Goal: Information Seeking & Learning: Learn about a topic

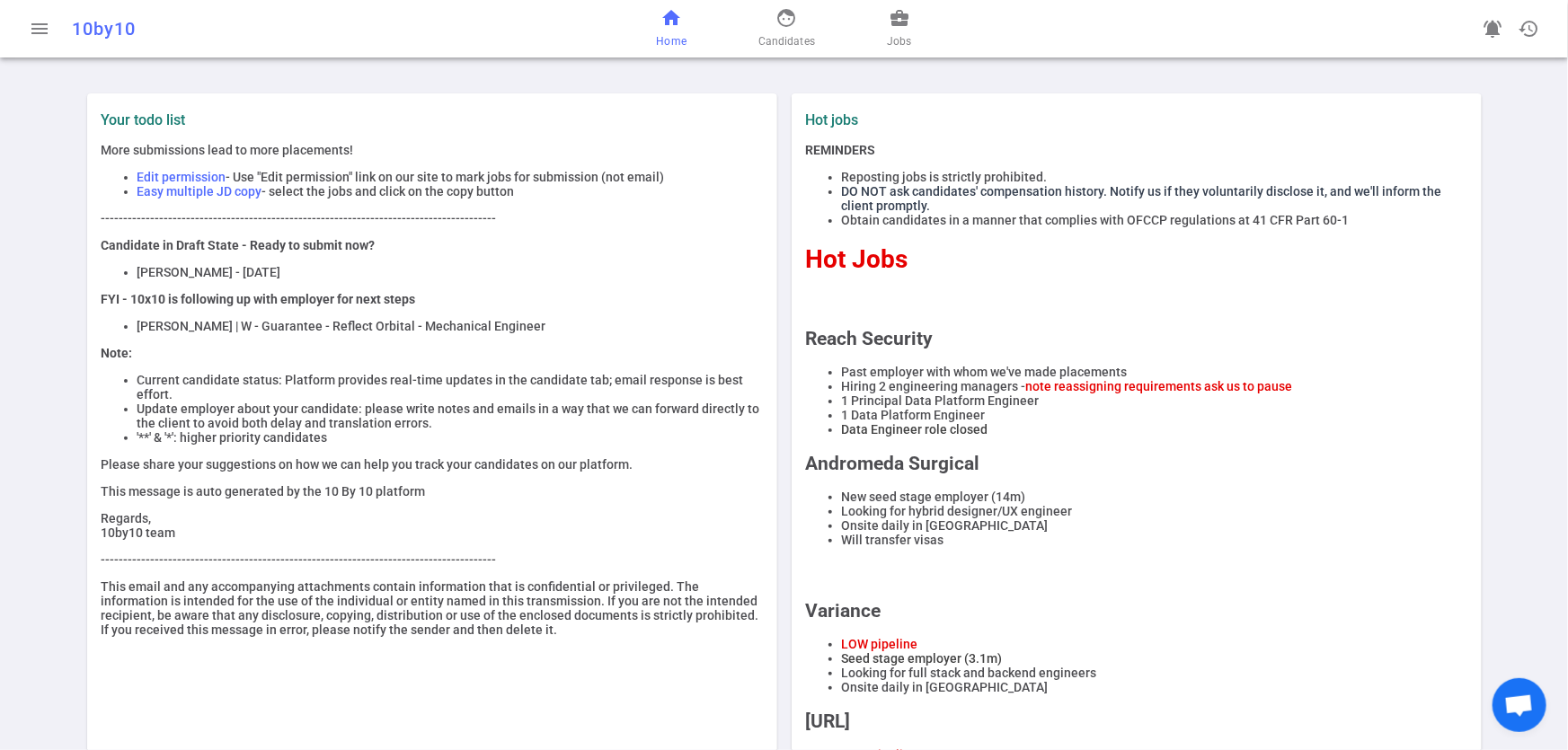
click at [900, 52] on div "home Home face Candidates business_center Jobs" at bounding box center [784, 28] width 509 height 58
click at [902, 43] on span "Jobs" at bounding box center [899, 41] width 24 height 18
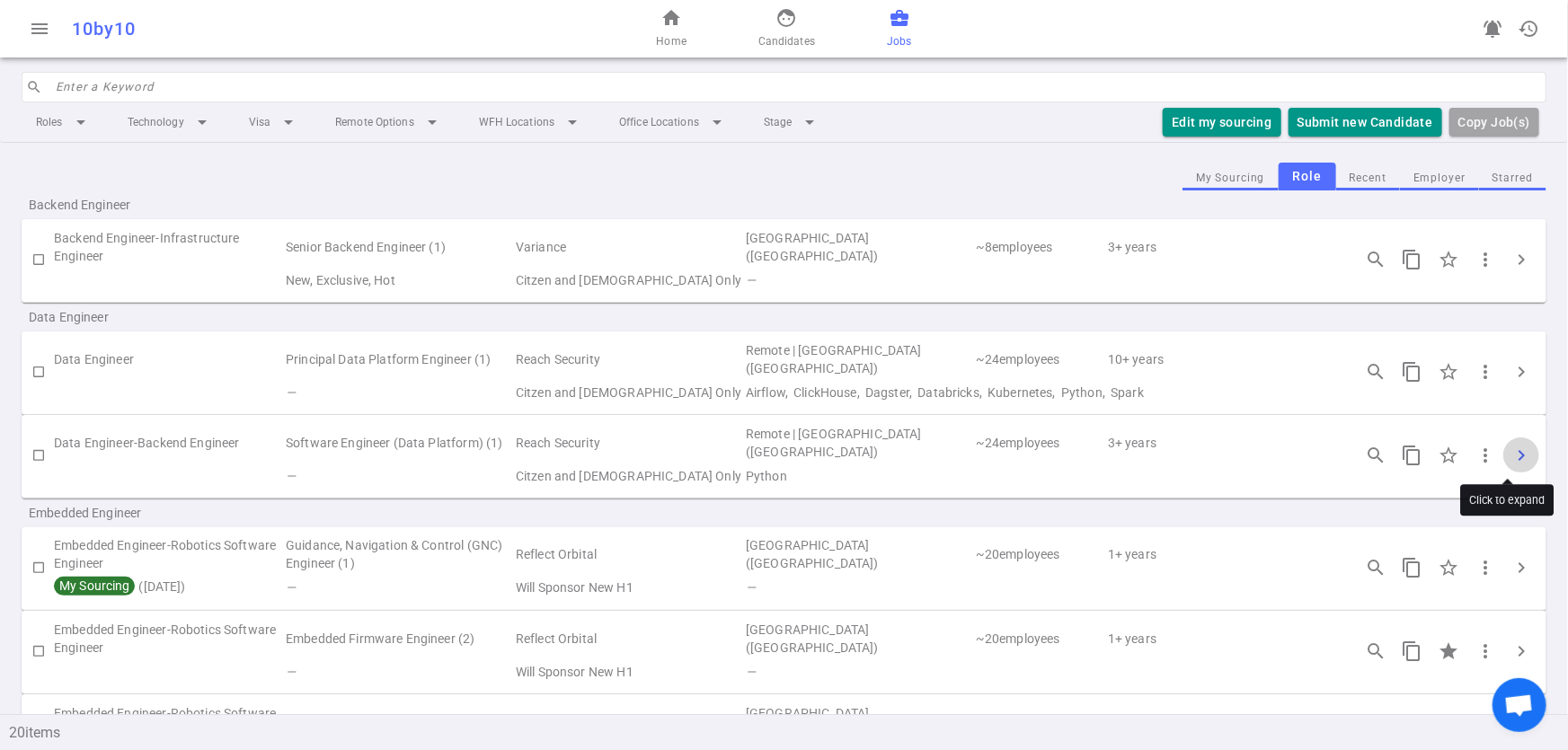
click at [1510, 448] on span "chevron_right" at bounding box center [1521, 456] width 22 height 22
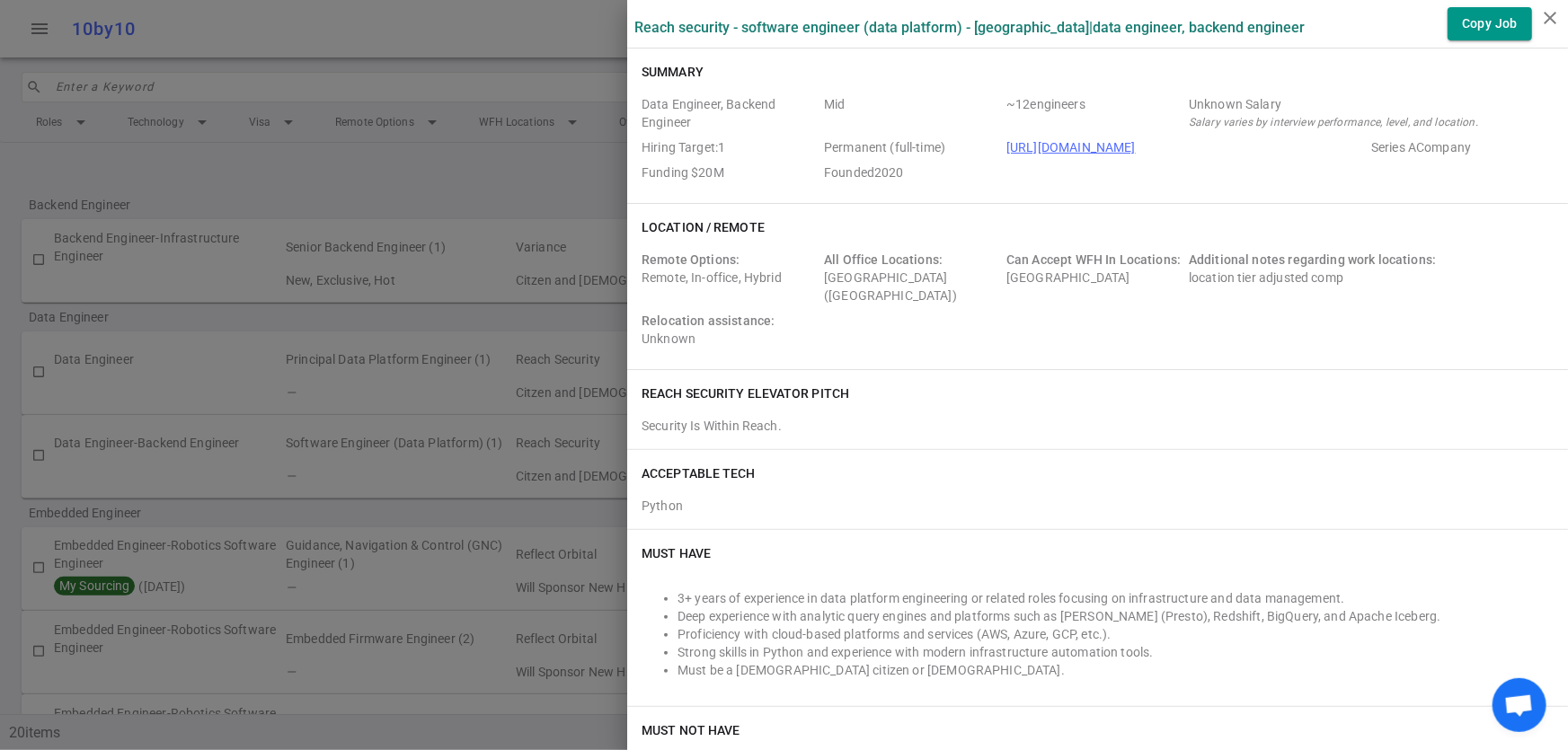
click at [329, 392] on div at bounding box center [784, 375] width 1568 height 750
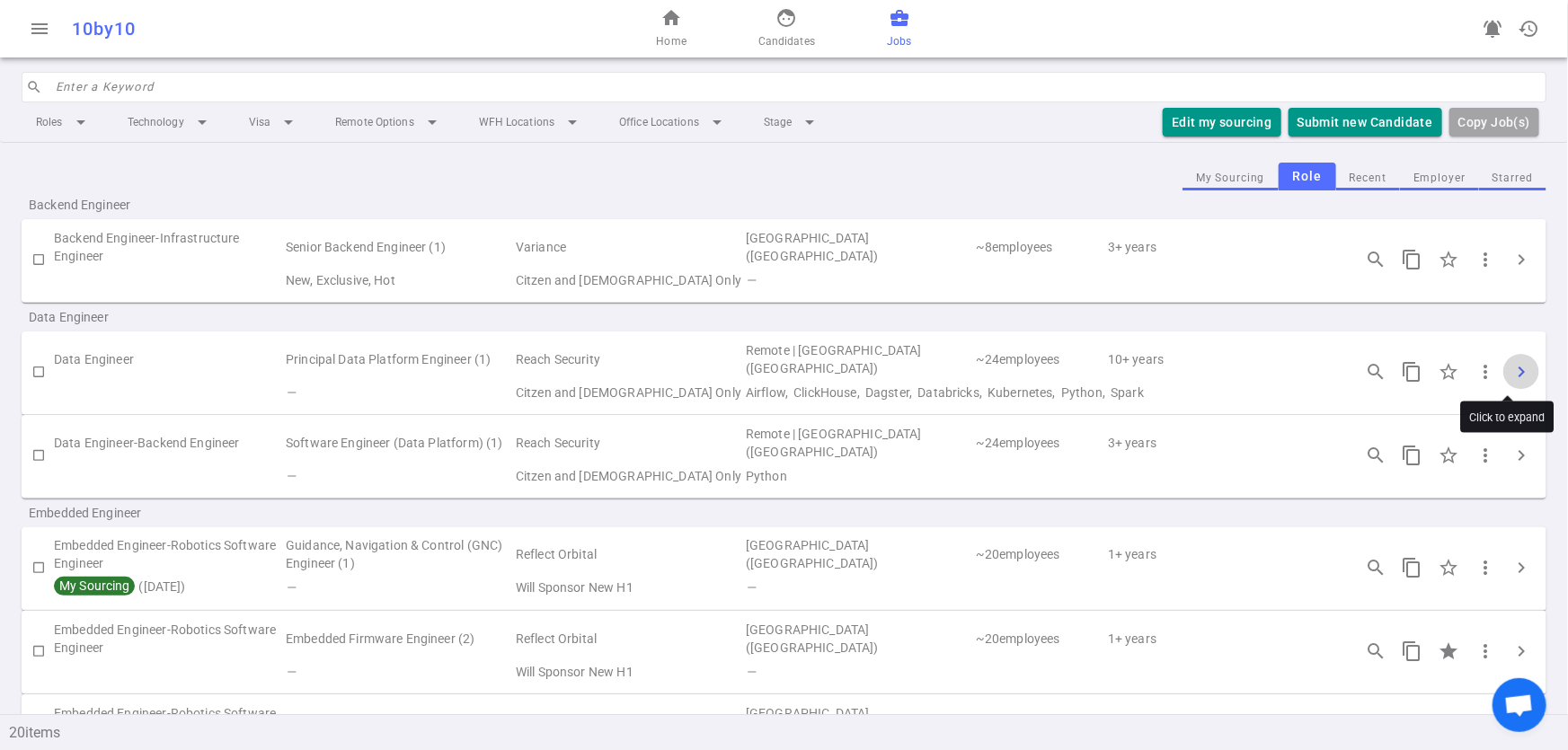
click at [1508, 358] on button "chevron_right" at bounding box center [1520, 371] width 36 height 36
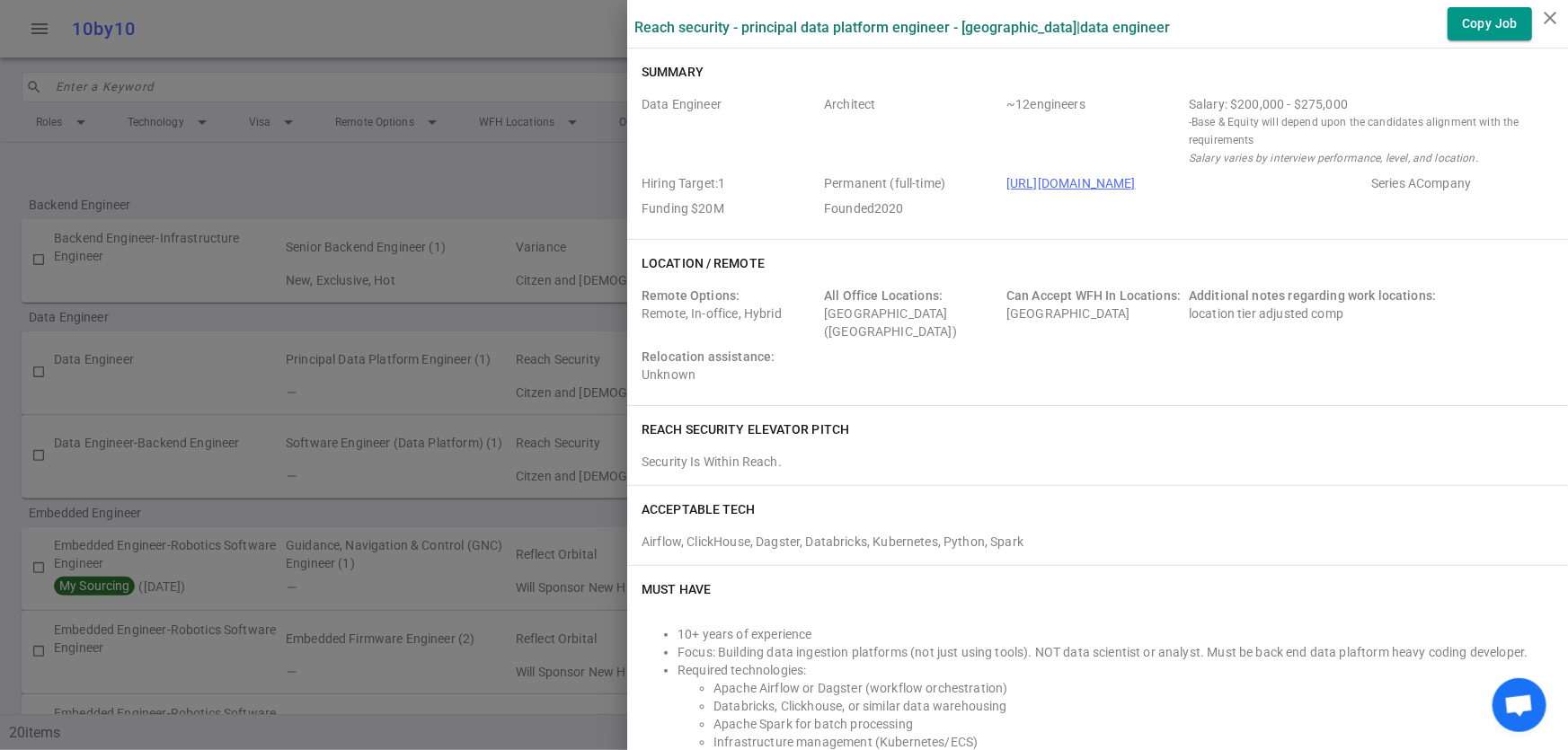
click at [415, 174] on div at bounding box center [784, 375] width 1568 height 750
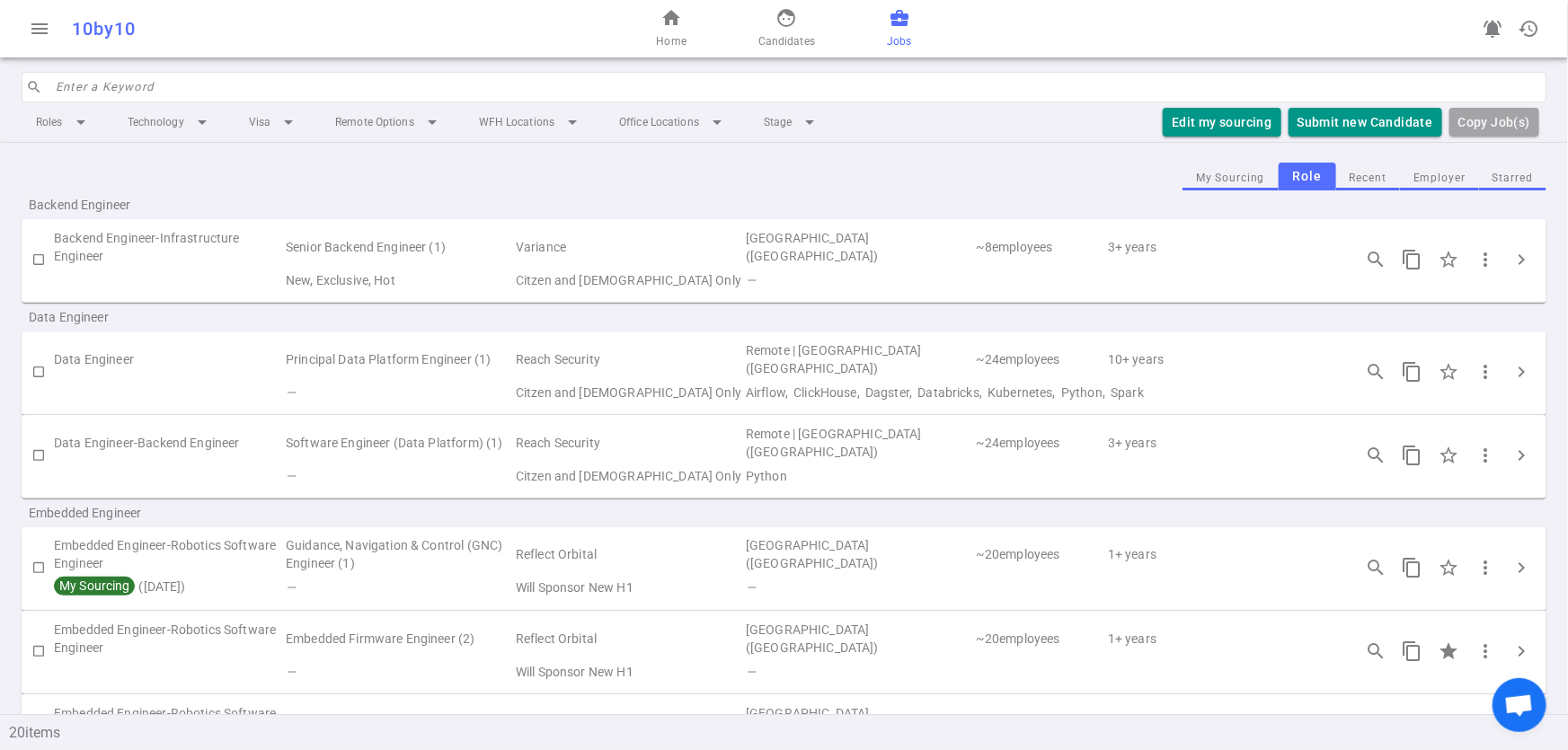
click at [591, 237] on td "Variance" at bounding box center [629, 247] width 230 height 41
click at [1512, 259] on span "chevron_right" at bounding box center [1521, 259] width 22 height 22
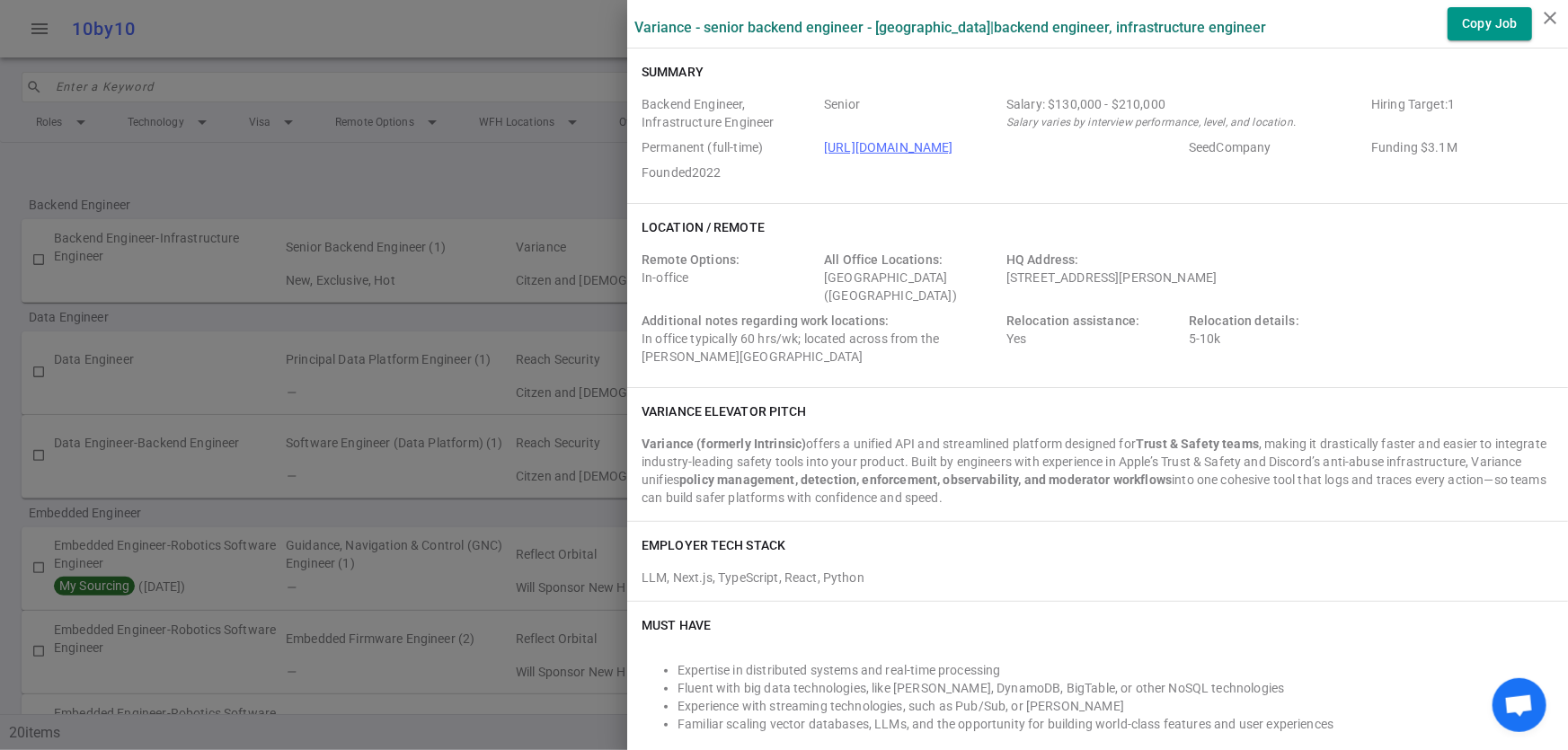
click at [465, 191] on div at bounding box center [784, 375] width 1568 height 750
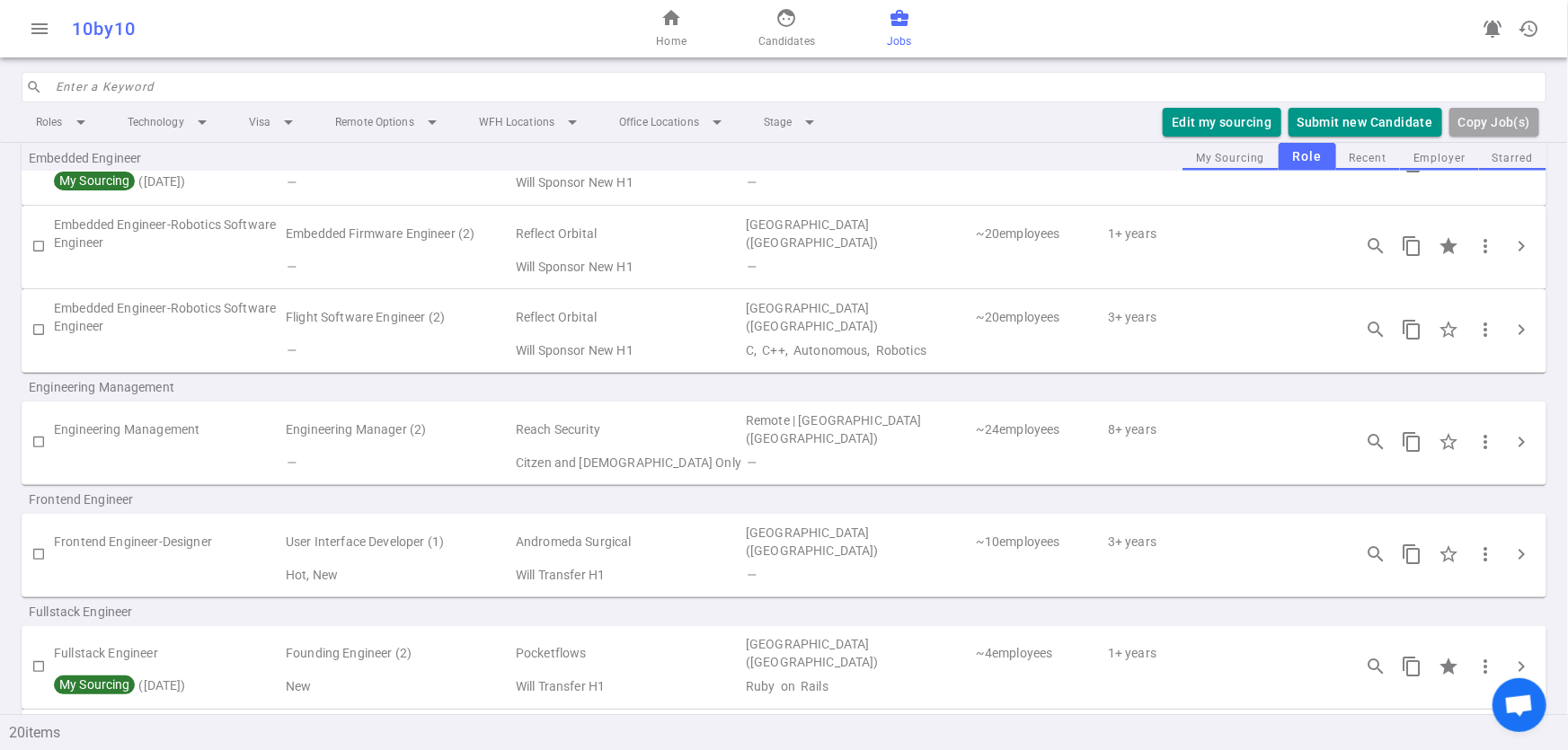
scroll to position [380, 0]
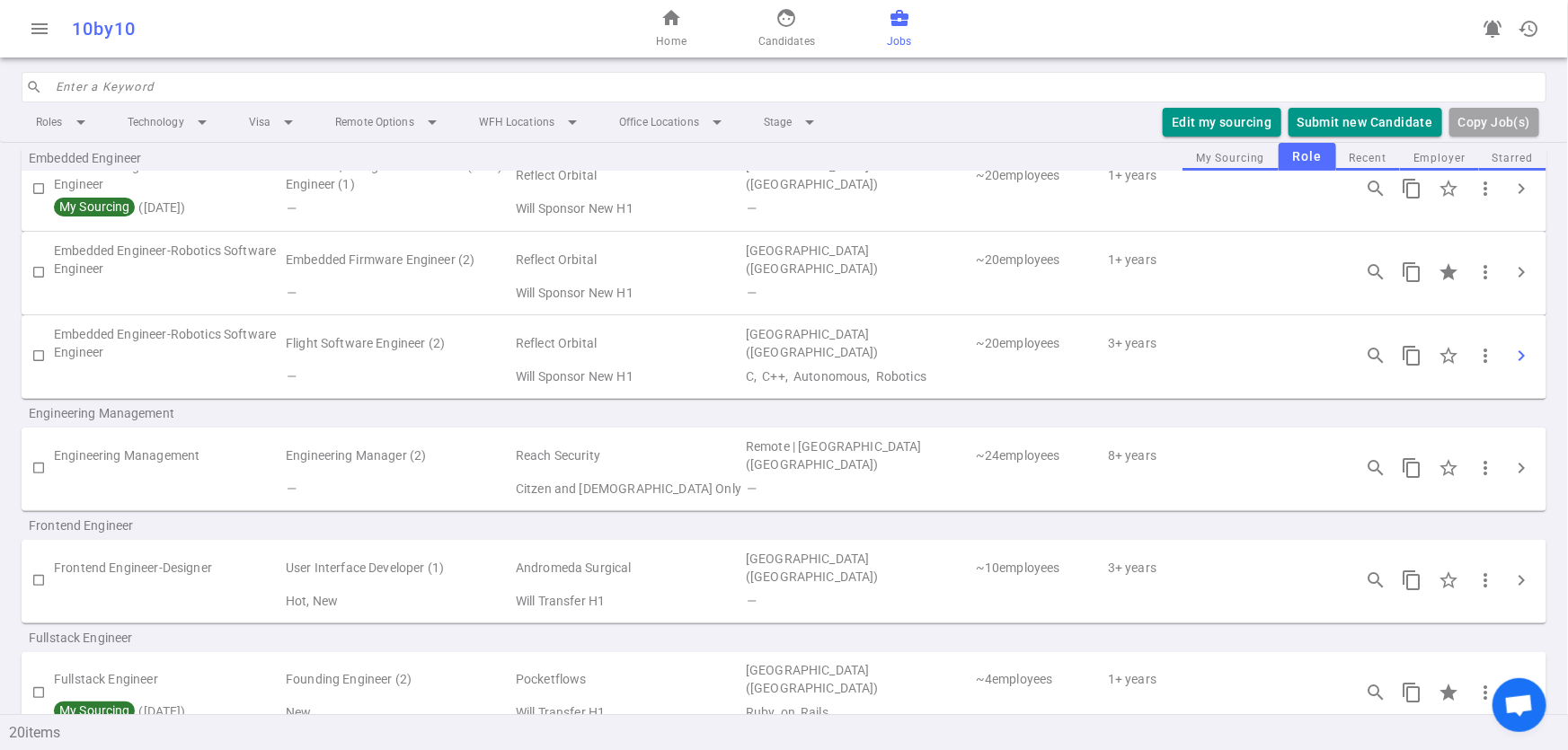
click at [1503, 340] on button "chevron_right" at bounding box center [1520, 355] width 36 height 36
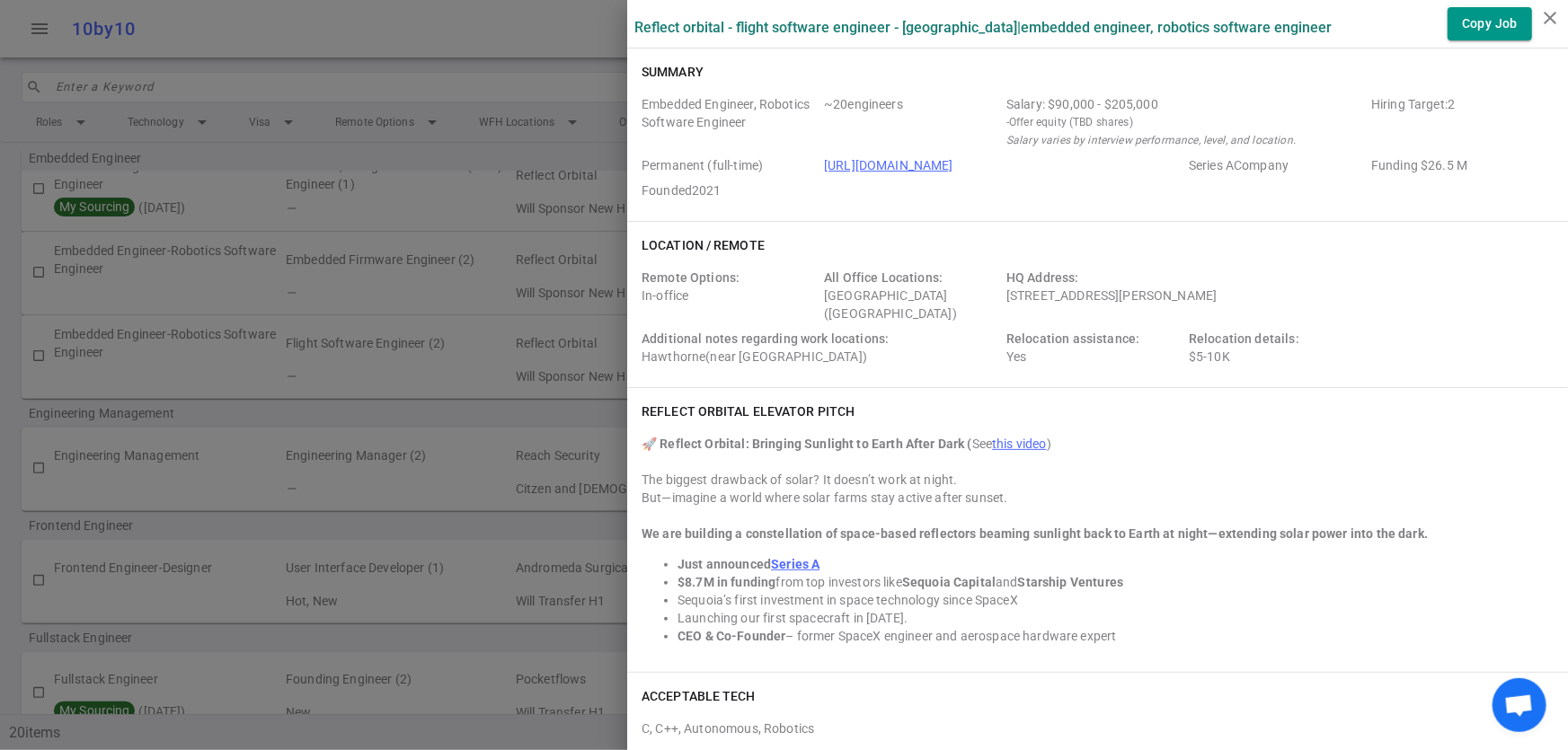
click at [230, 353] on div at bounding box center [784, 375] width 1568 height 750
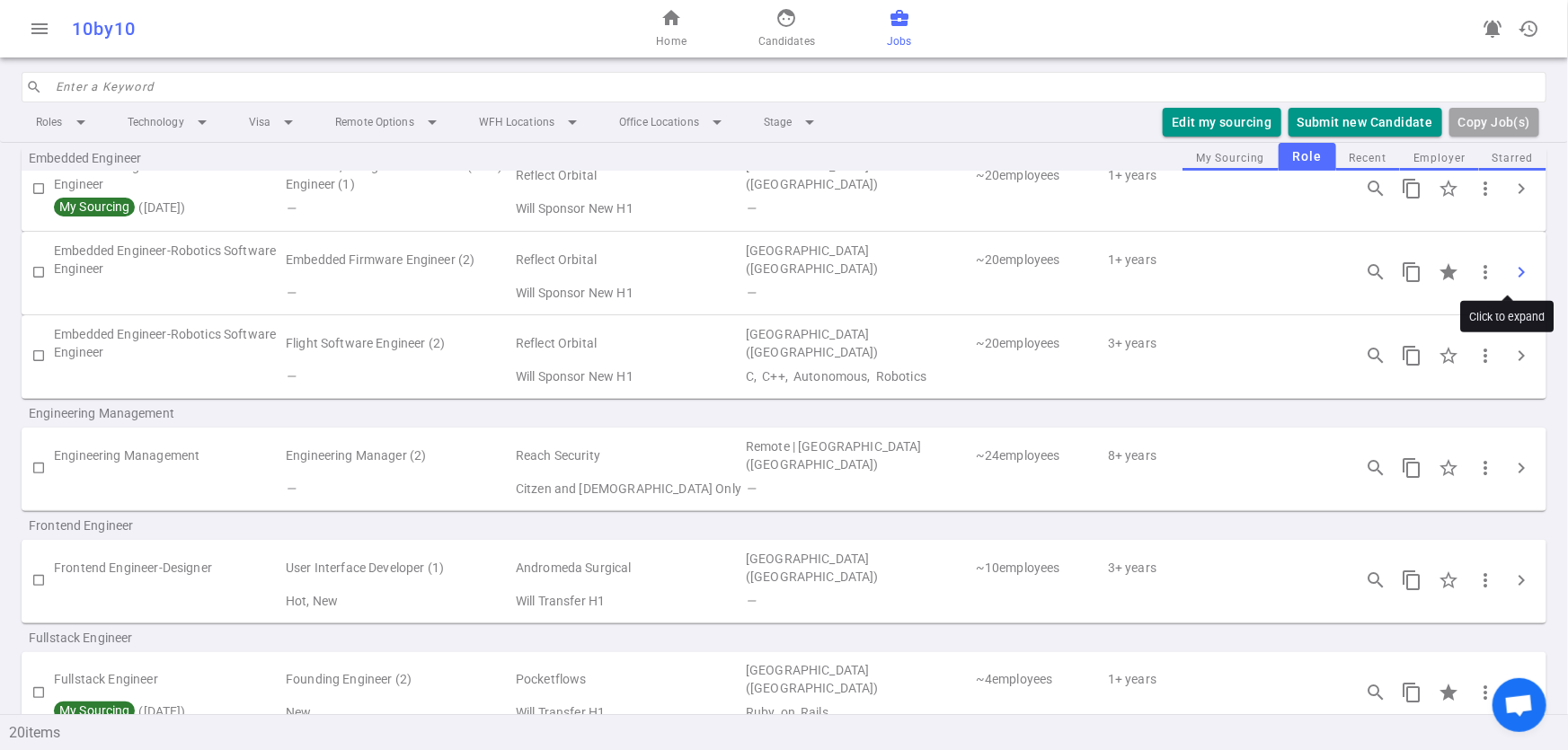
click at [1510, 267] on span "chevron_right" at bounding box center [1521, 272] width 22 height 22
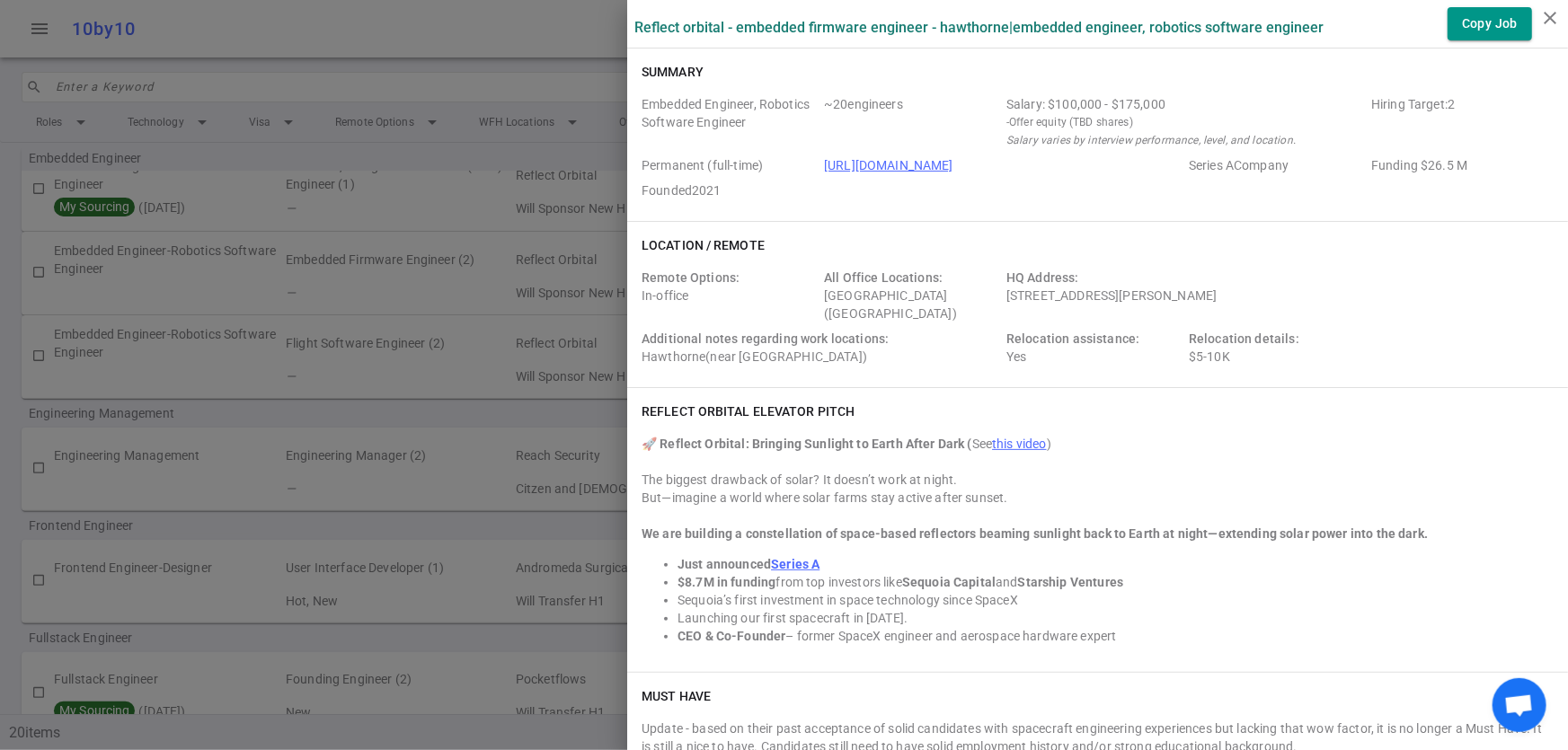
click at [370, 312] on div at bounding box center [784, 375] width 1568 height 750
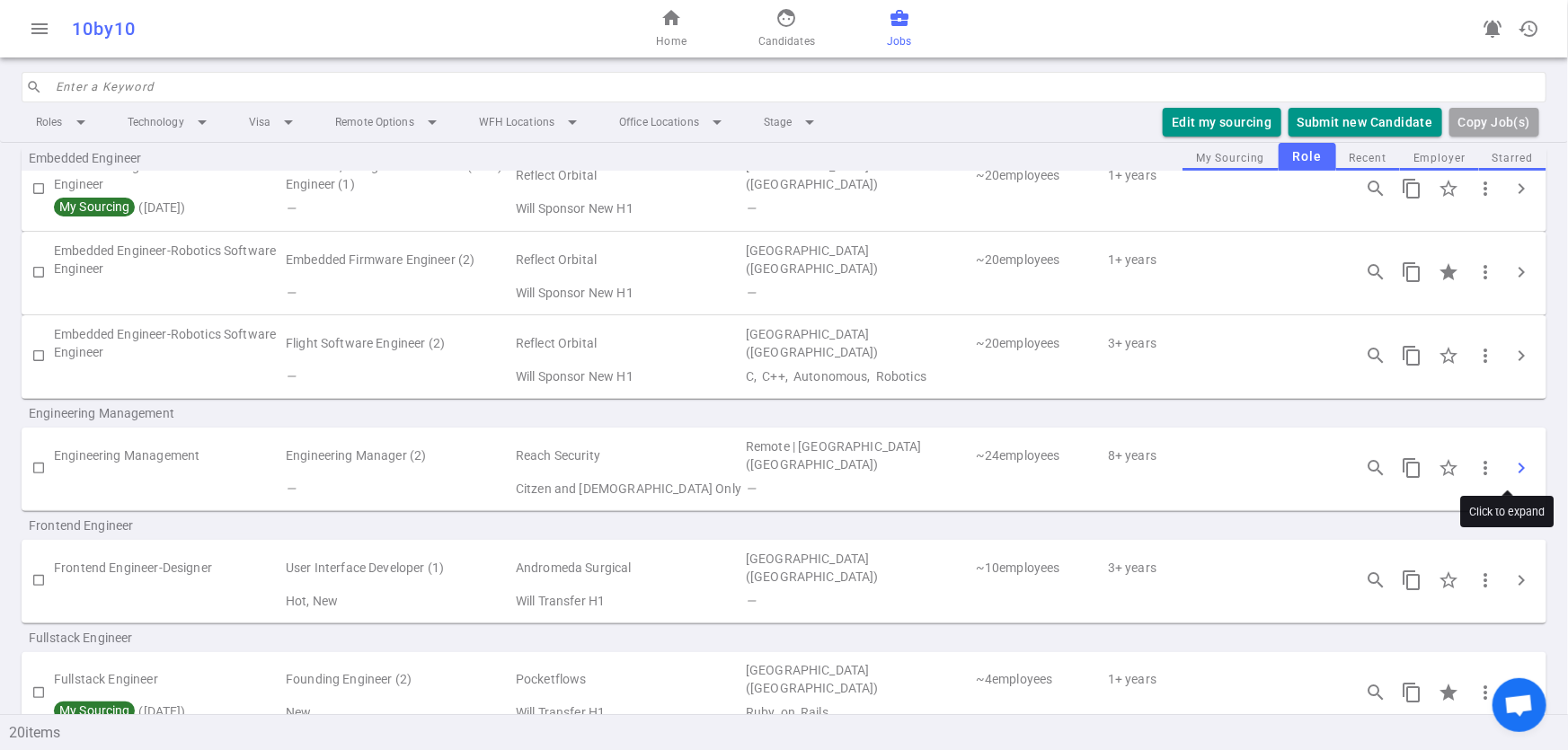
click at [1510, 473] on span "chevron_right" at bounding box center [1521, 469] width 22 height 22
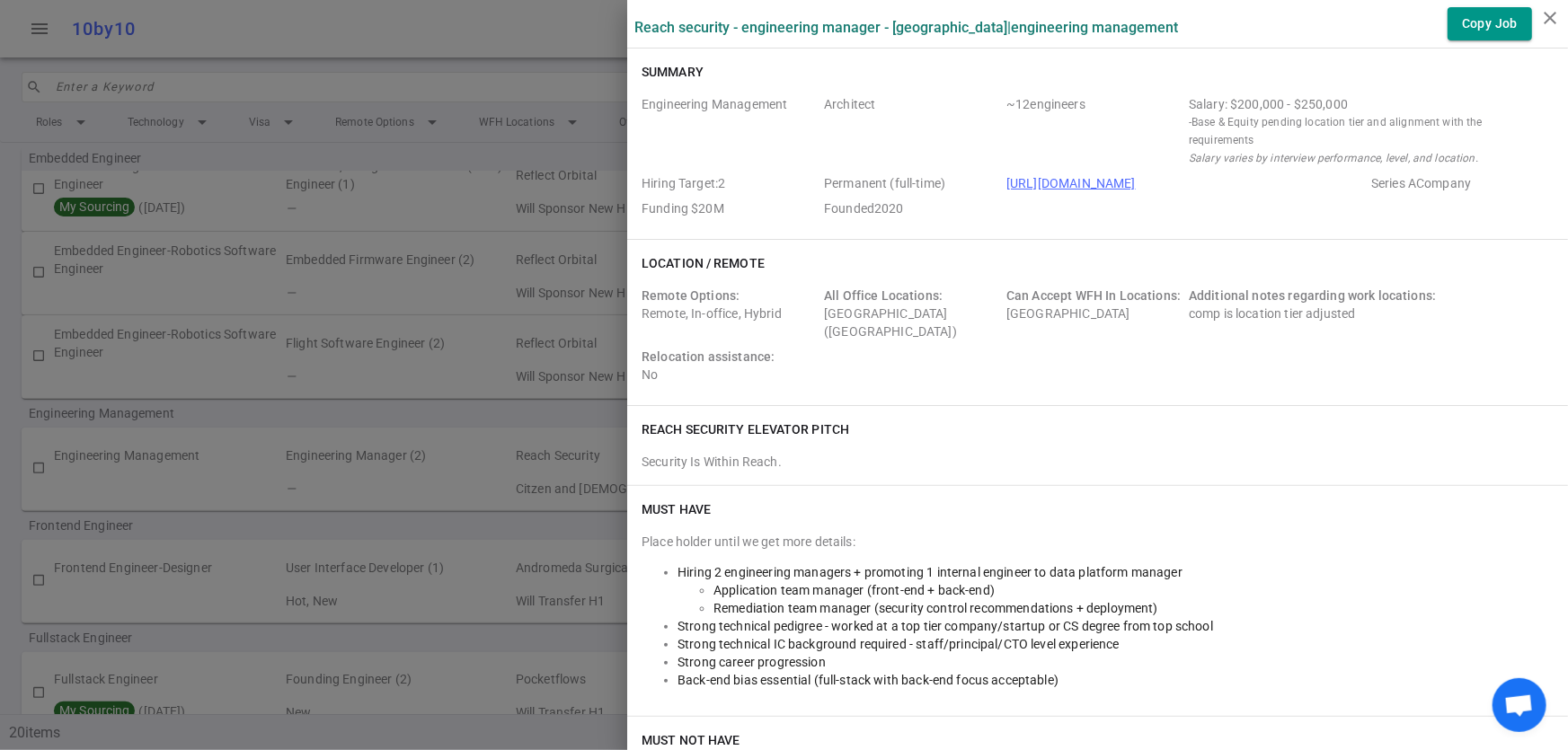
click at [469, 412] on div at bounding box center [784, 375] width 1568 height 750
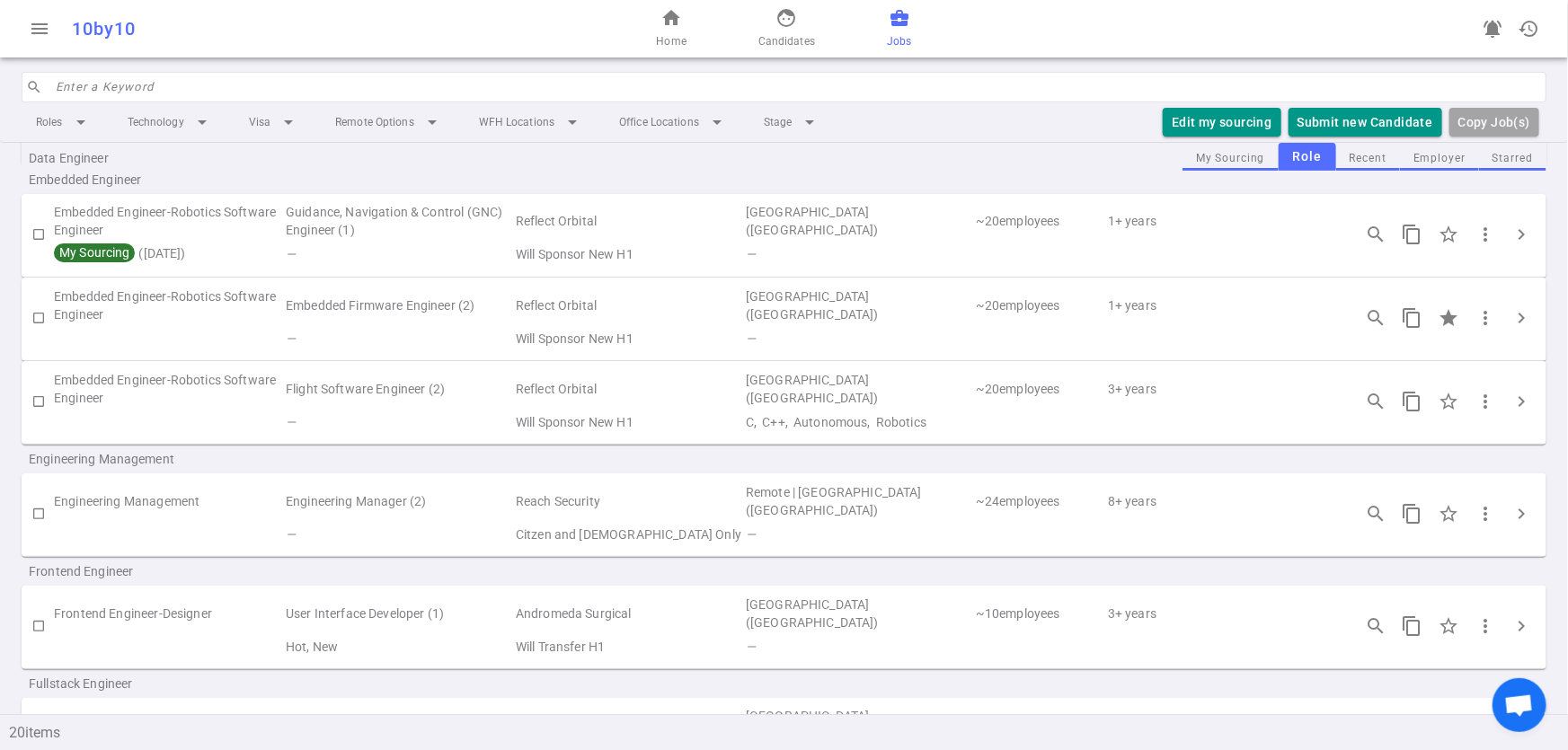
scroll to position [327, 0]
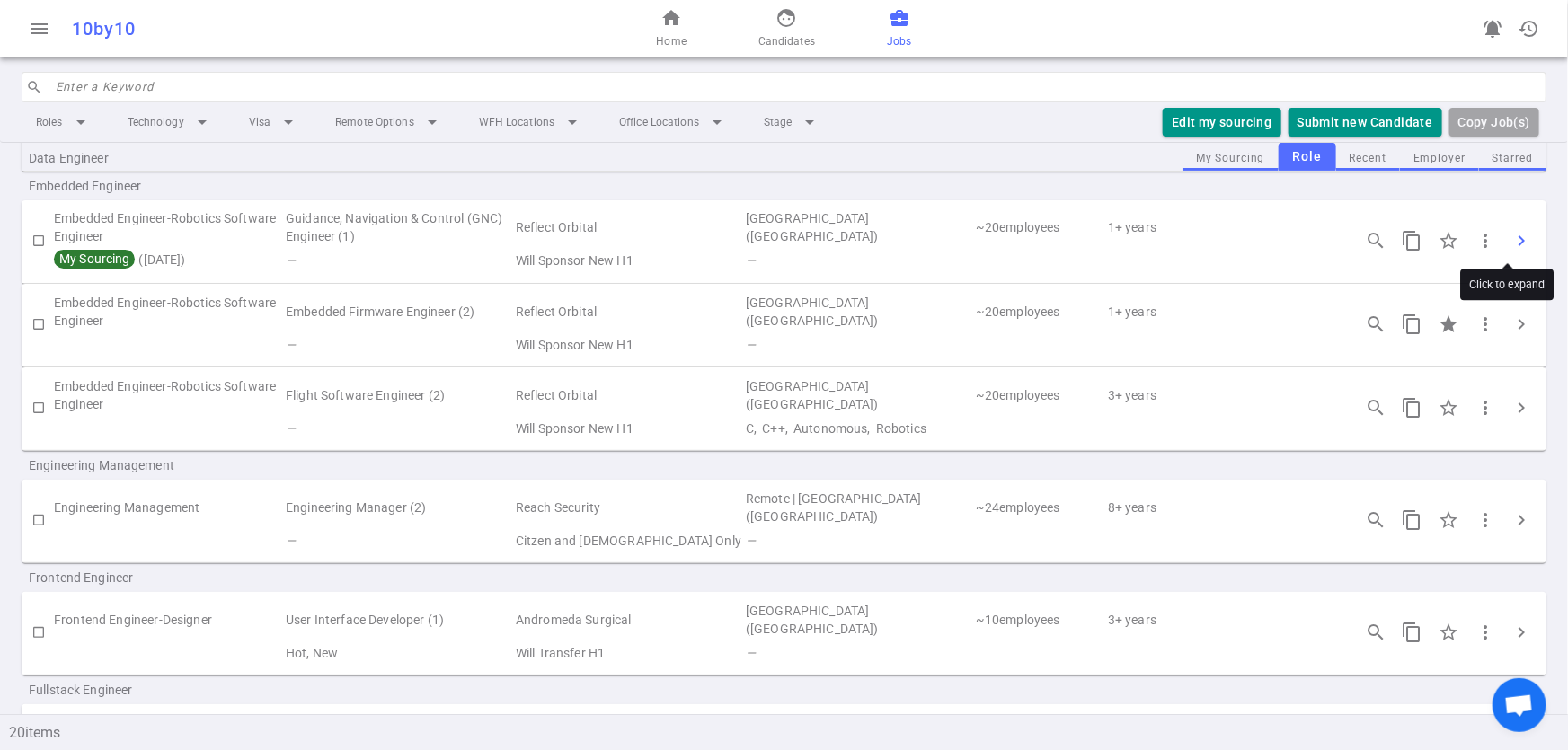
click at [1510, 233] on span "chevron_right" at bounding box center [1521, 241] width 22 height 22
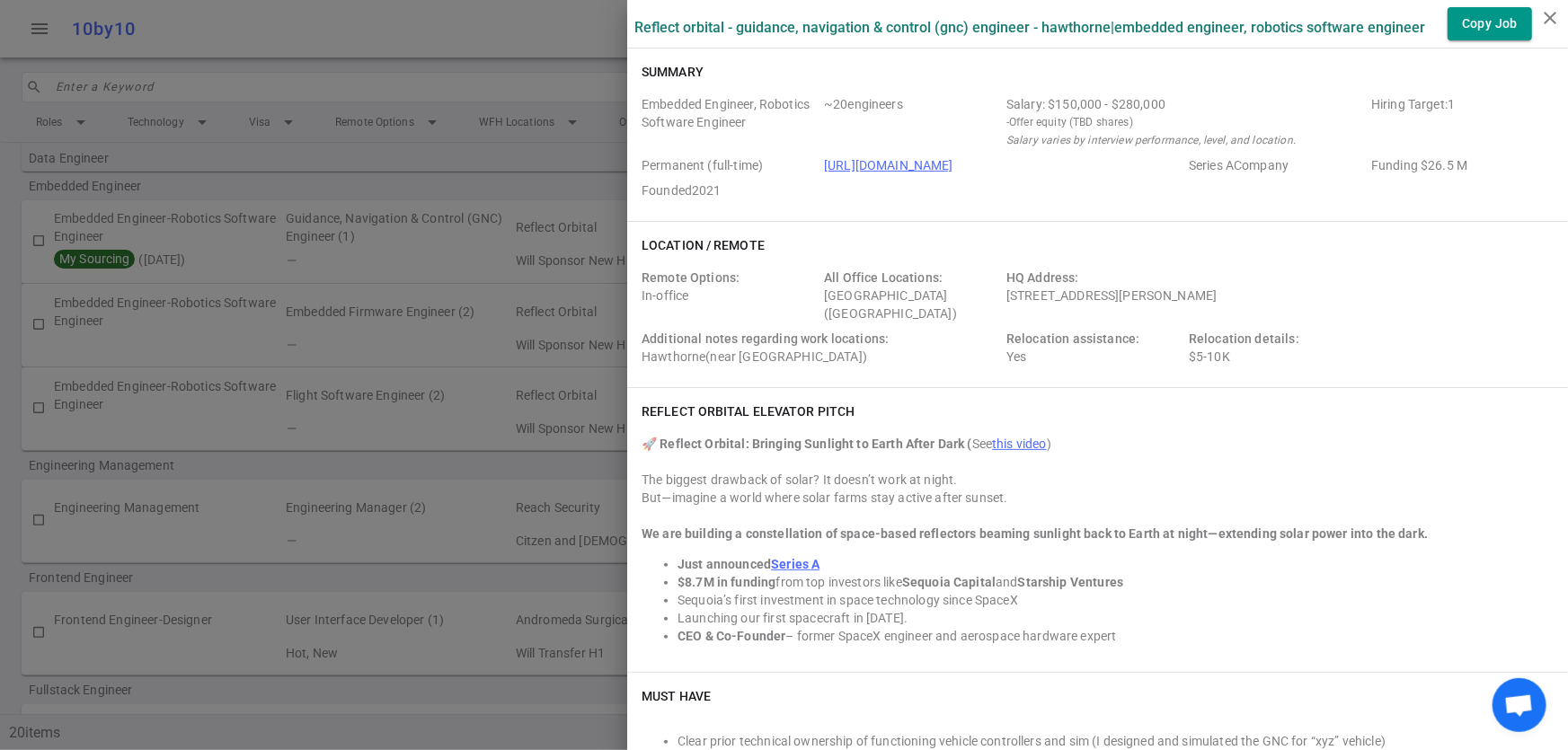
click at [447, 175] on div at bounding box center [784, 375] width 1568 height 750
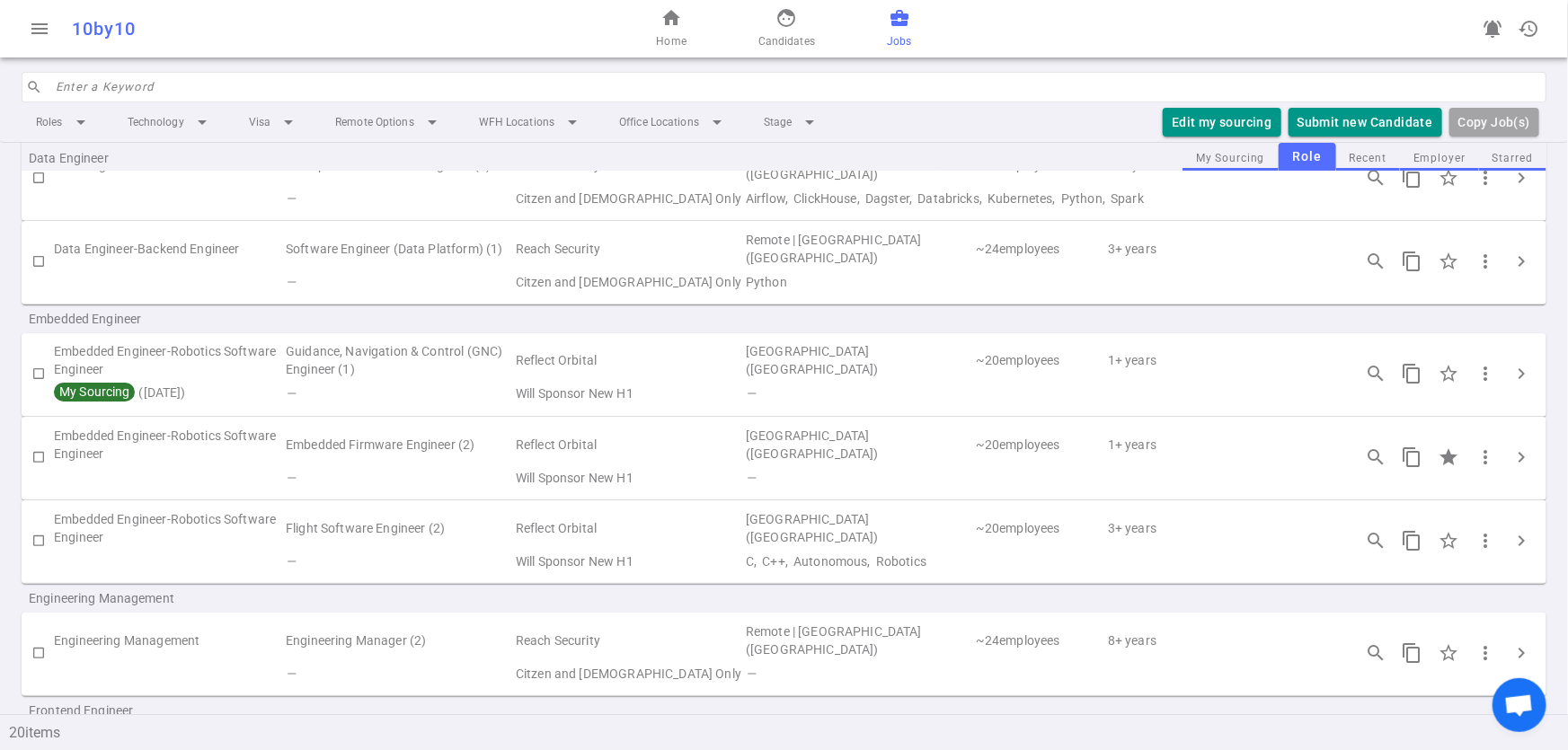
scroll to position [159, 0]
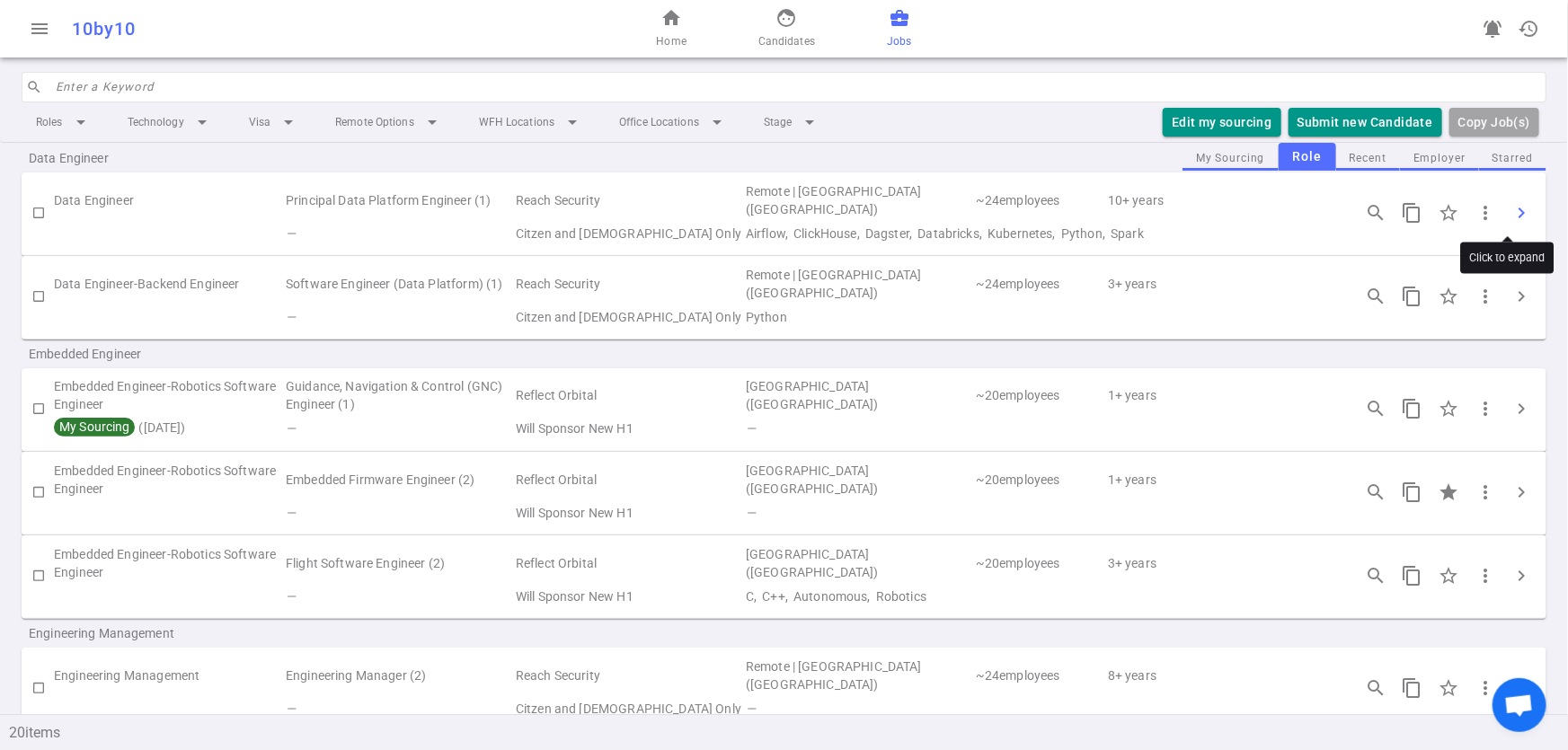
click at [1510, 205] on span "chevron_right" at bounding box center [1521, 213] width 22 height 22
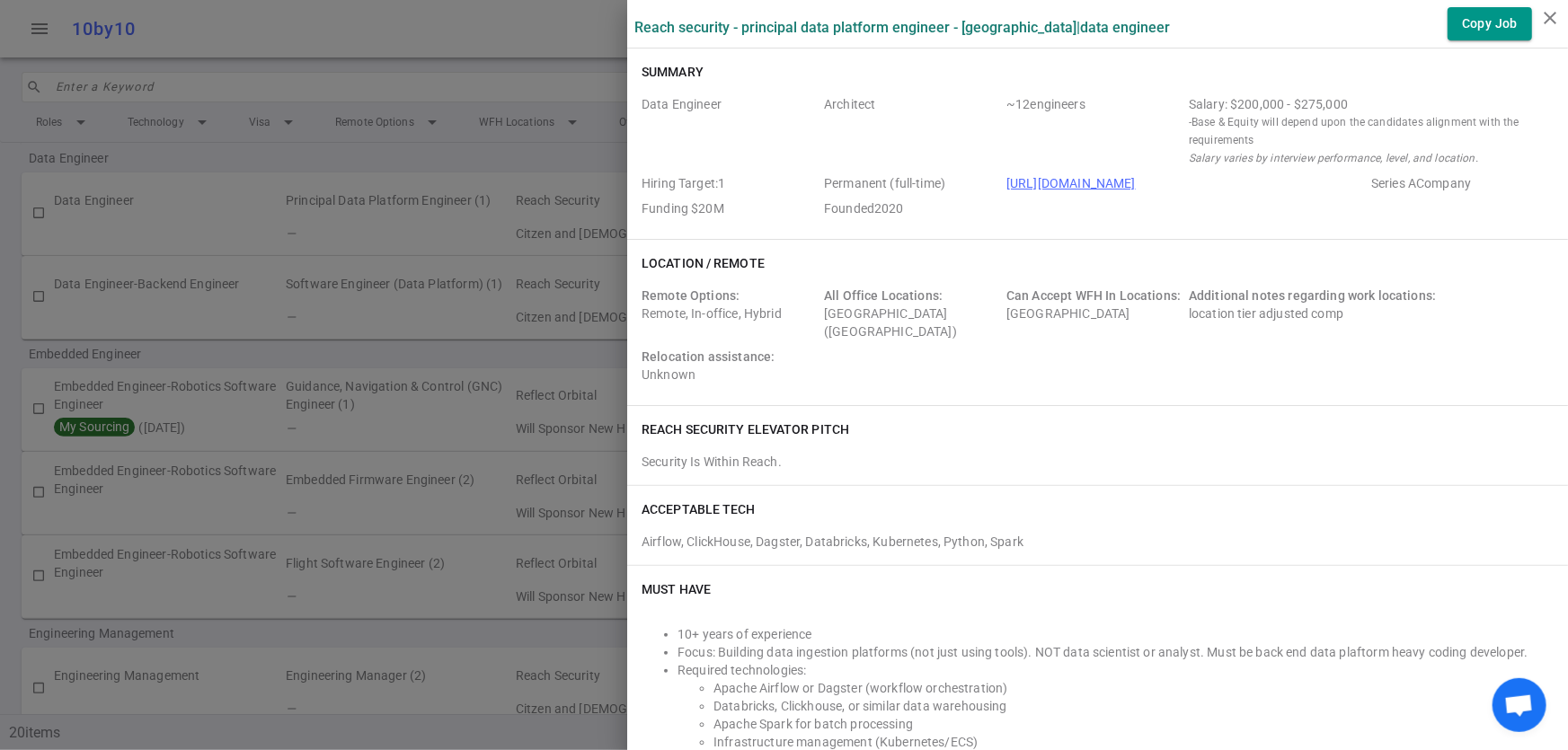
click at [224, 224] on div at bounding box center [784, 375] width 1568 height 750
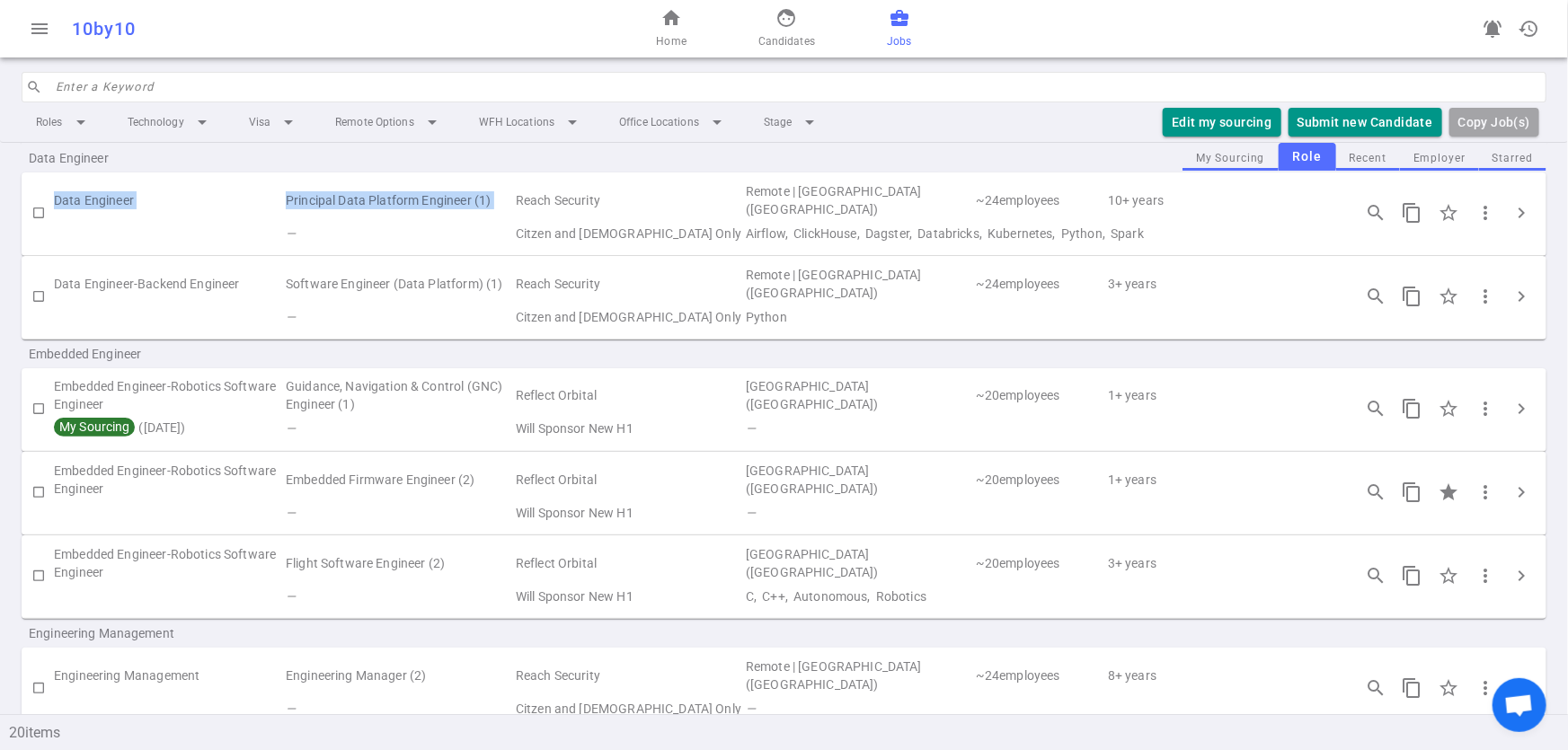
drag, startPoint x: 53, startPoint y: 194, endPoint x: 514, endPoint y: 208, distance: 461.2
click at [514, 208] on tr "Data Engineer Principal Data Platform Engineer (1) Reach Security Remote | Sunn…" at bounding box center [784, 200] width 1525 height 41
copy tr "Data Engineer Principal Data Platform Engineer (1)"
click at [1510, 207] on span "chevron_right" at bounding box center [1521, 213] width 22 height 22
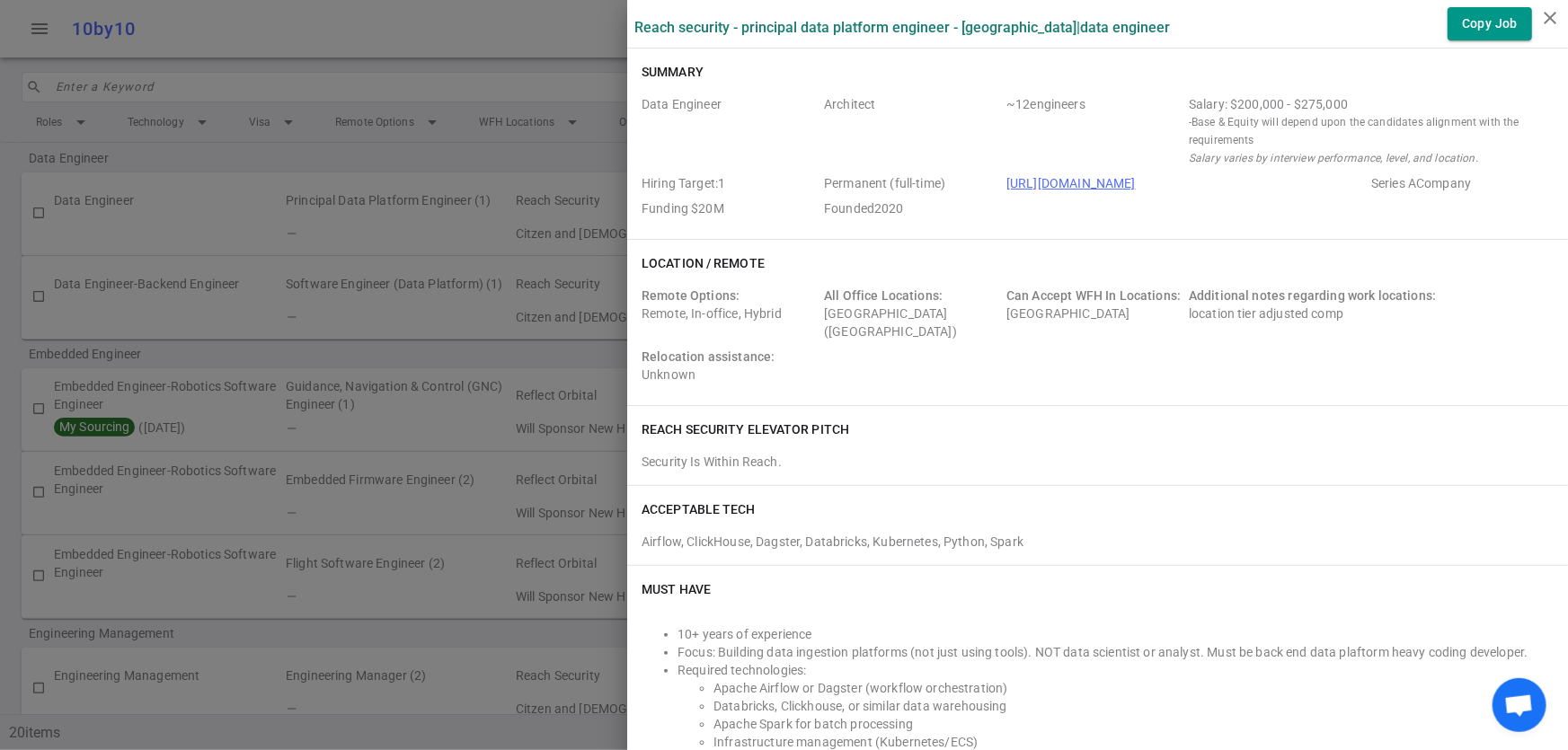
click at [502, 350] on div at bounding box center [784, 375] width 1568 height 750
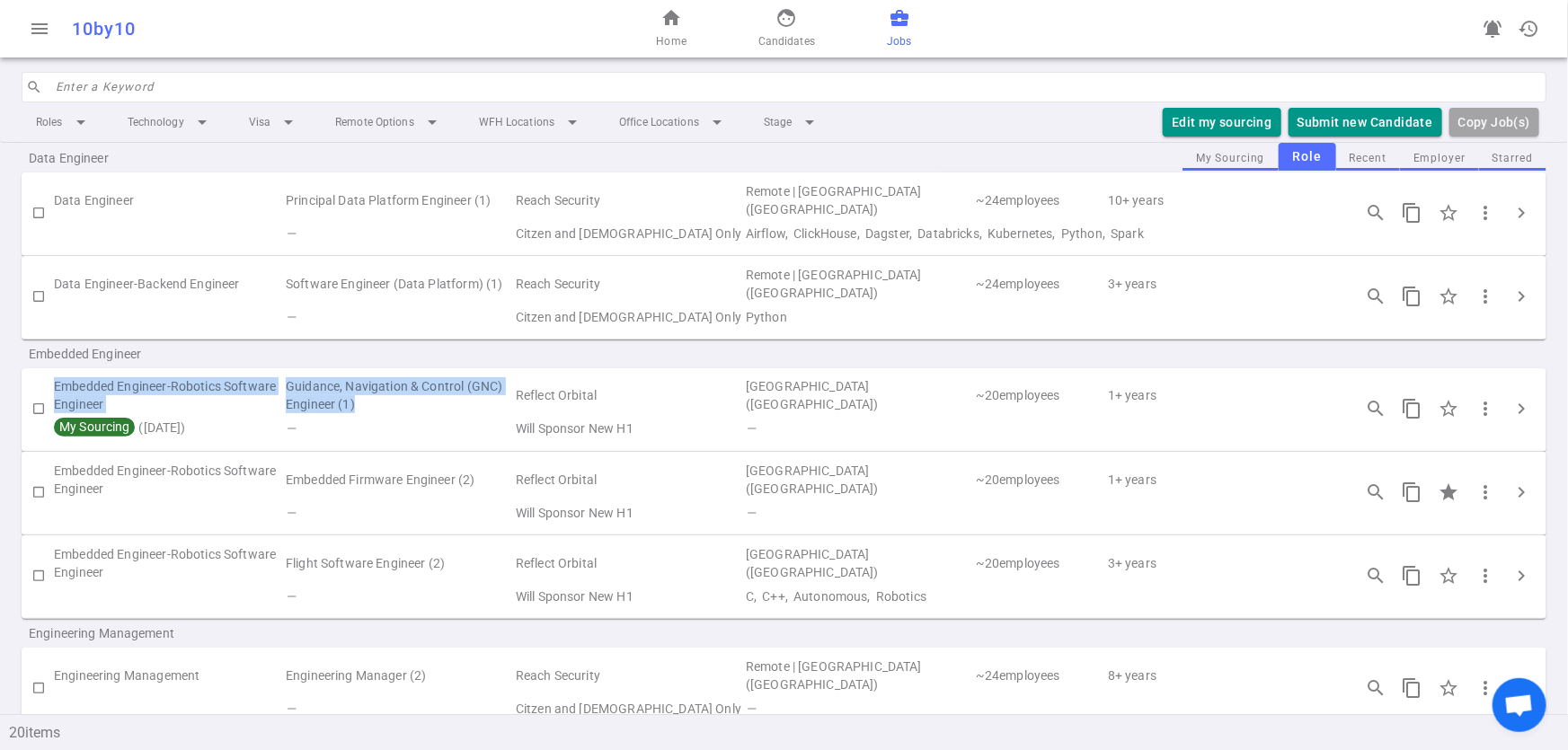
drag, startPoint x: 54, startPoint y: 385, endPoint x: 401, endPoint y: 398, distance: 347.2
click at [401, 398] on tr "Embedded Engineer-Robotics Software Engineer Guidance, Navigation & Control (GN…" at bounding box center [784, 396] width 1525 height 41
copy tr "Embedded Engineer-Robotics Software Engineer Guidance, Navigation & Control (GN…"
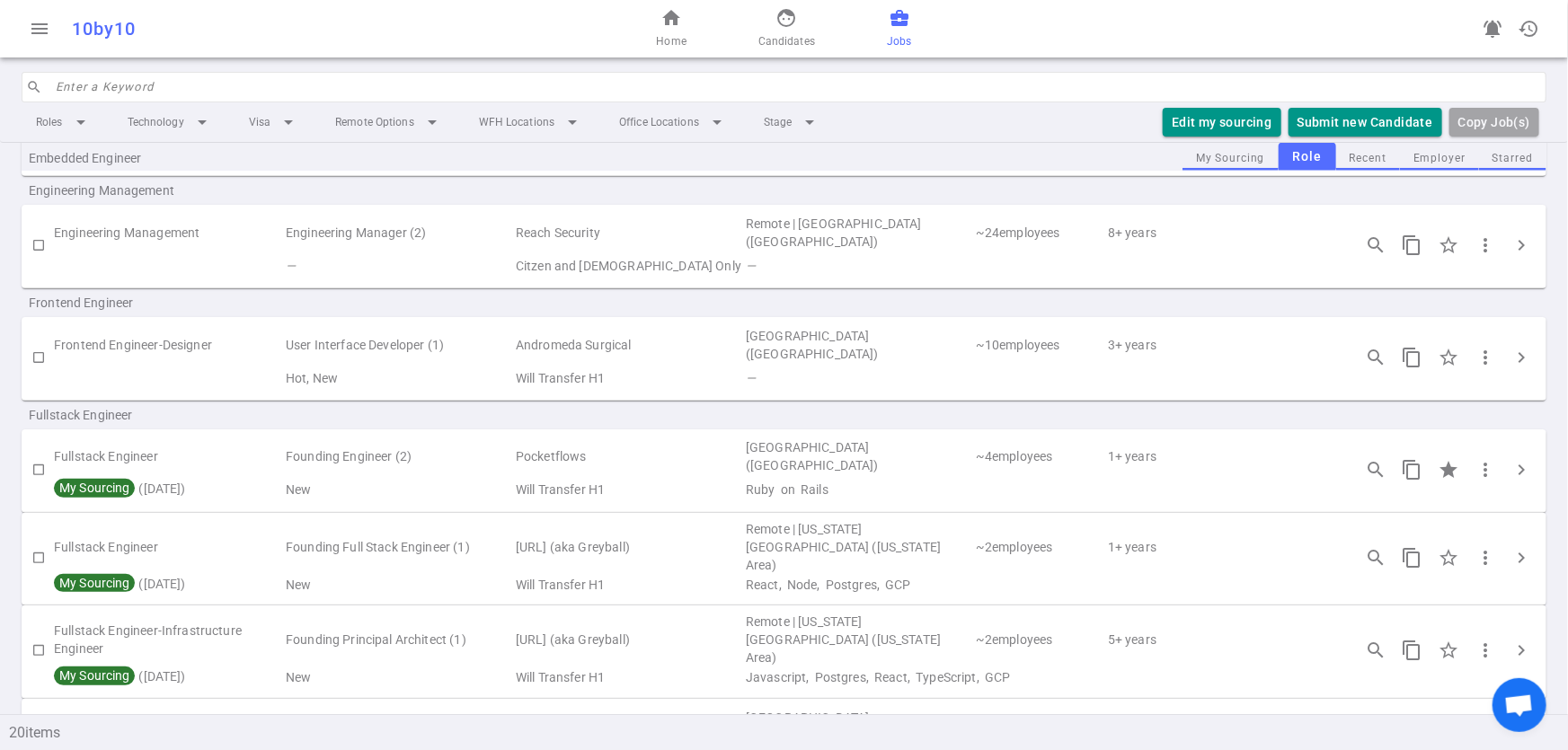
scroll to position [606, 0]
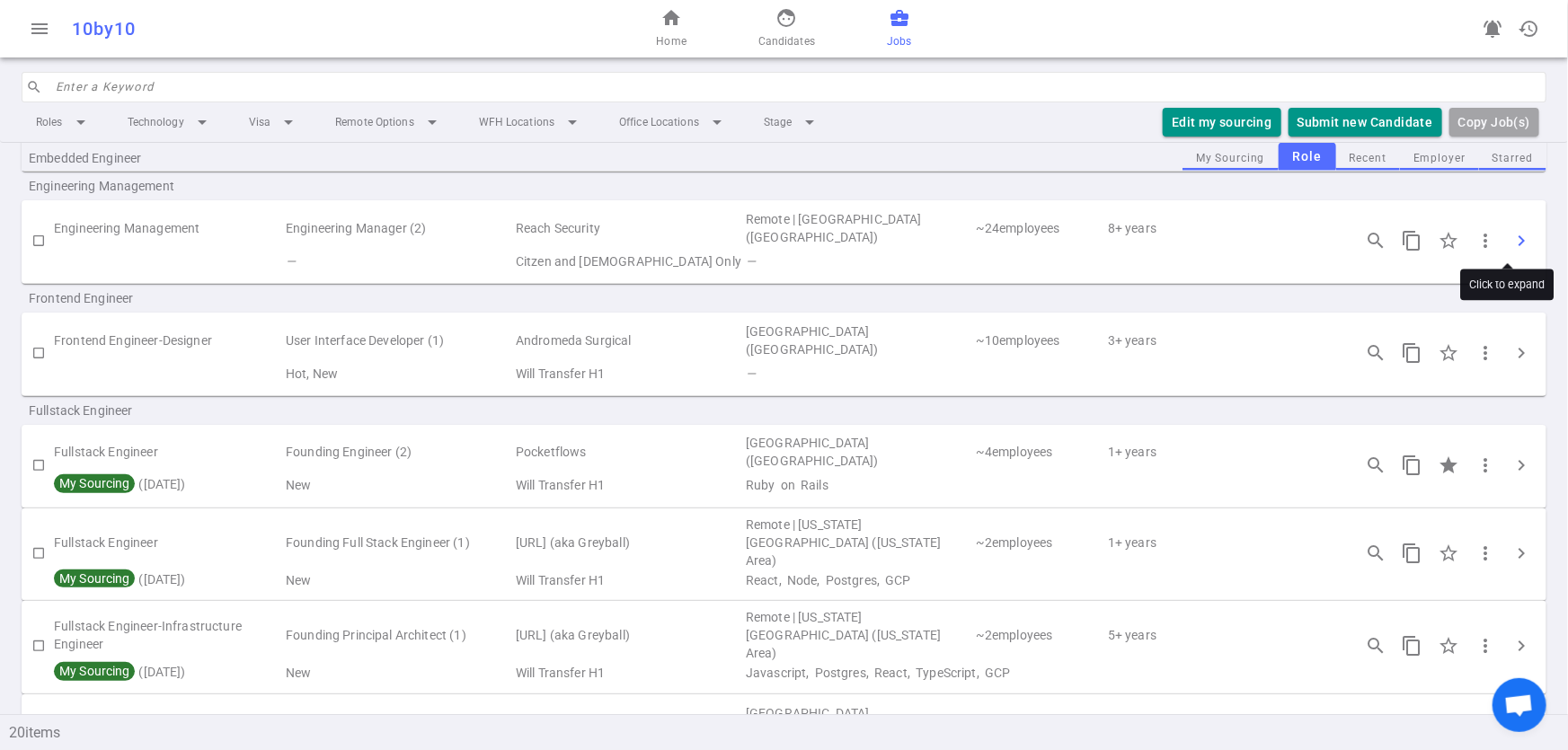
click at [1510, 238] on span "chevron_right" at bounding box center [1521, 241] width 22 height 22
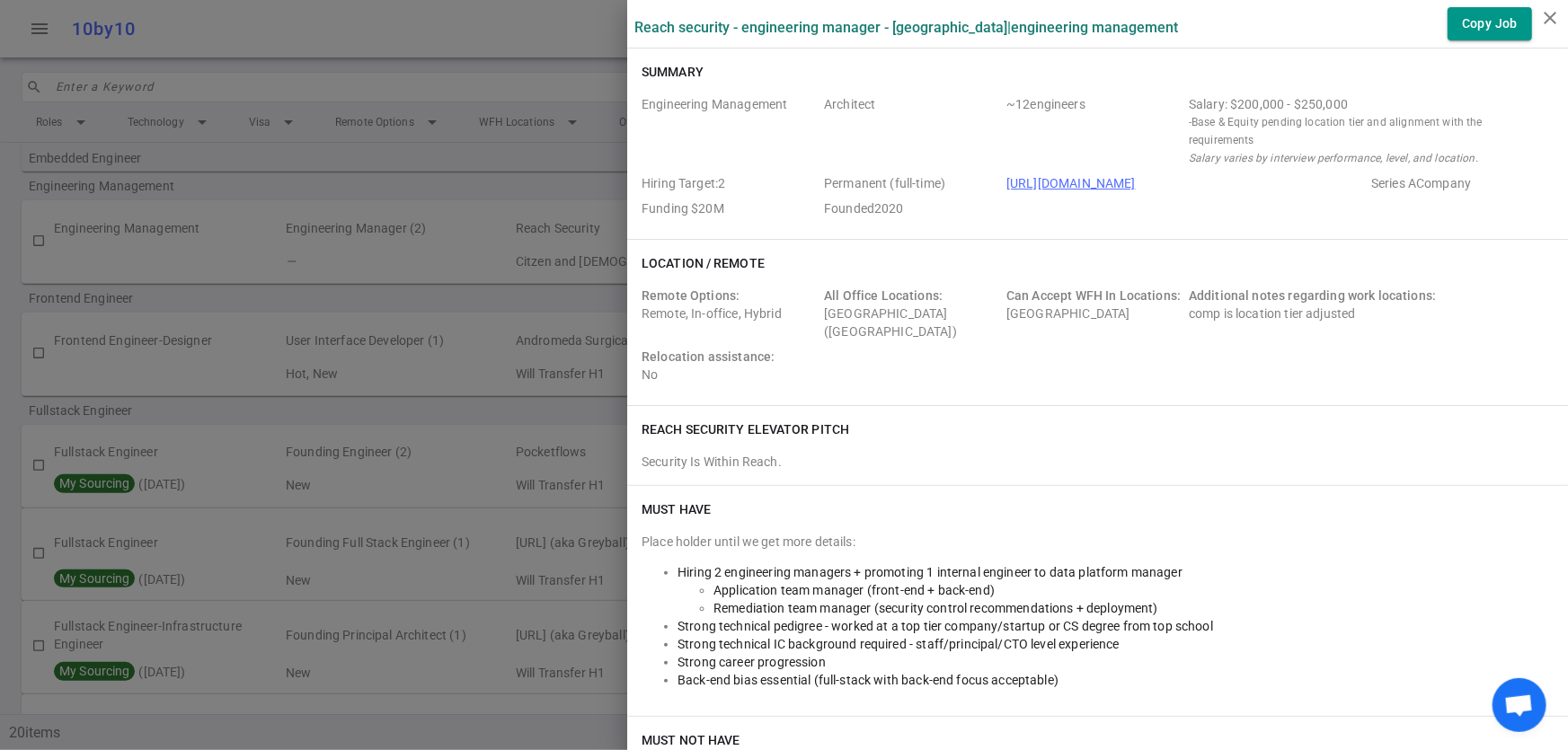
click at [469, 186] on div at bounding box center [784, 375] width 1568 height 750
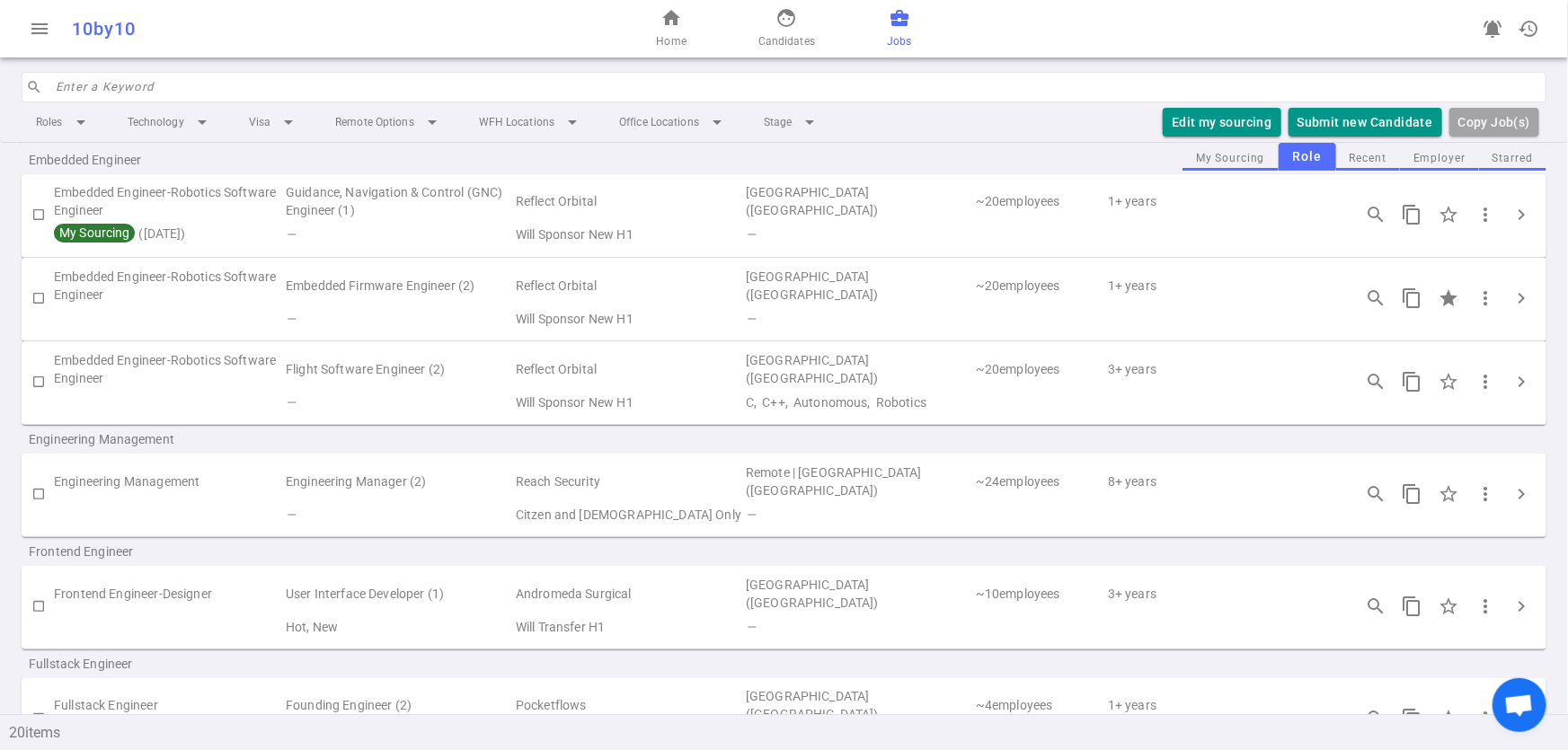
scroll to position [344, 0]
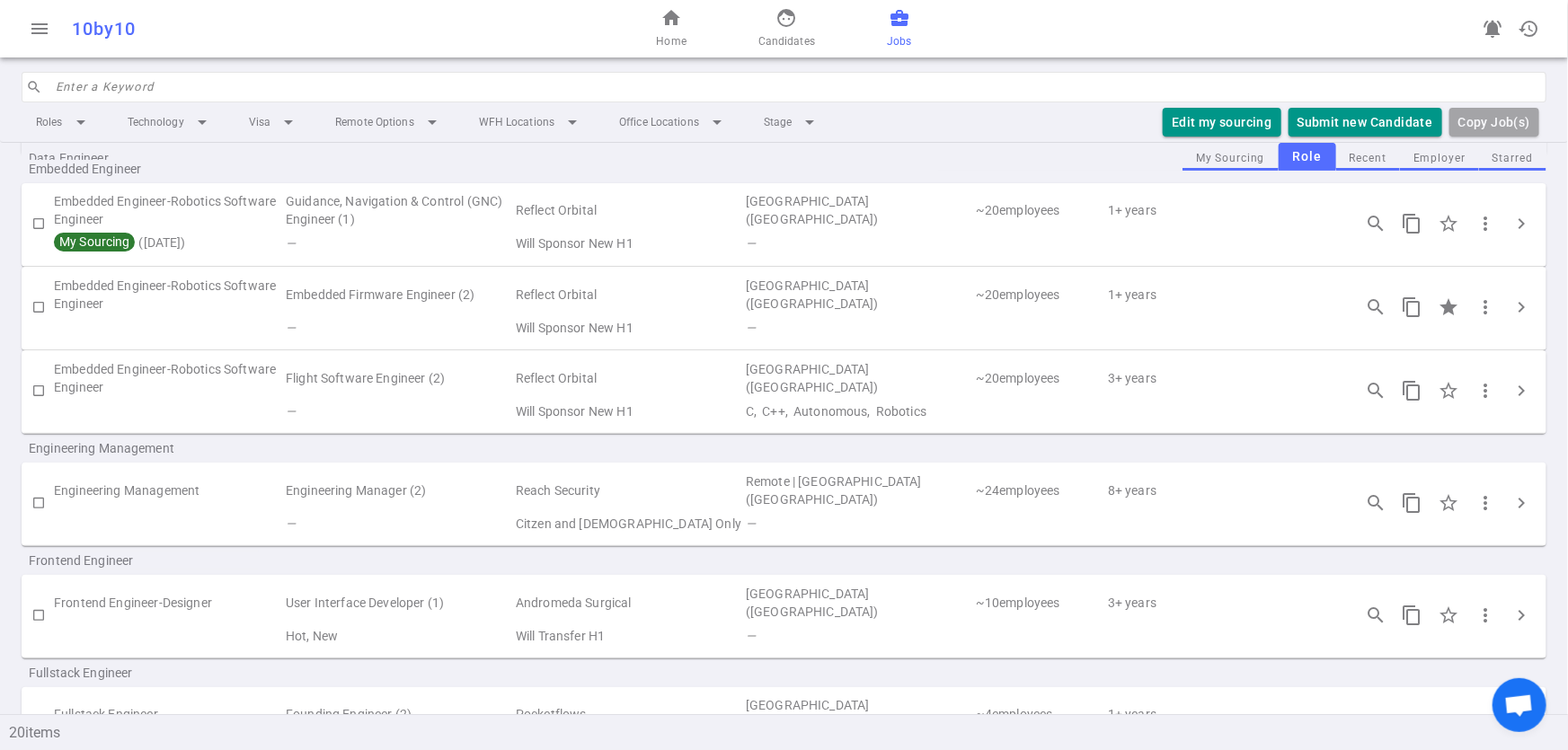
click at [1431, 160] on div "Embedded Engineer" at bounding box center [784, 169] width 1525 height 28
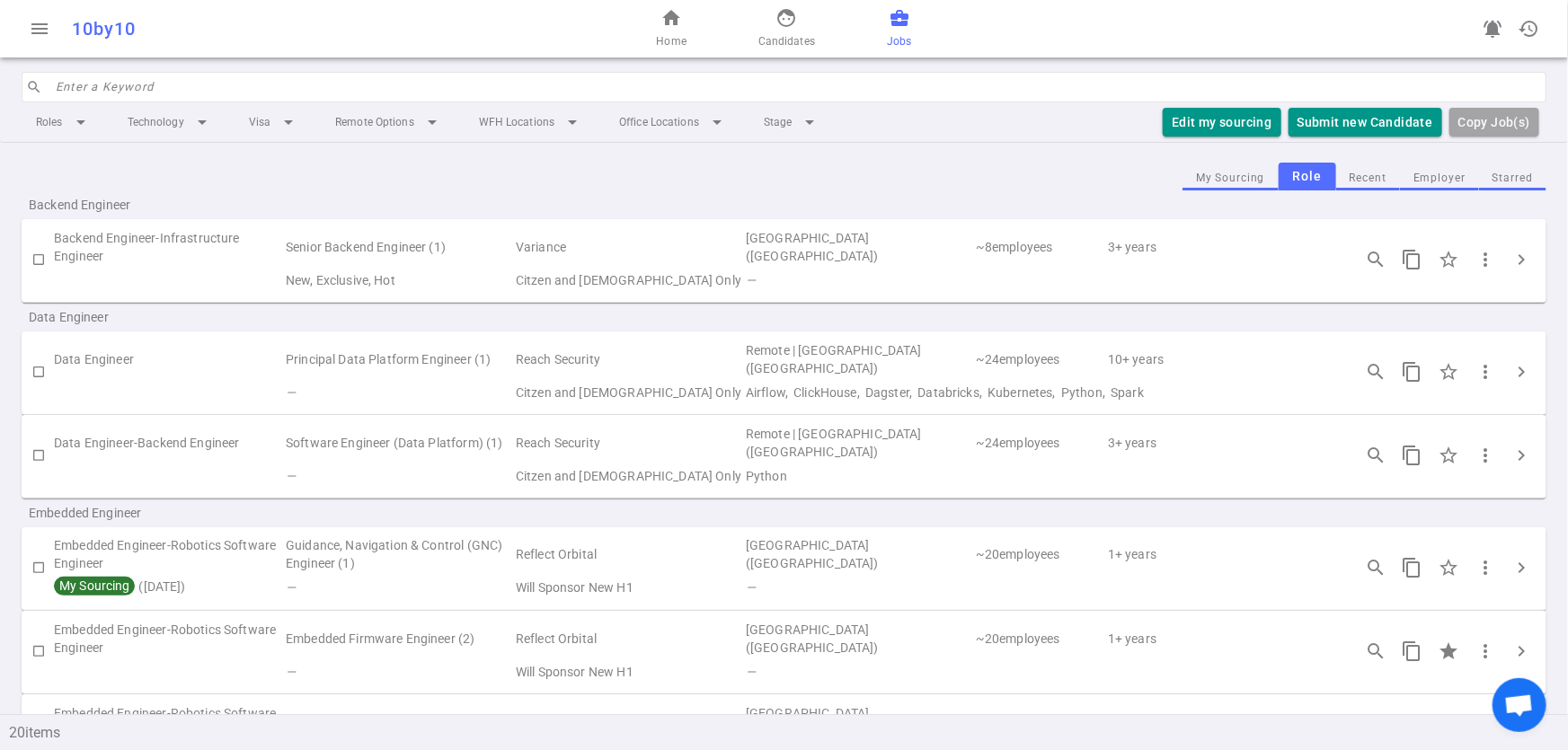
click at [1455, 181] on button "Employer" at bounding box center [1440, 178] width 79 height 24
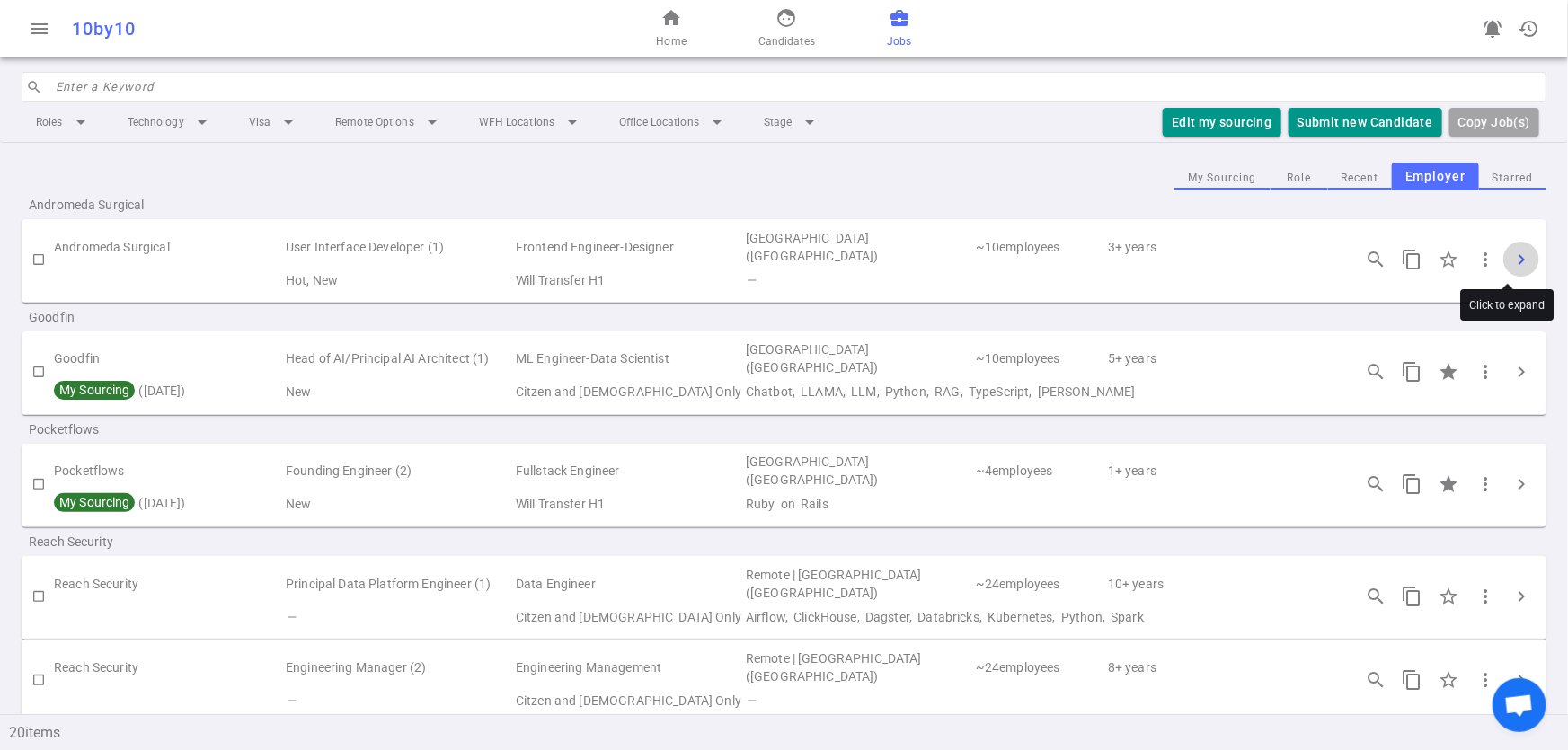
click at [1510, 259] on span "chevron_right" at bounding box center [1521, 259] width 22 height 22
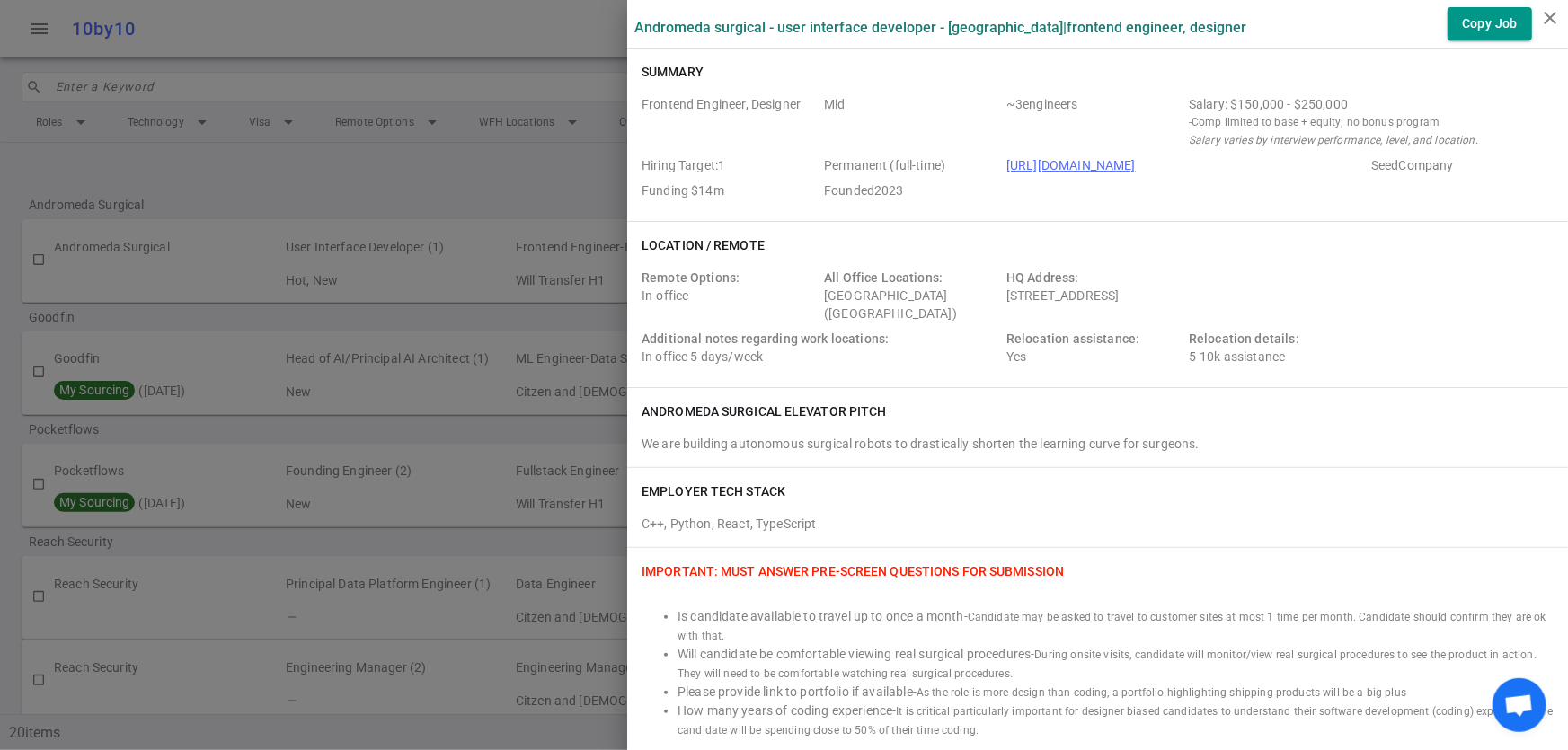
click at [329, 187] on div at bounding box center [784, 375] width 1568 height 750
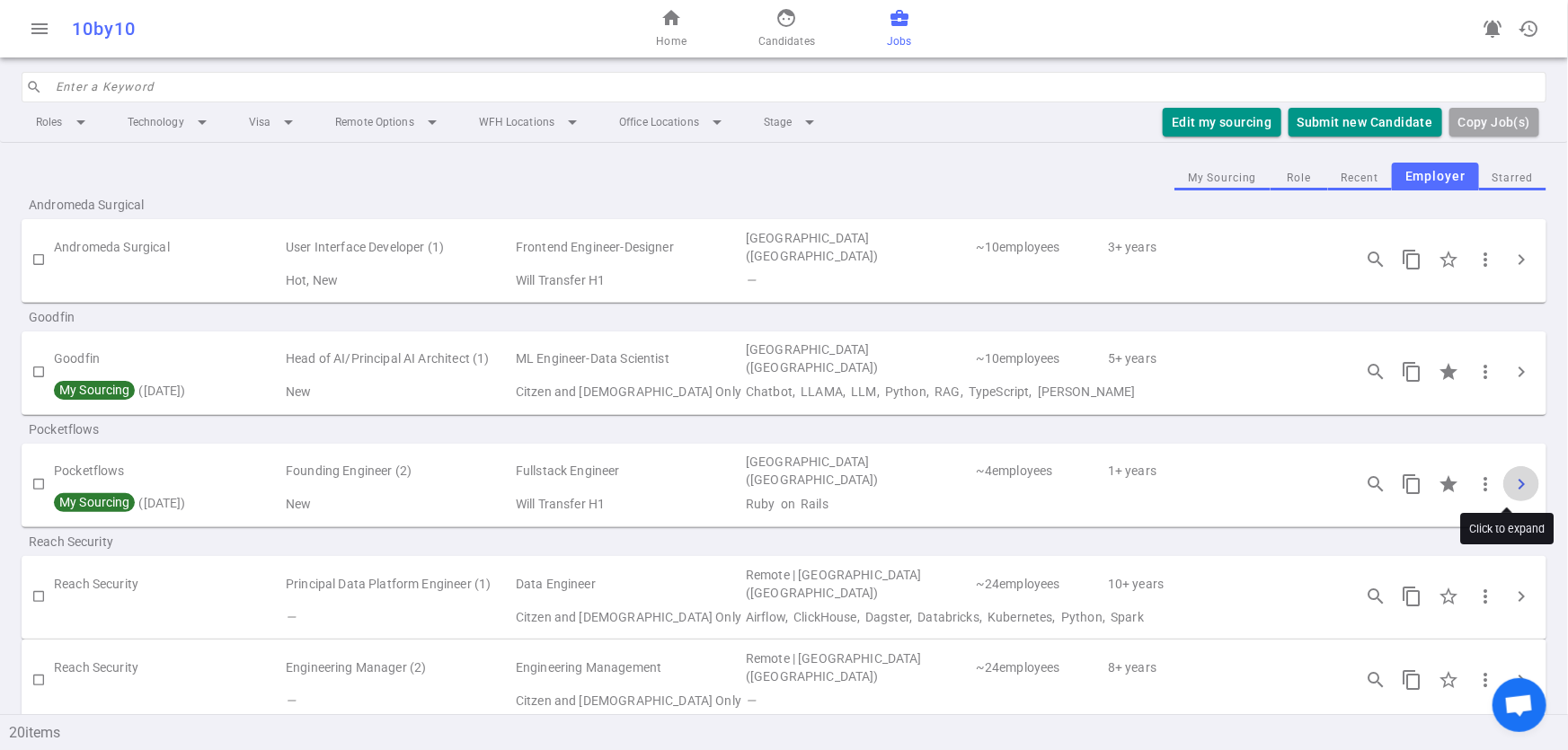
click at [1510, 482] on span "chevron_right" at bounding box center [1521, 484] width 22 height 22
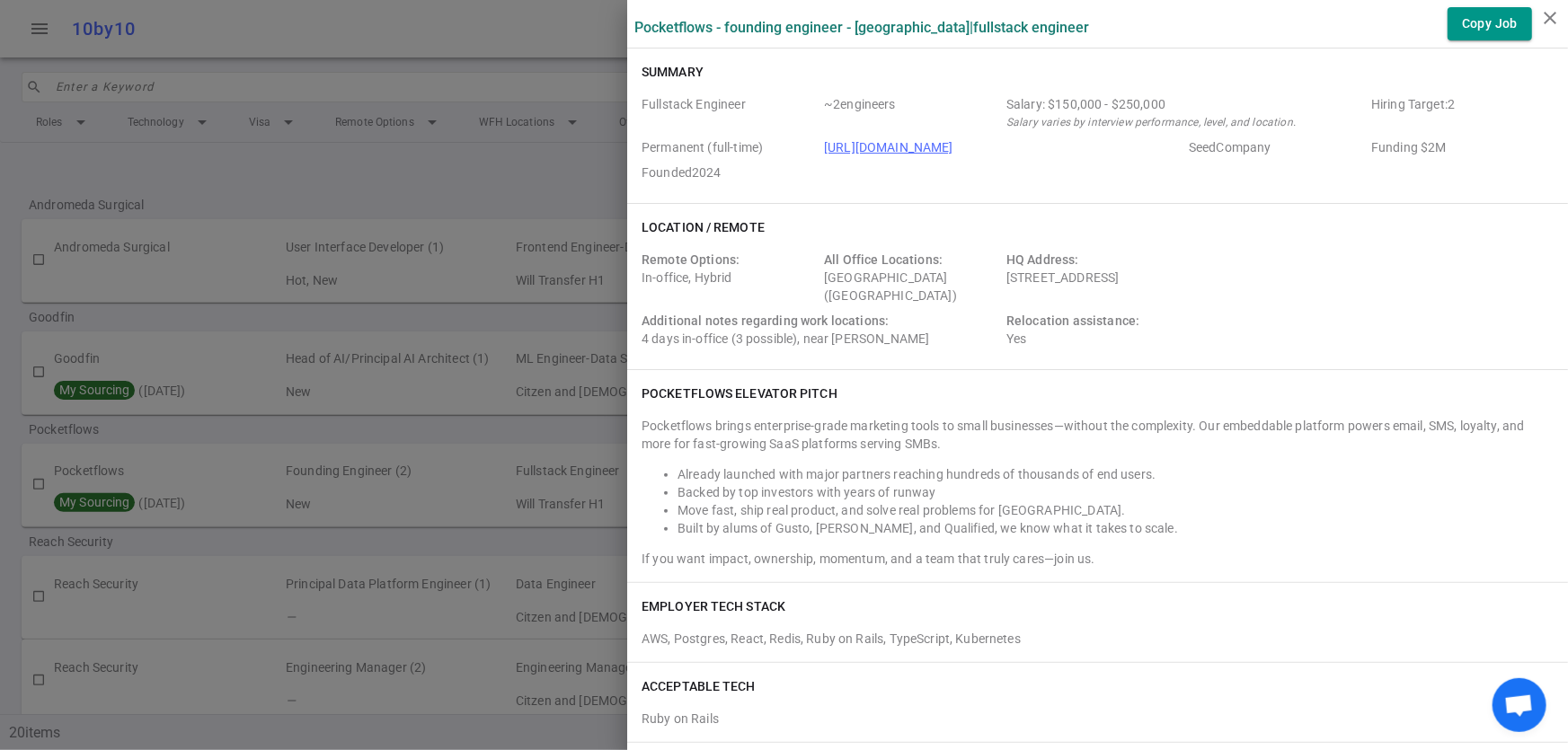
click at [341, 198] on div at bounding box center [784, 375] width 1568 height 750
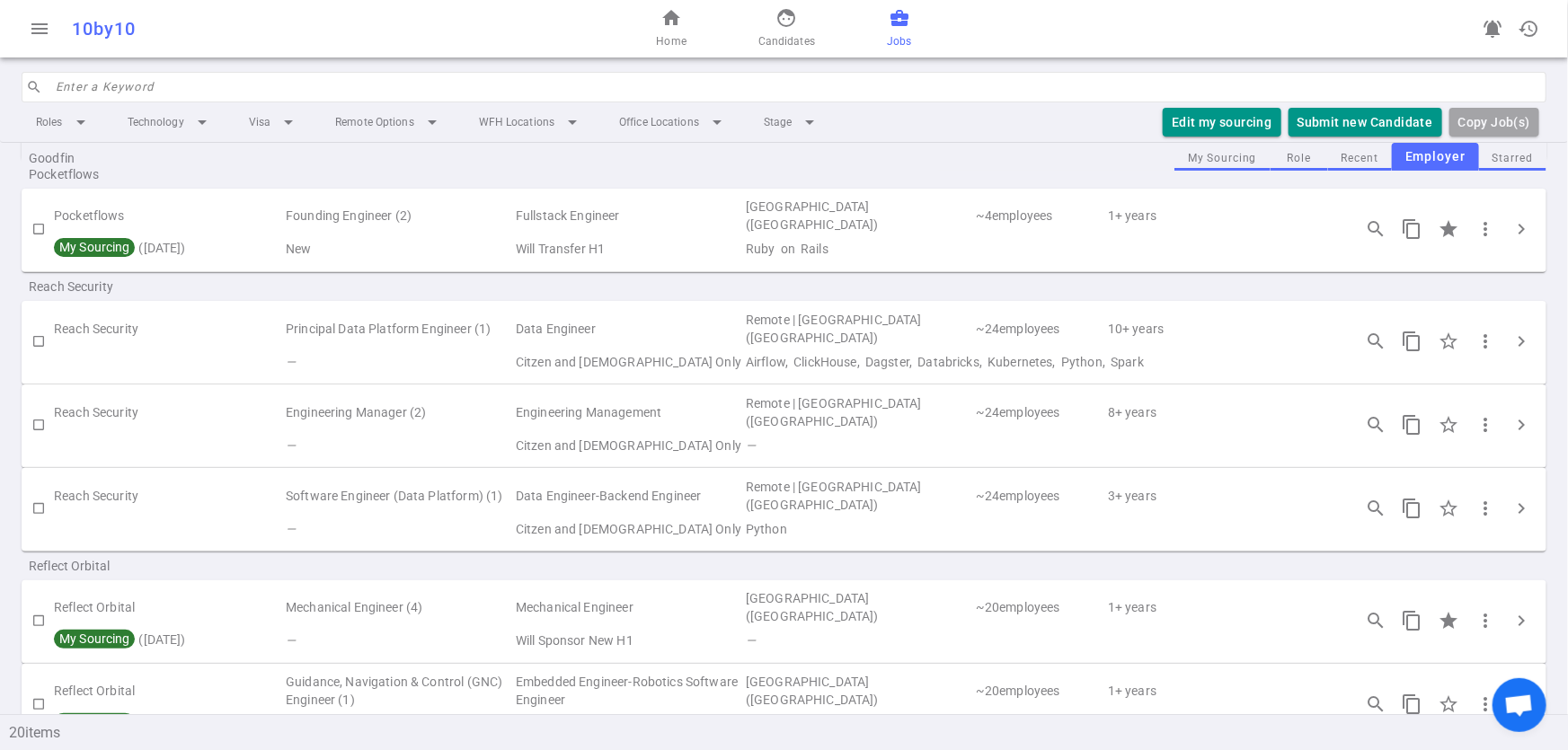
scroll to position [297, 0]
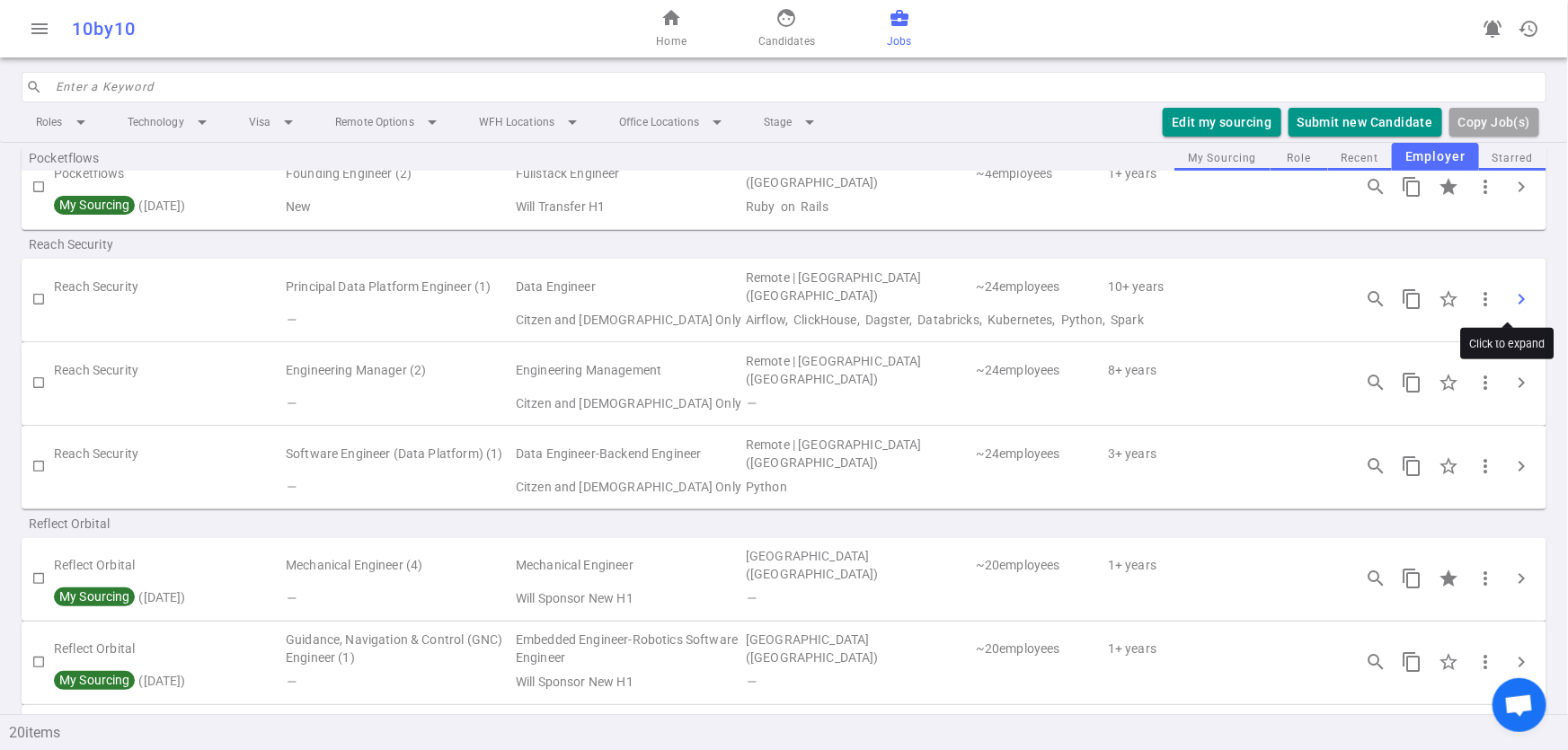
click at [1510, 292] on span "chevron_right" at bounding box center [1521, 300] width 22 height 22
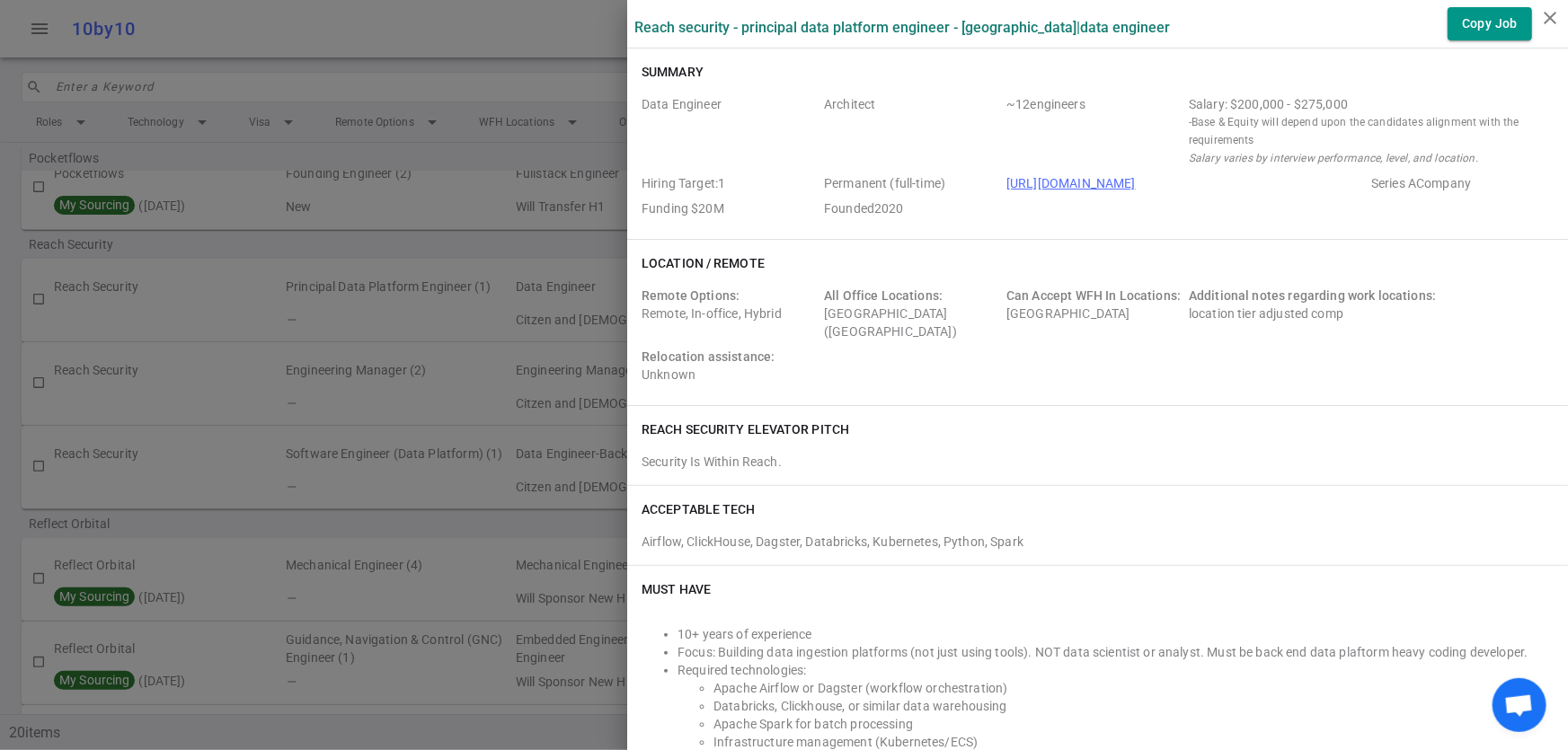
click at [422, 314] on div at bounding box center [784, 375] width 1568 height 750
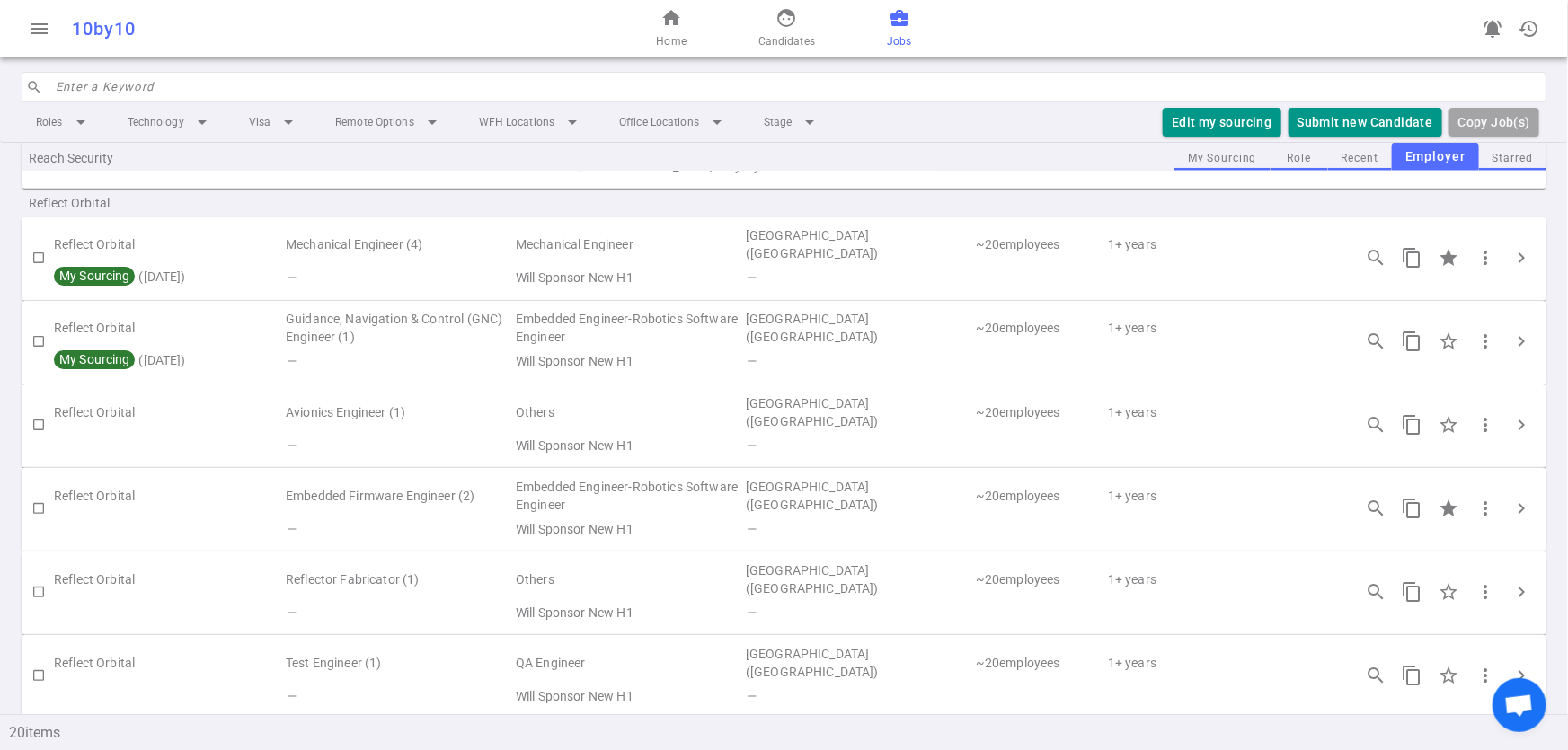
scroll to position [625, 0]
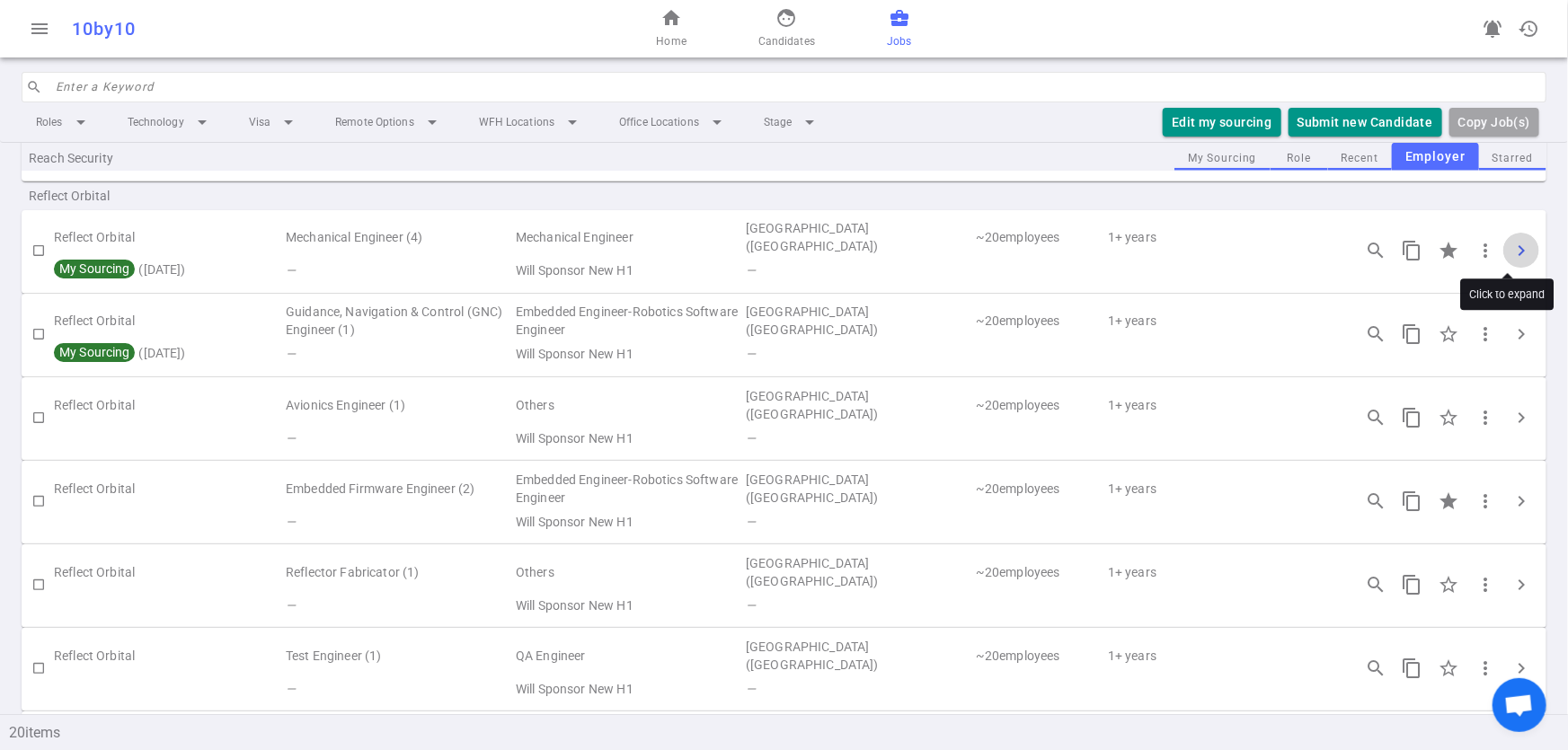
click at [1510, 251] on span "chevron_right" at bounding box center [1521, 251] width 22 height 22
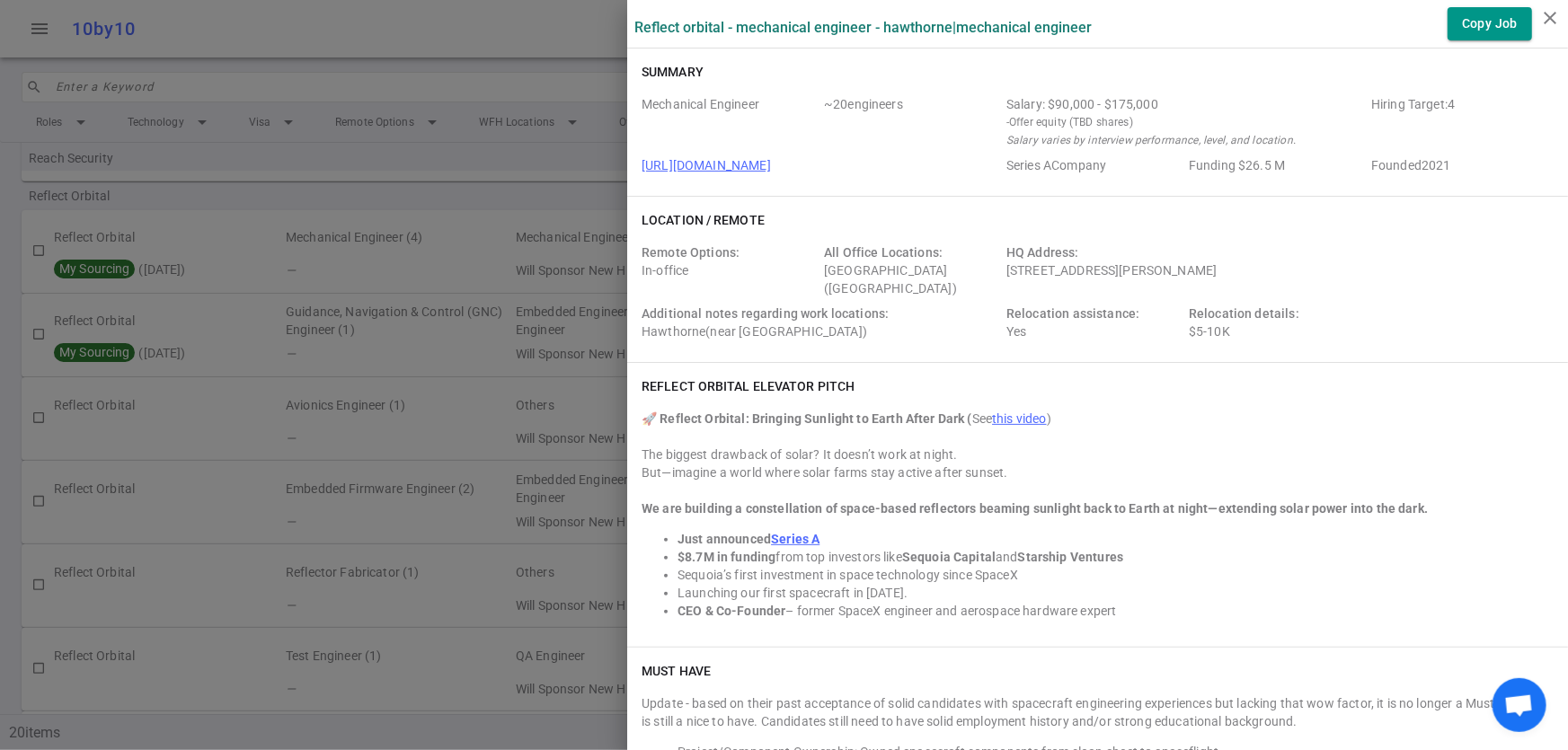
click at [476, 197] on div at bounding box center [784, 375] width 1568 height 750
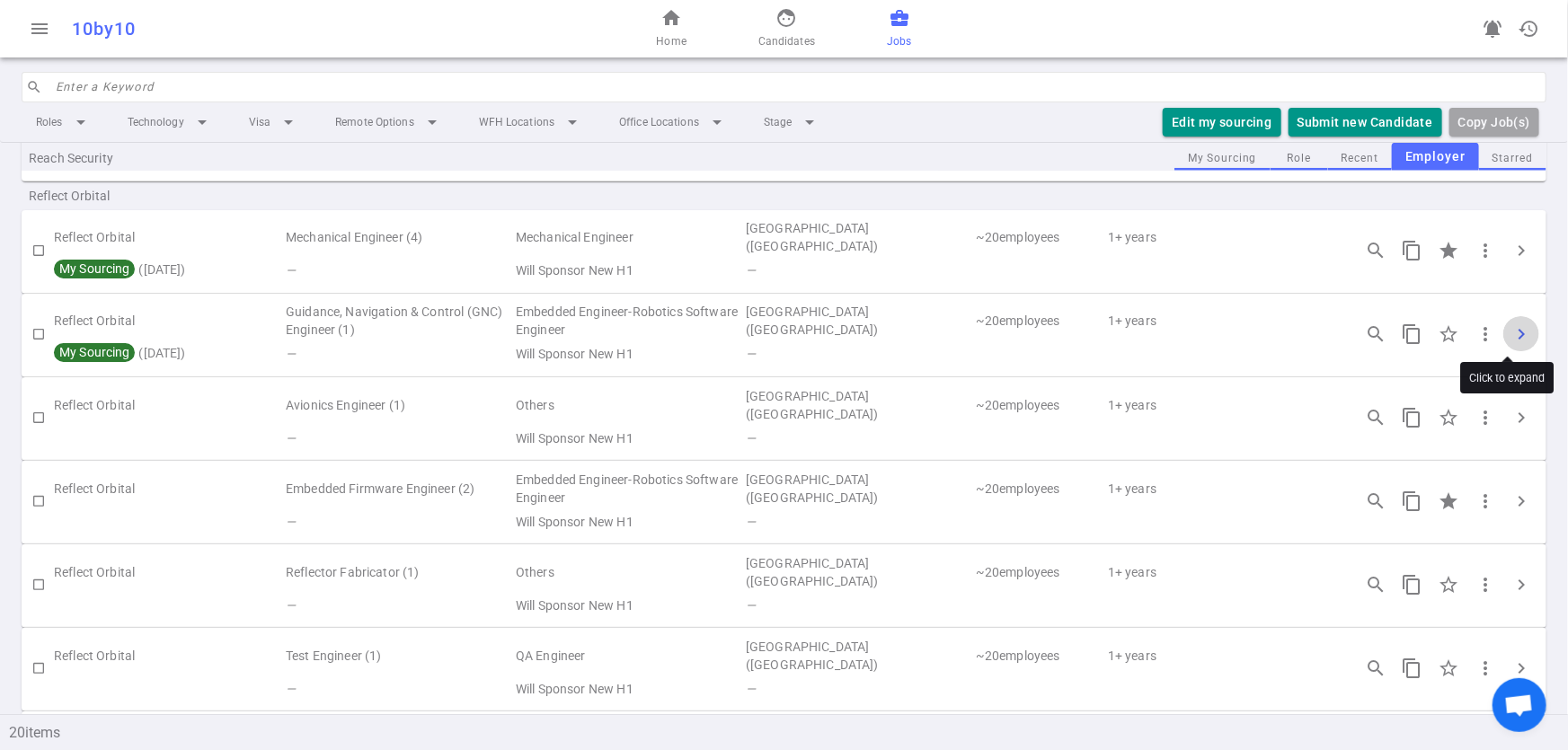
click at [1510, 336] on span "chevron_right" at bounding box center [1521, 335] width 22 height 22
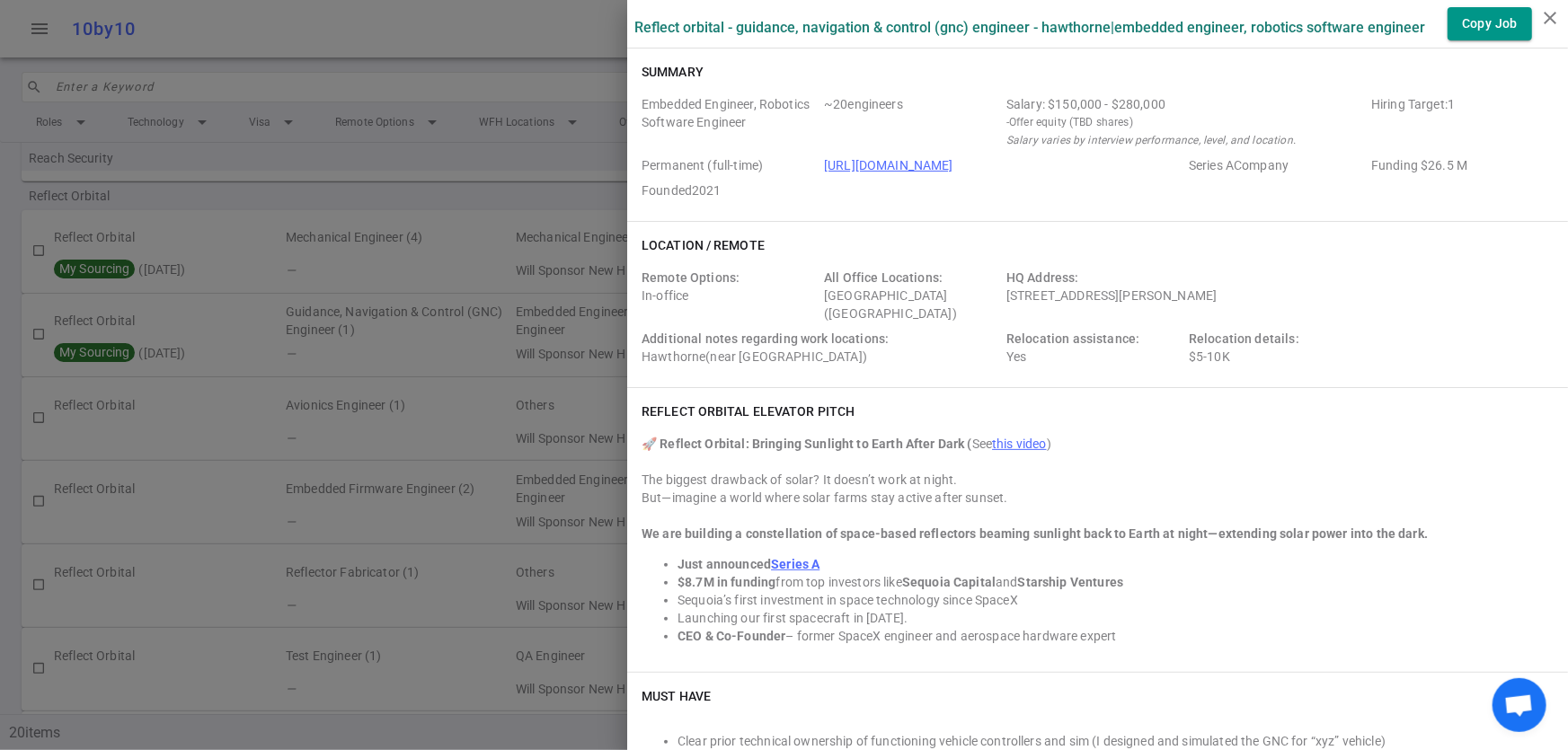
click at [403, 195] on div at bounding box center [784, 375] width 1568 height 750
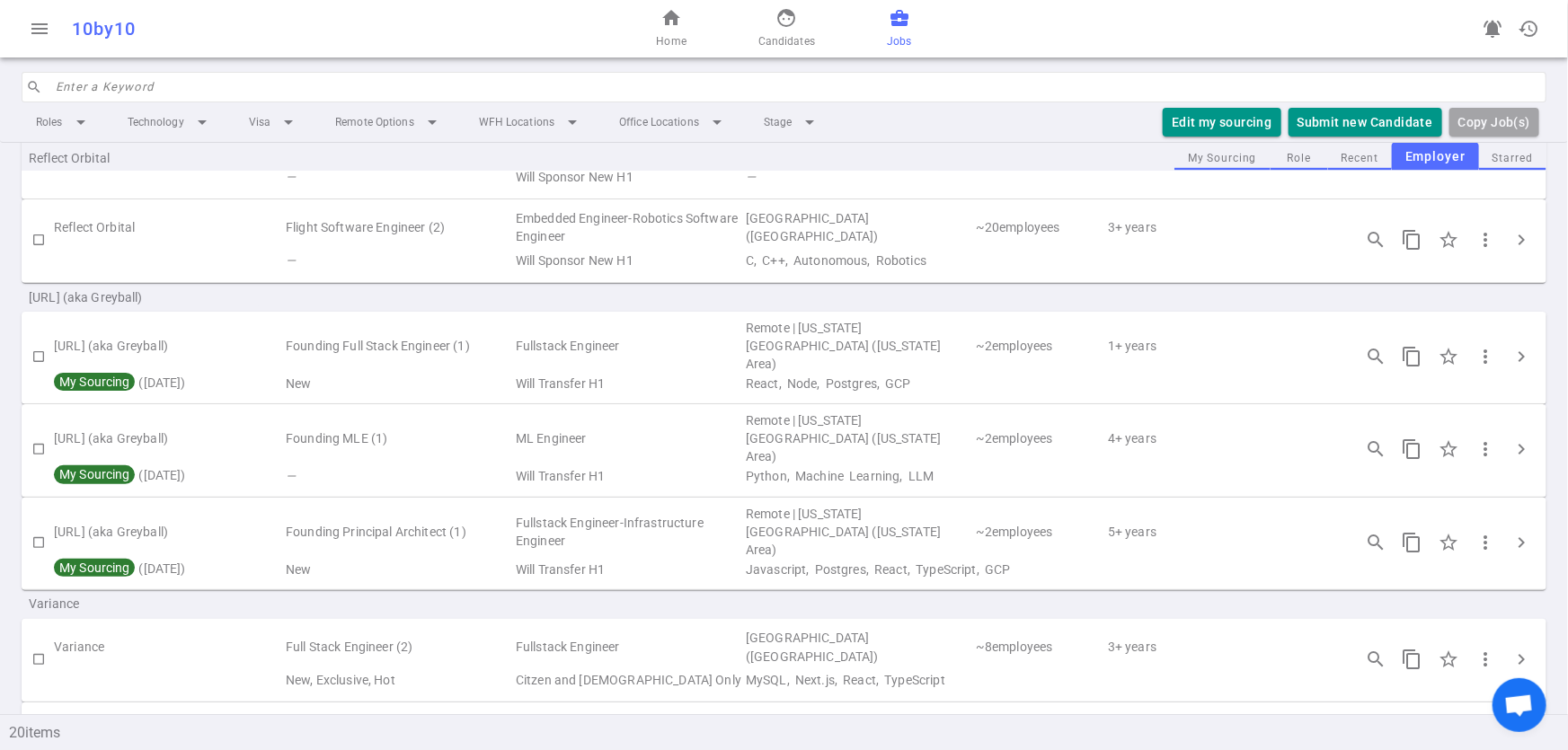
scroll to position [1307, 0]
click at [1518, 347] on button "chevron_right" at bounding box center [1520, 353] width 36 height 36
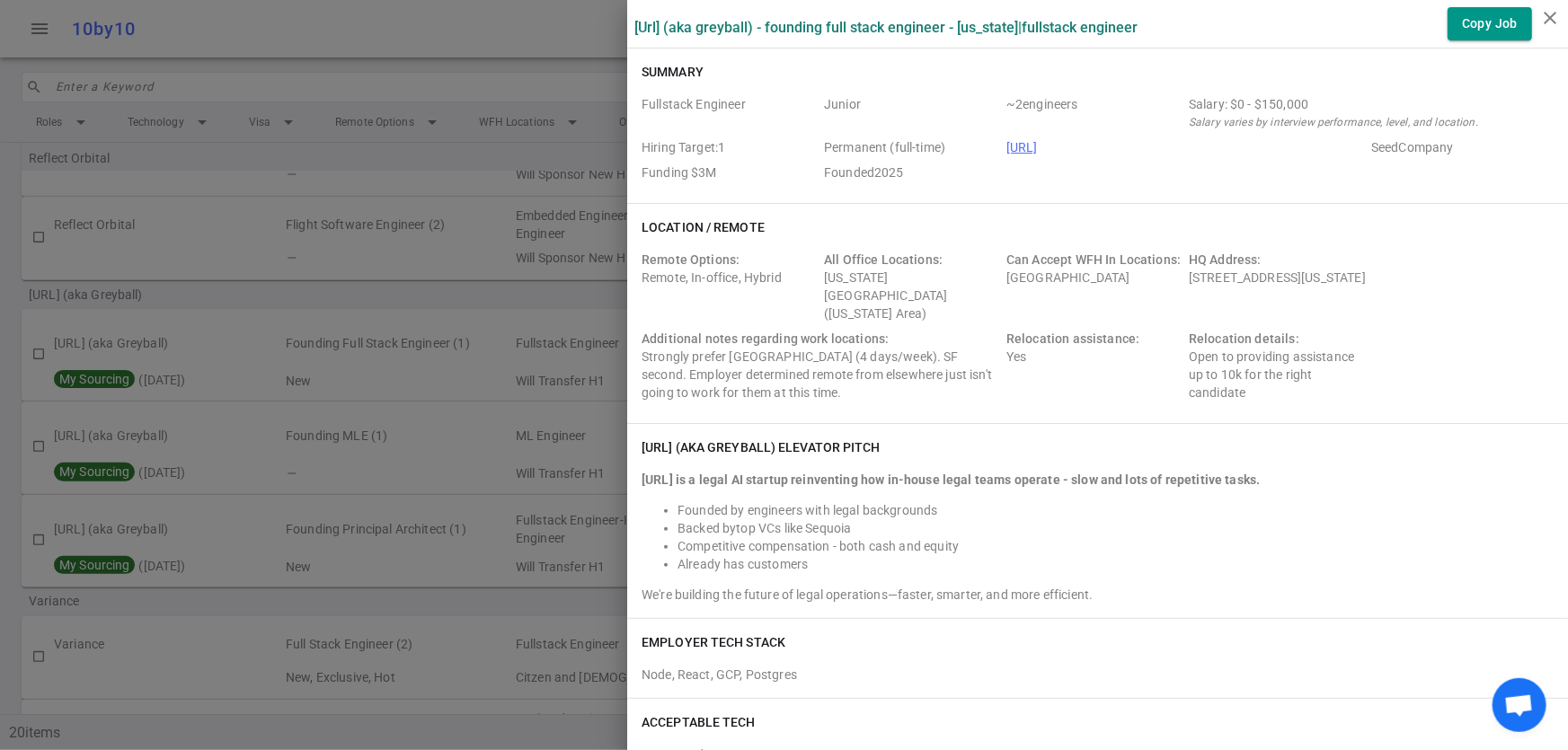
click at [373, 294] on div at bounding box center [784, 375] width 1568 height 750
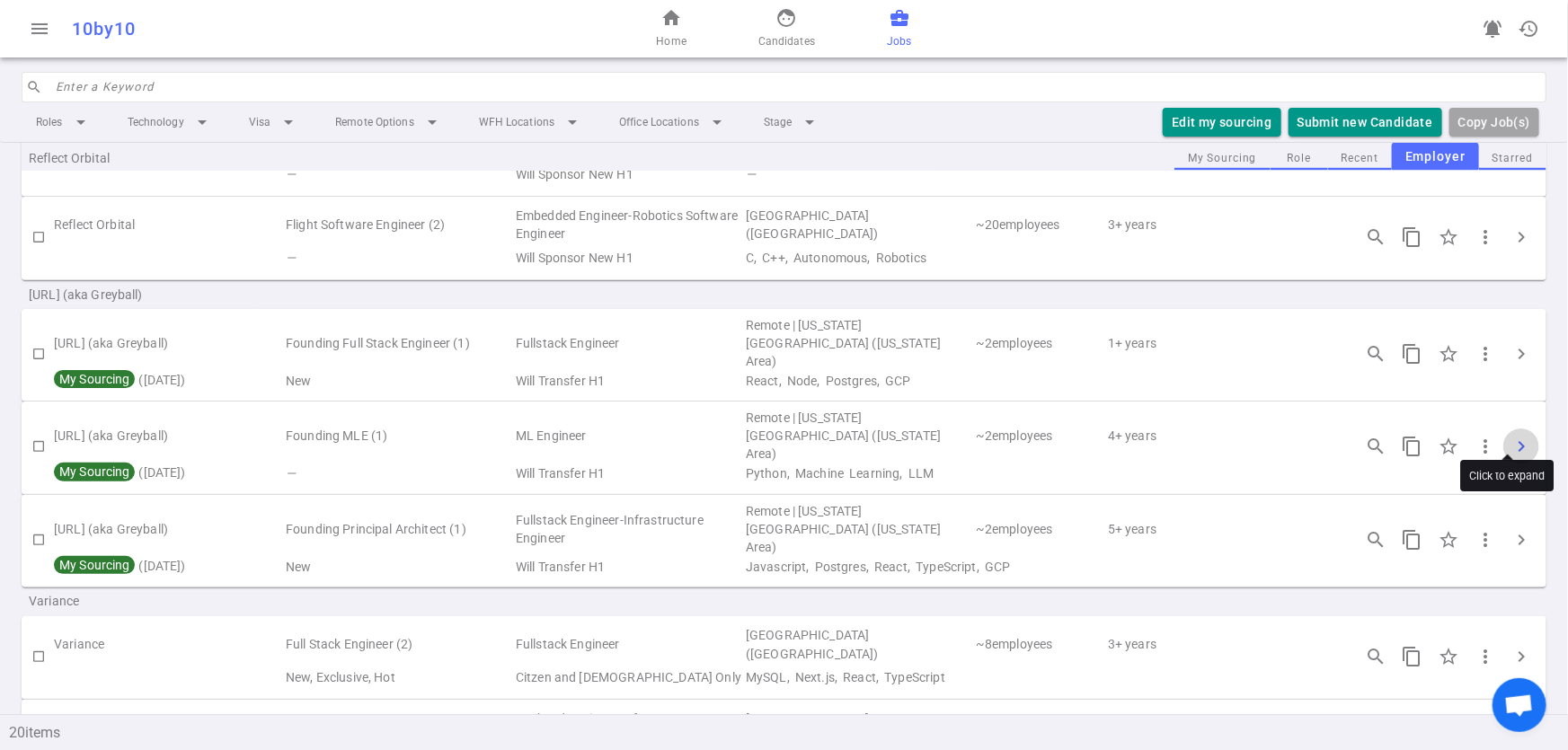
click at [1512, 436] on span "chevron_right" at bounding box center [1521, 447] width 22 height 22
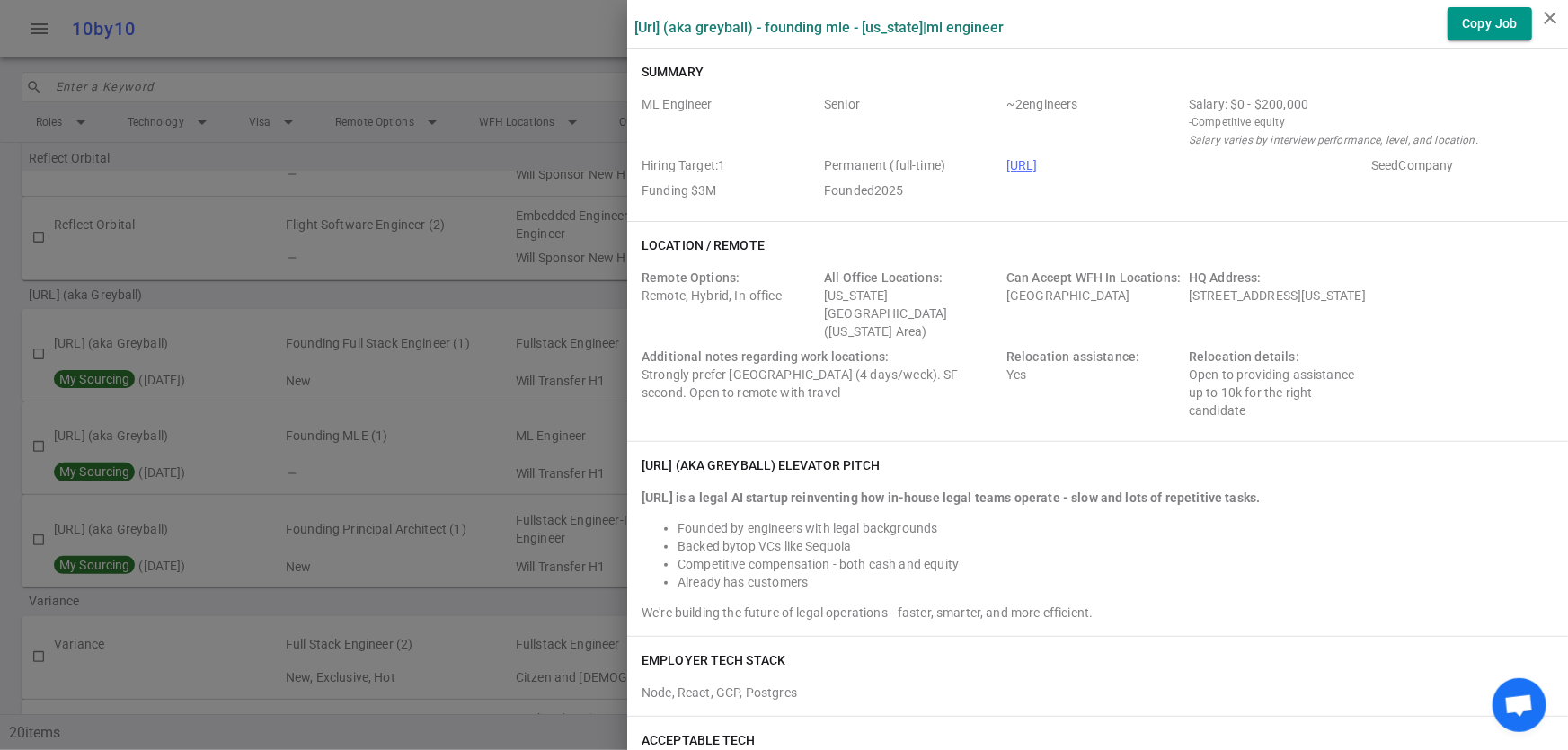
click at [216, 303] on div at bounding box center [784, 375] width 1568 height 750
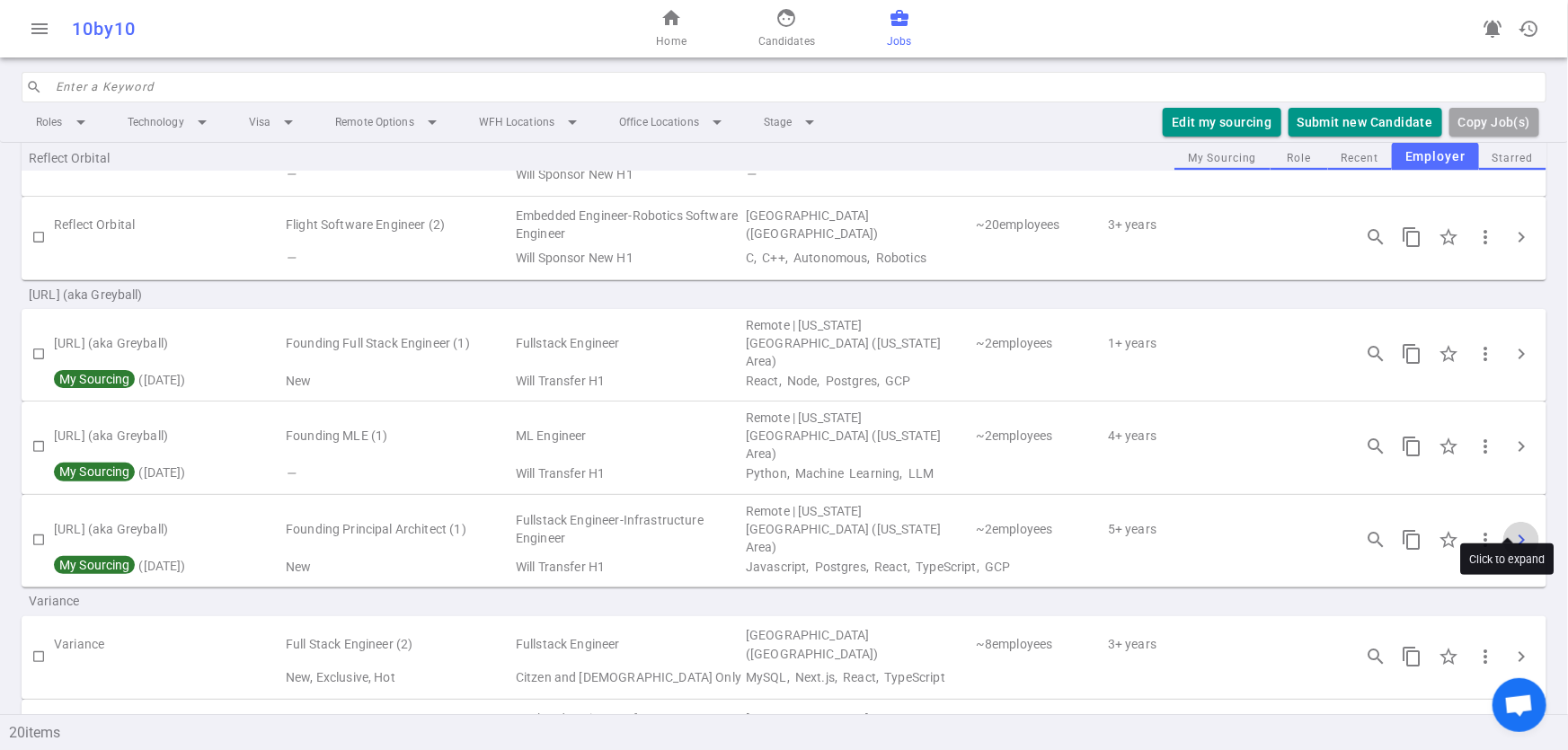
click at [1510, 529] on span "chevron_right" at bounding box center [1521, 540] width 22 height 22
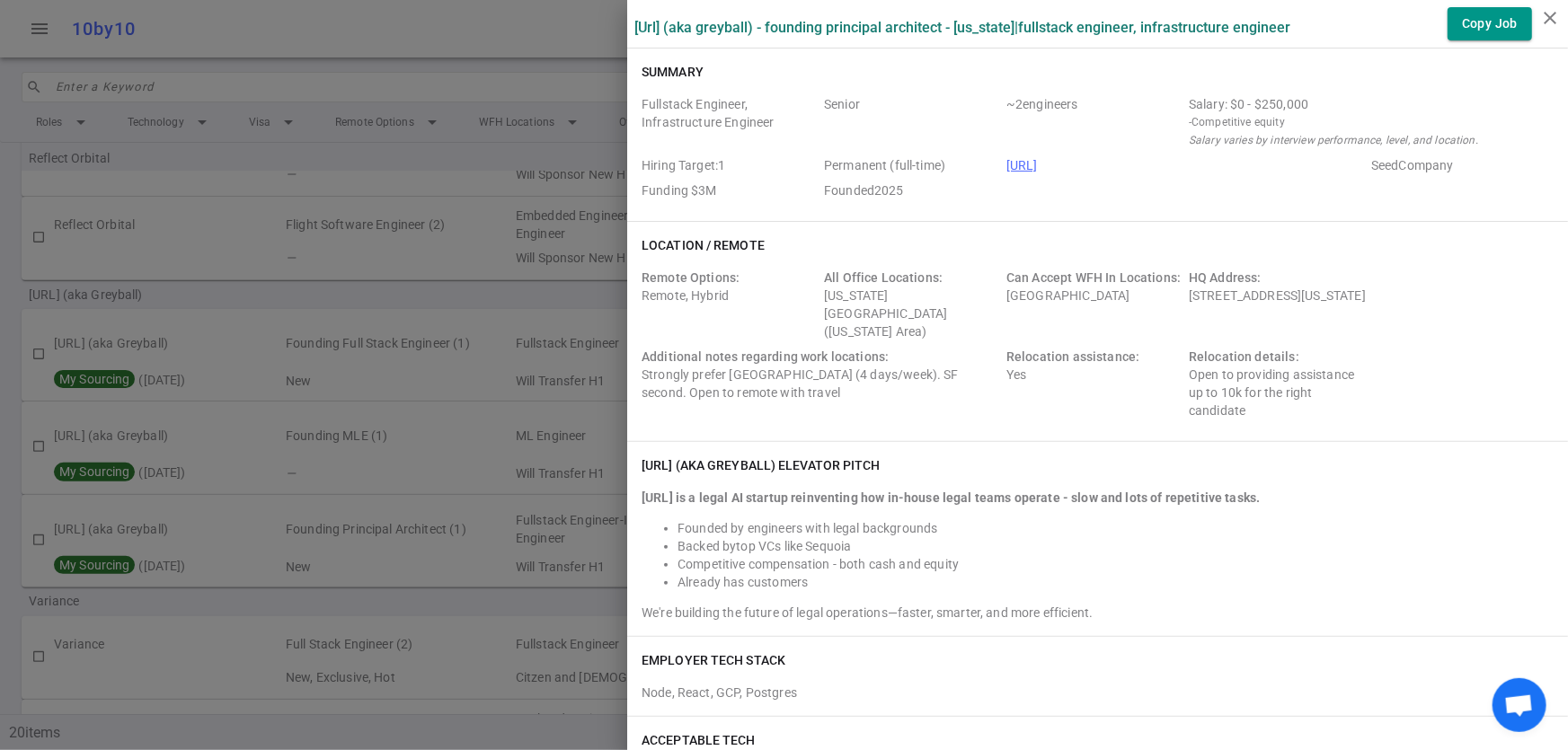
click at [280, 303] on div at bounding box center [784, 375] width 1568 height 750
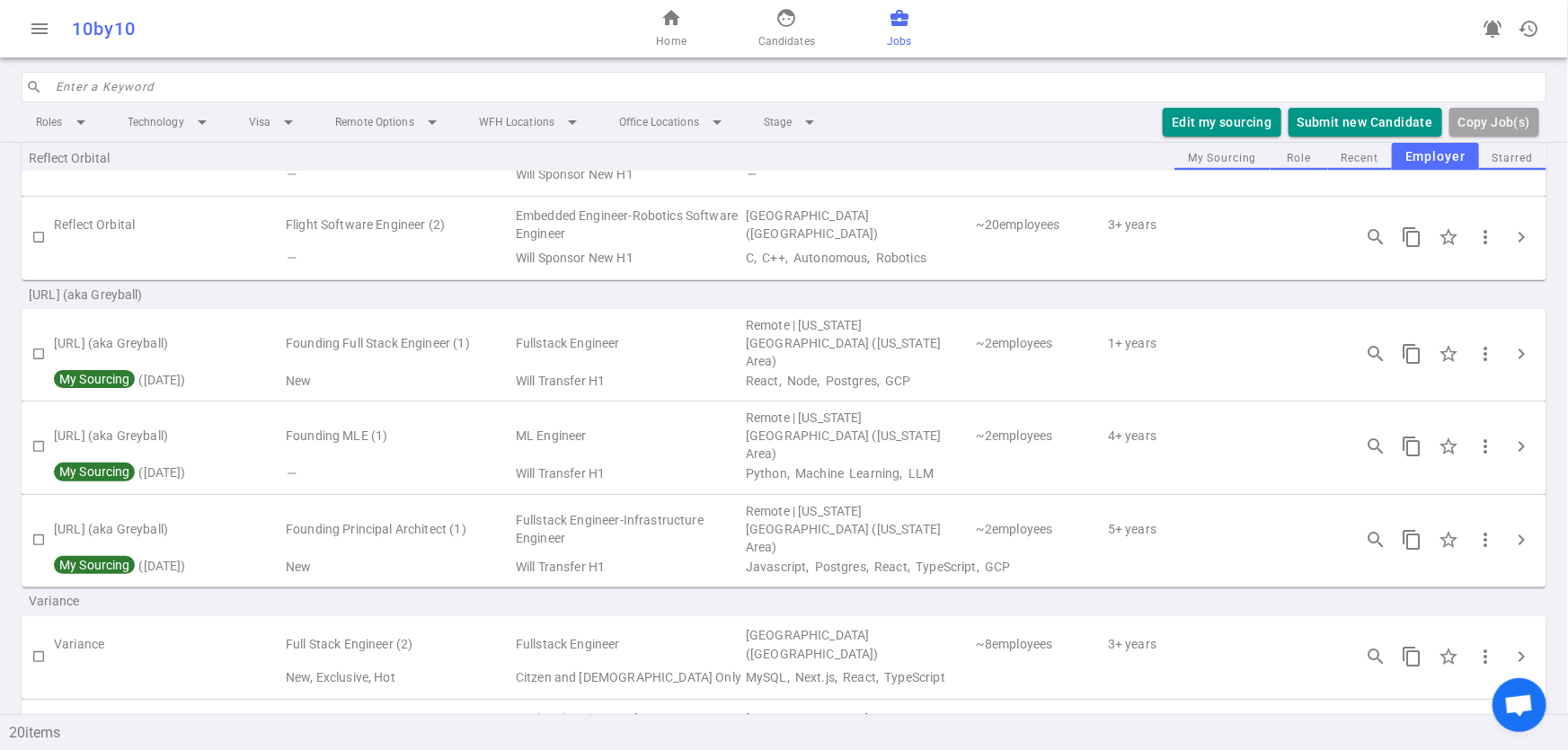
scroll to position [1365, 0]
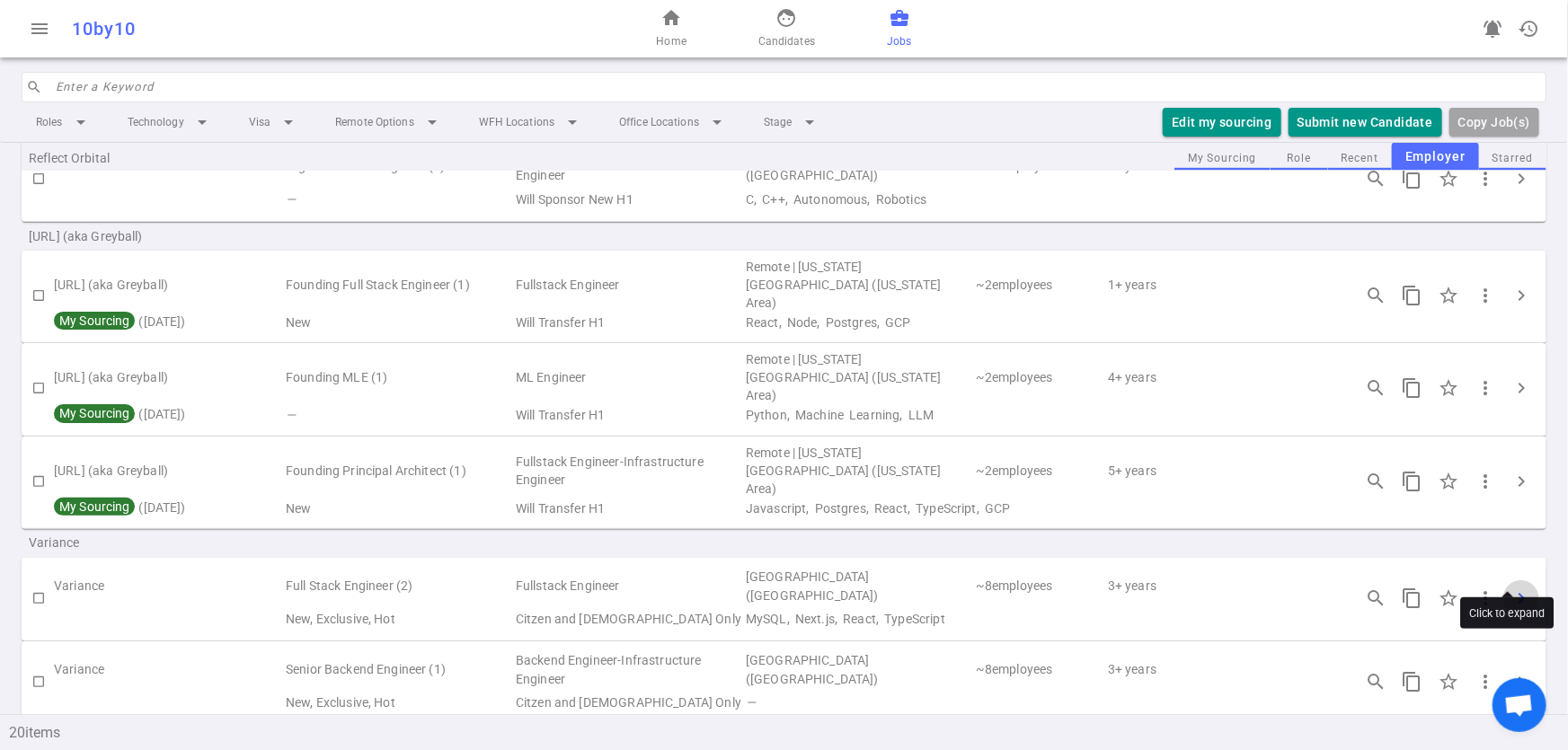
click at [1510, 588] on span "chevron_right" at bounding box center [1521, 599] width 22 height 22
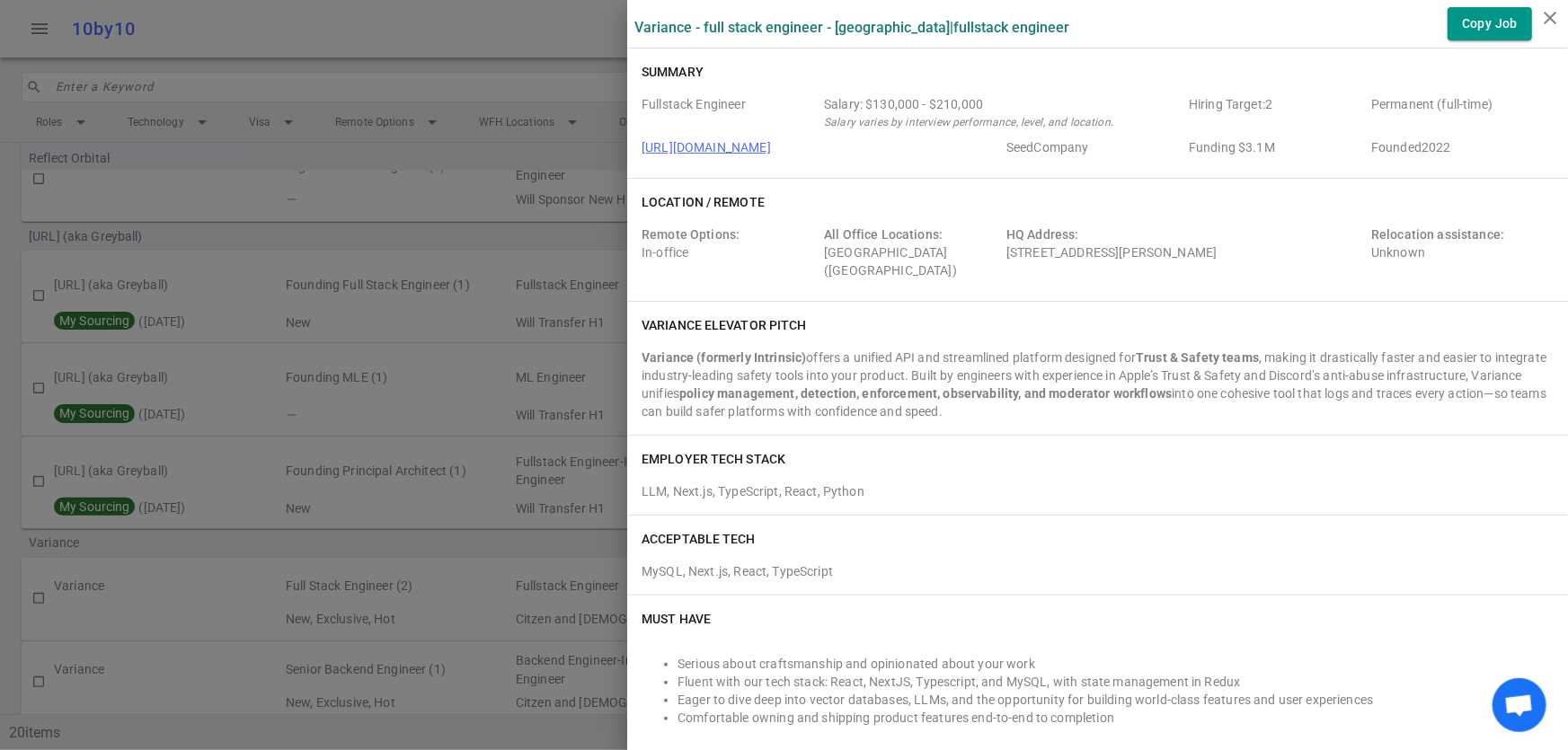
click at [272, 518] on div at bounding box center [784, 375] width 1568 height 750
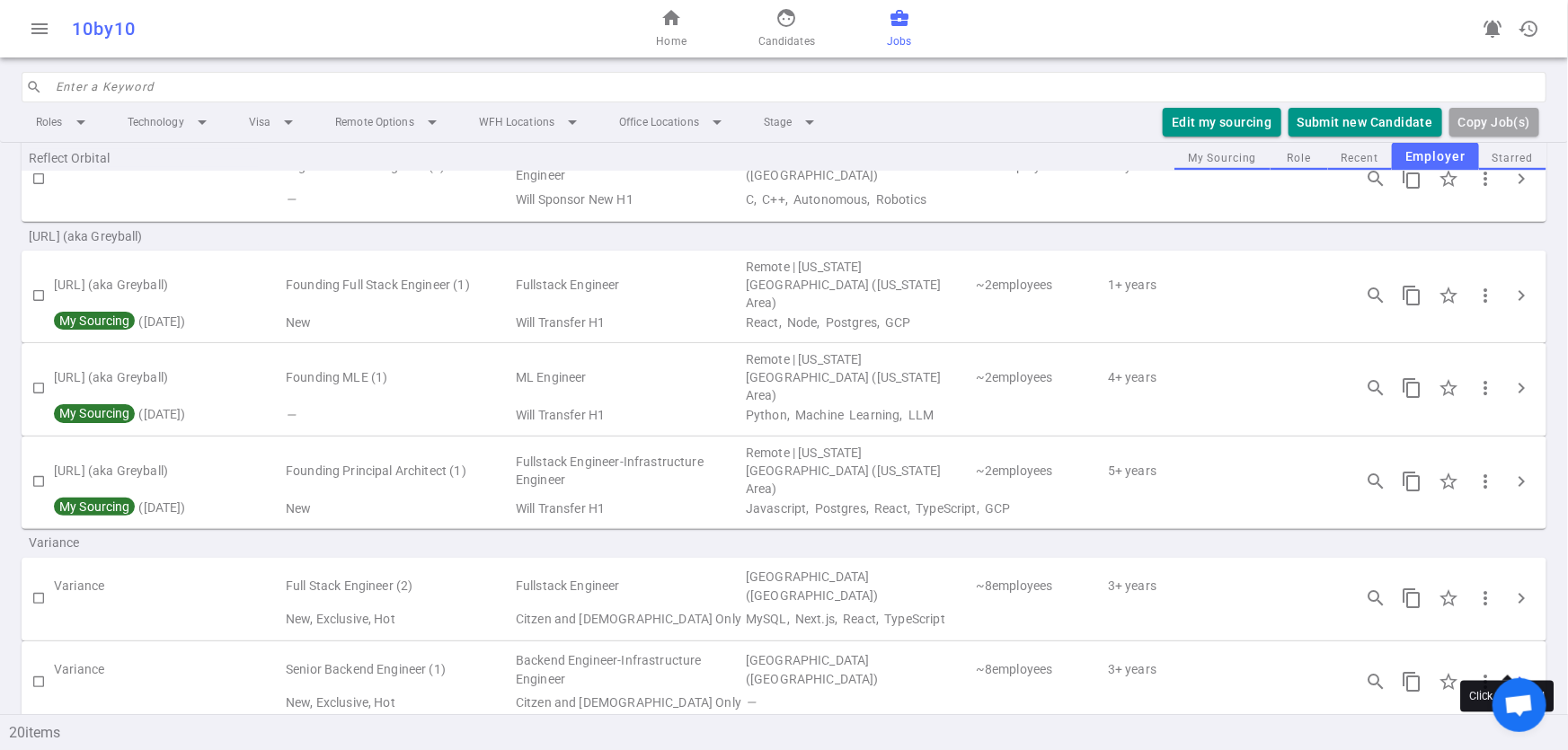
click at [1510, 671] on span "chevron_right" at bounding box center [1521, 682] width 22 height 22
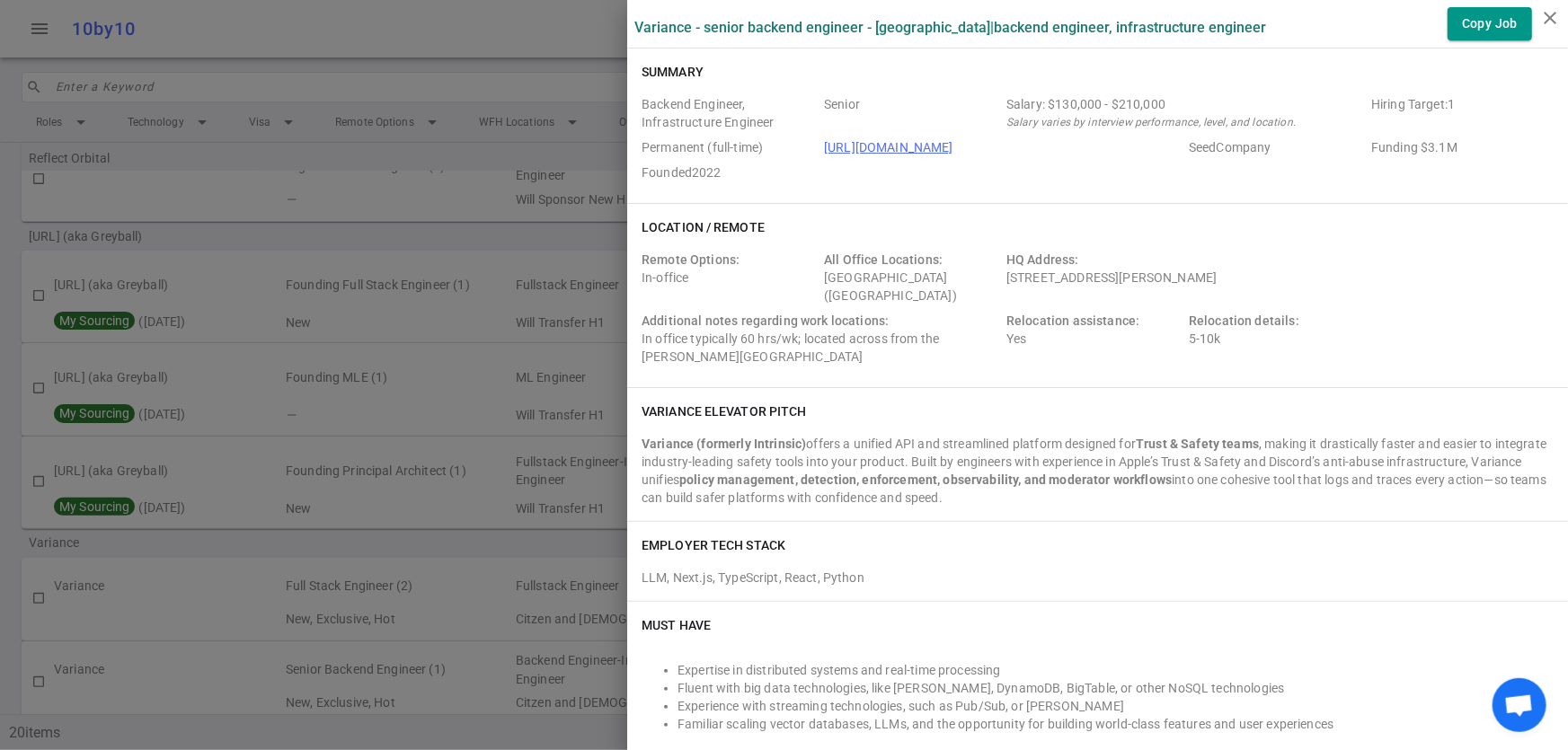
click at [283, 504] on div at bounding box center [784, 375] width 1568 height 750
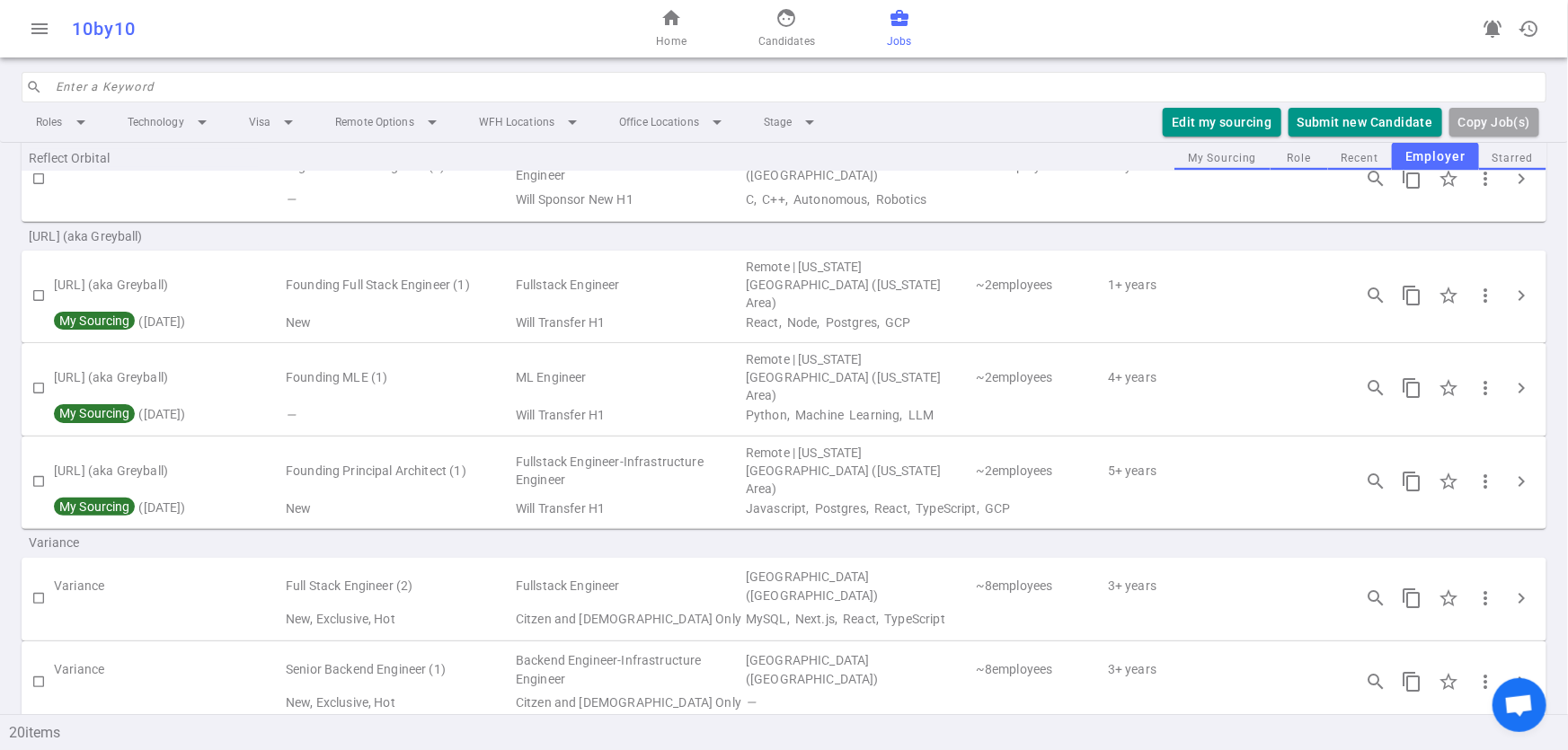
scroll to position [549, 0]
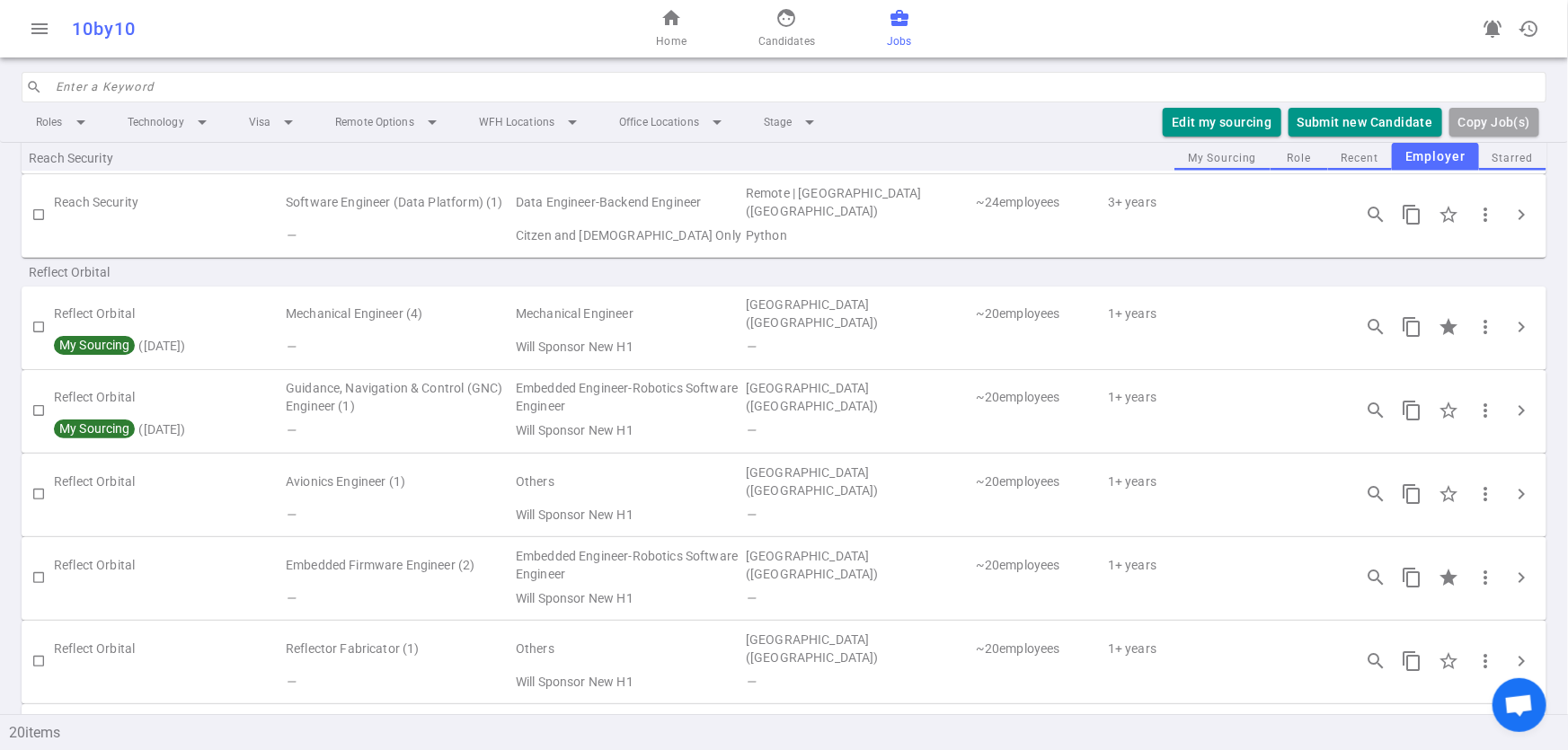
click at [852, 396] on td "[GEOGRAPHIC_DATA] ([GEOGRAPHIC_DATA])" at bounding box center [858, 398] width 230 height 41
click at [1510, 408] on span "chevron_right" at bounding box center [1521, 411] width 22 height 22
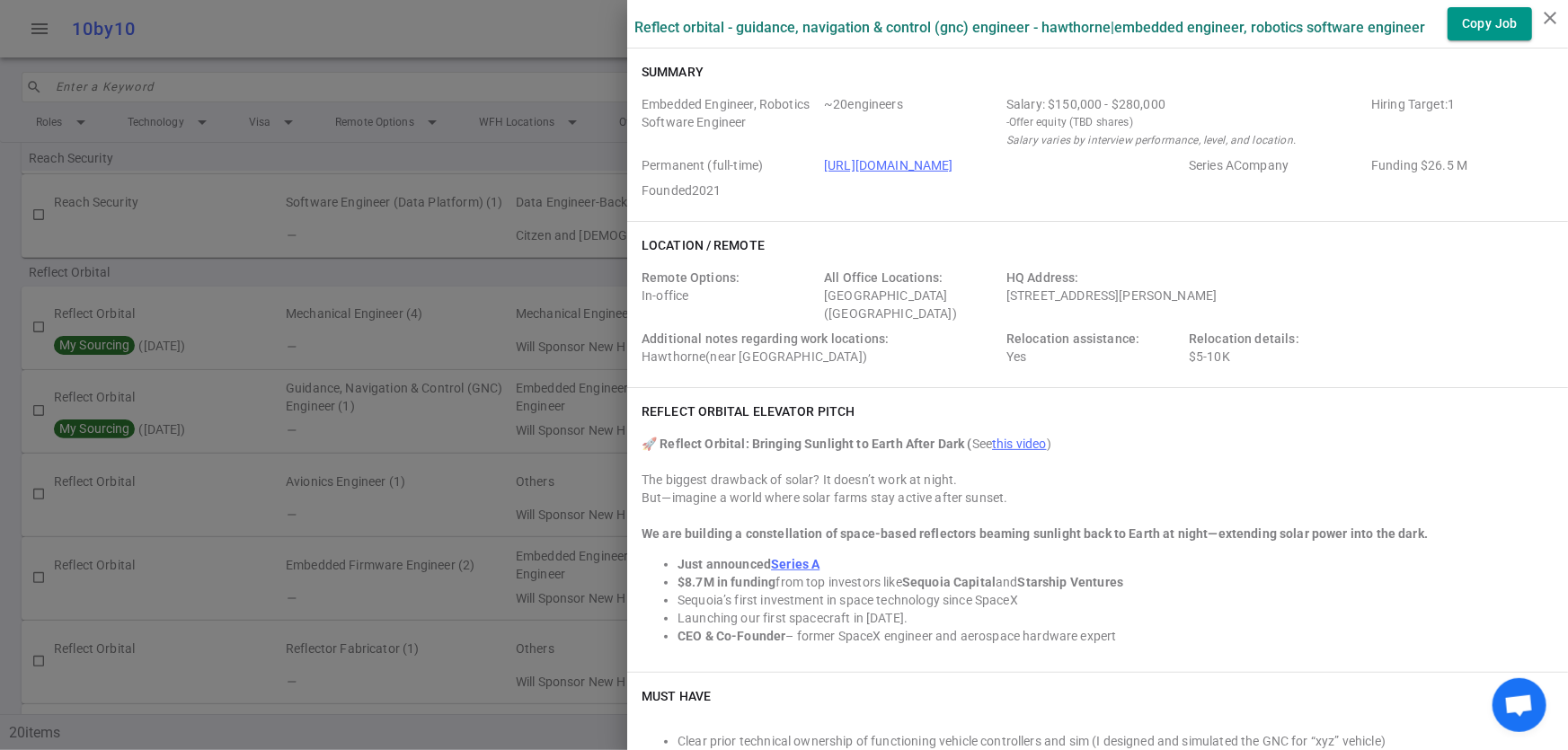
click at [723, 68] on div "Summary" at bounding box center [1098, 72] width 912 height 18
drag, startPoint x: 712, startPoint y: 25, endPoint x: 620, endPoint y: 26, distance: 92.0
click at [635, 26] on label "Reflect Orbital - Guidance, Navigation & Control (GNC) Engineer - Hawthorne | E…" at bounding box center [1030, 28] width 790 height 17
click at [242, 325] on div at bounding box center [784, 375] width 1568 height 750
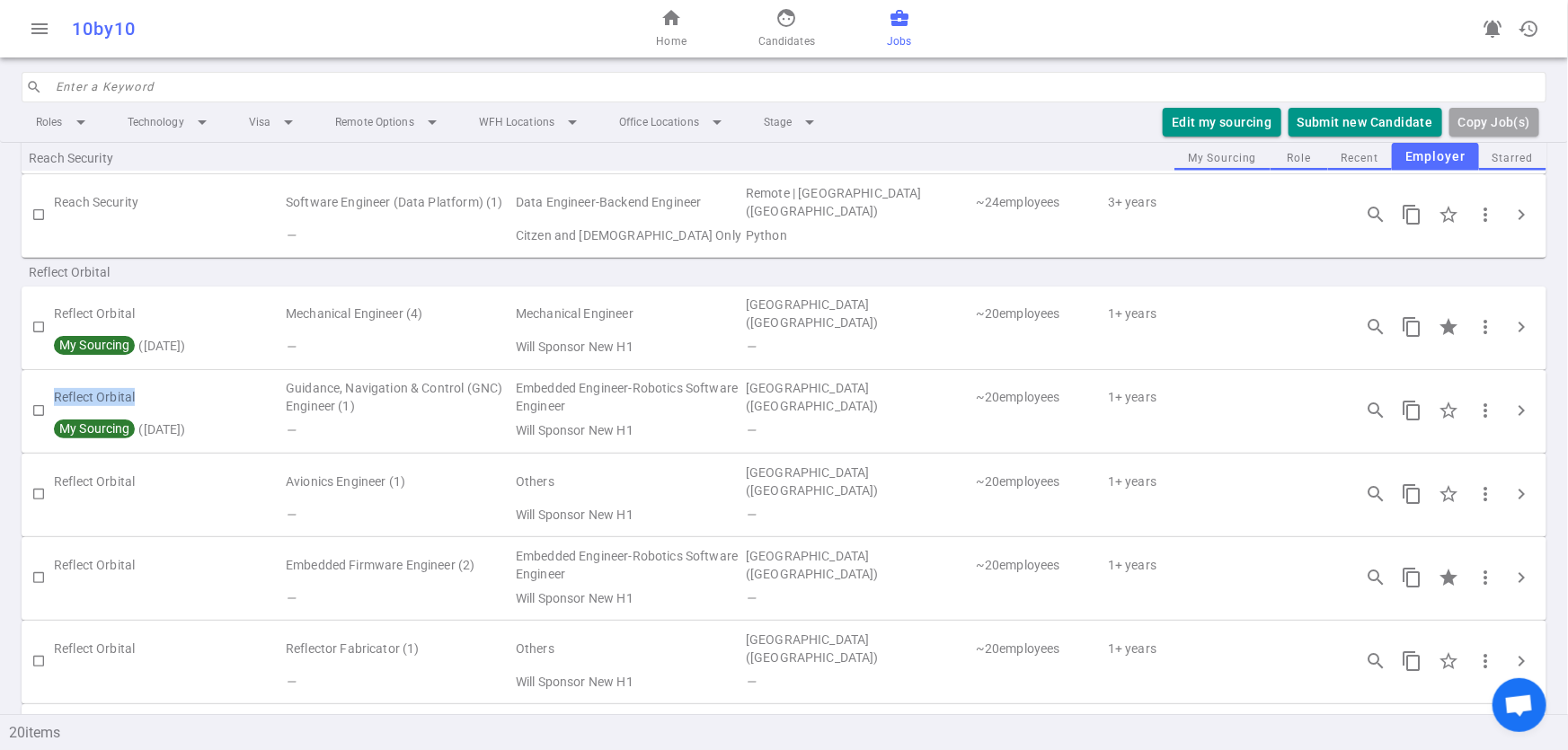
drag, startPoint x: 145, startPoint y: 394, endPoint x: 52, endPoint y: 396, distance: 93.0
click at [52, 396] on tr "Reflect Orbital Guidance, Navigation & Control (GNC) Engineer (1) Embedded Engi…" at bounding box center [784, 398] width 1525 height 41
copy td "Reflect Orbital"
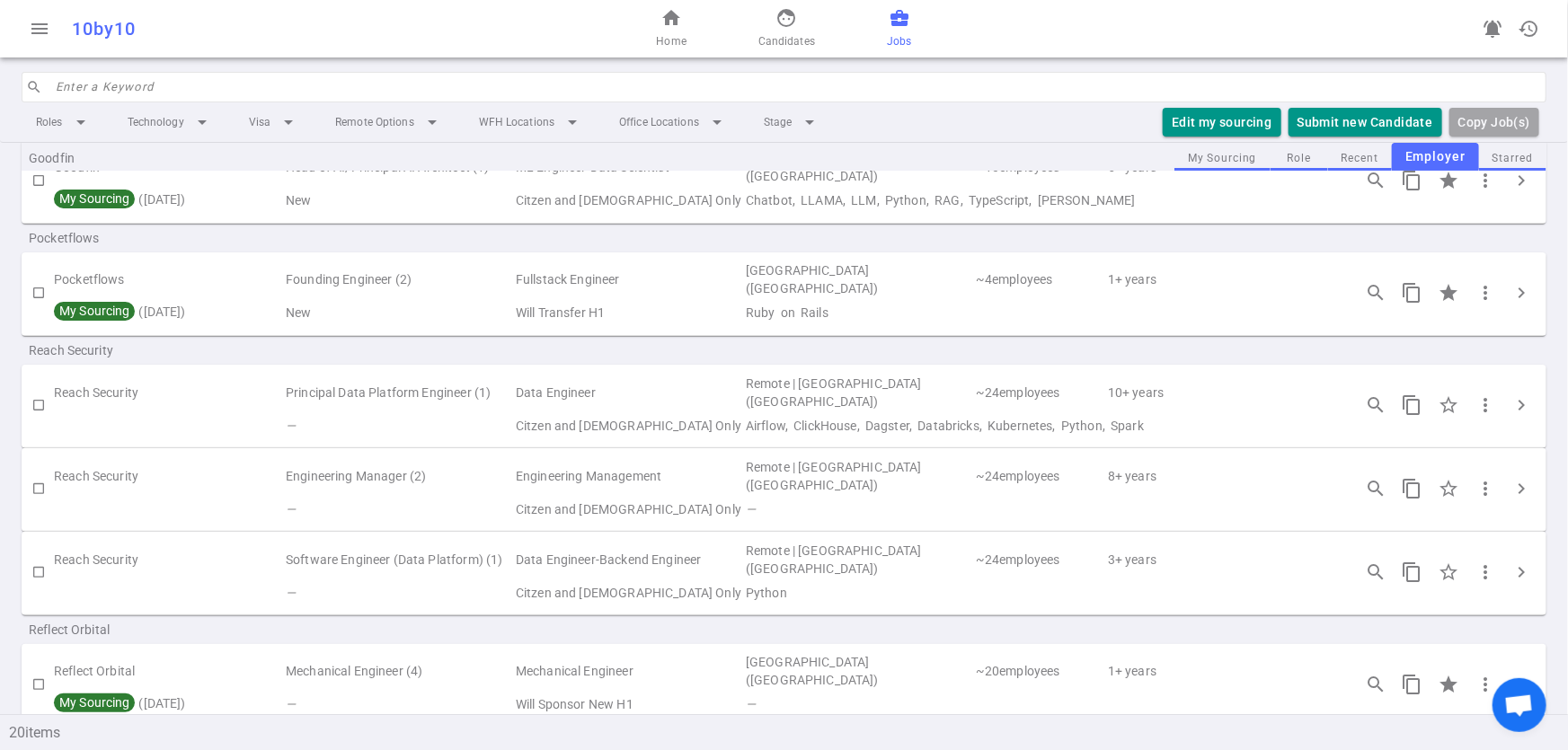
scroll to position [138, 0]
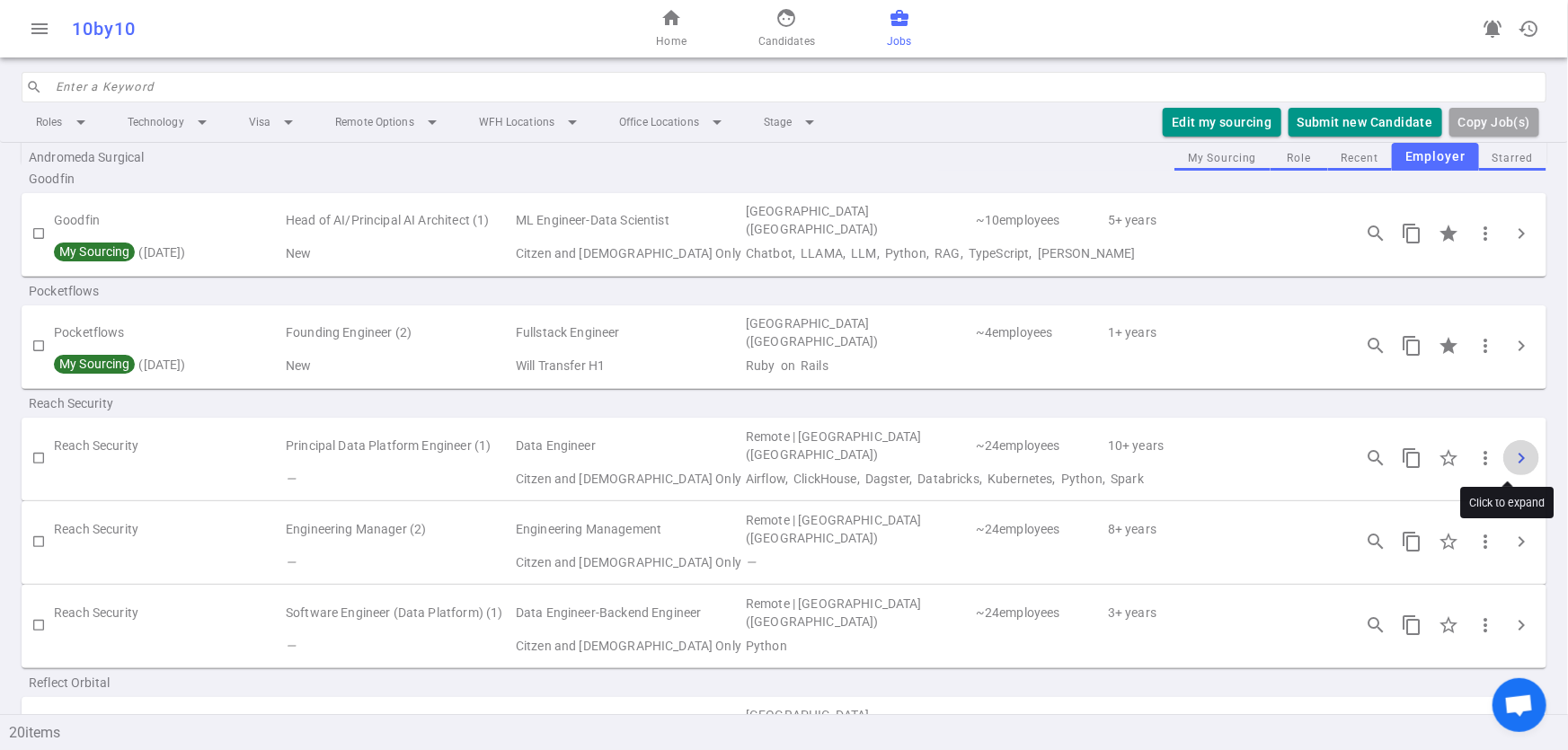
click at [1517, 455] on span "chevron_right" at bounding box center [1521, 458] width 22 height 22
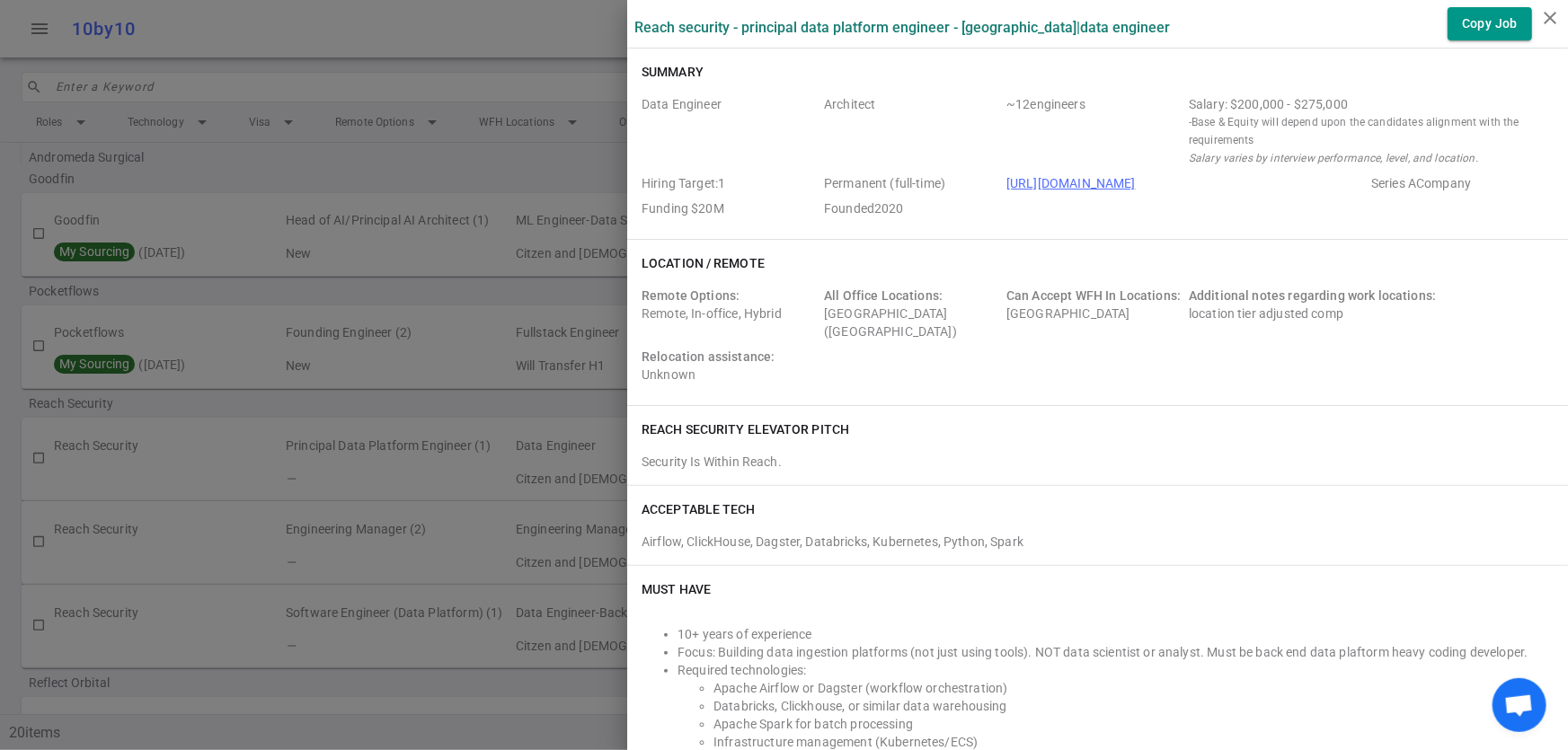
click at [358, 359] on div at bounding box center [784, 375] width 1568 height 750
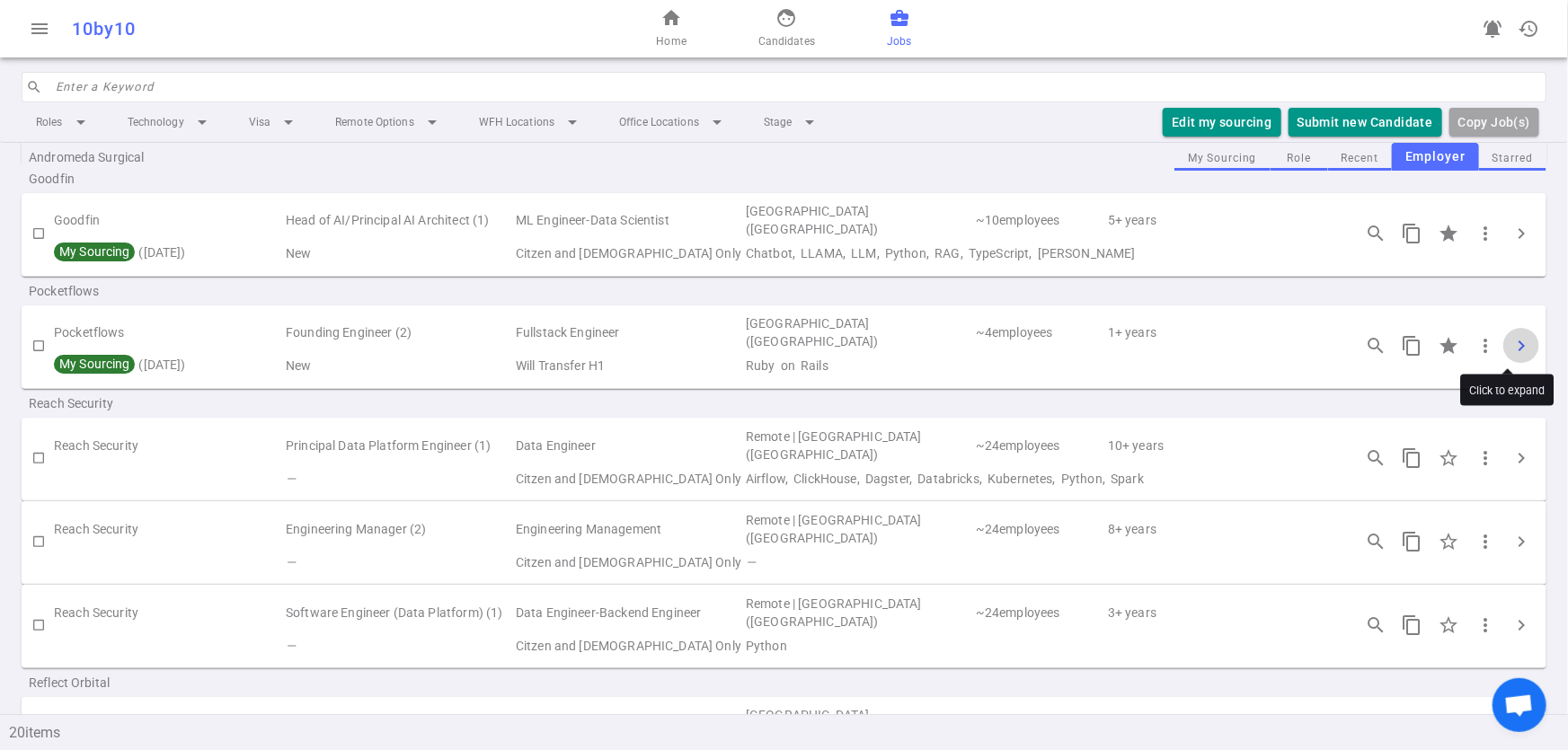
click at [1517, 339] on span "chevron_right" at bounding box center [1521, 347] width 22 height 22
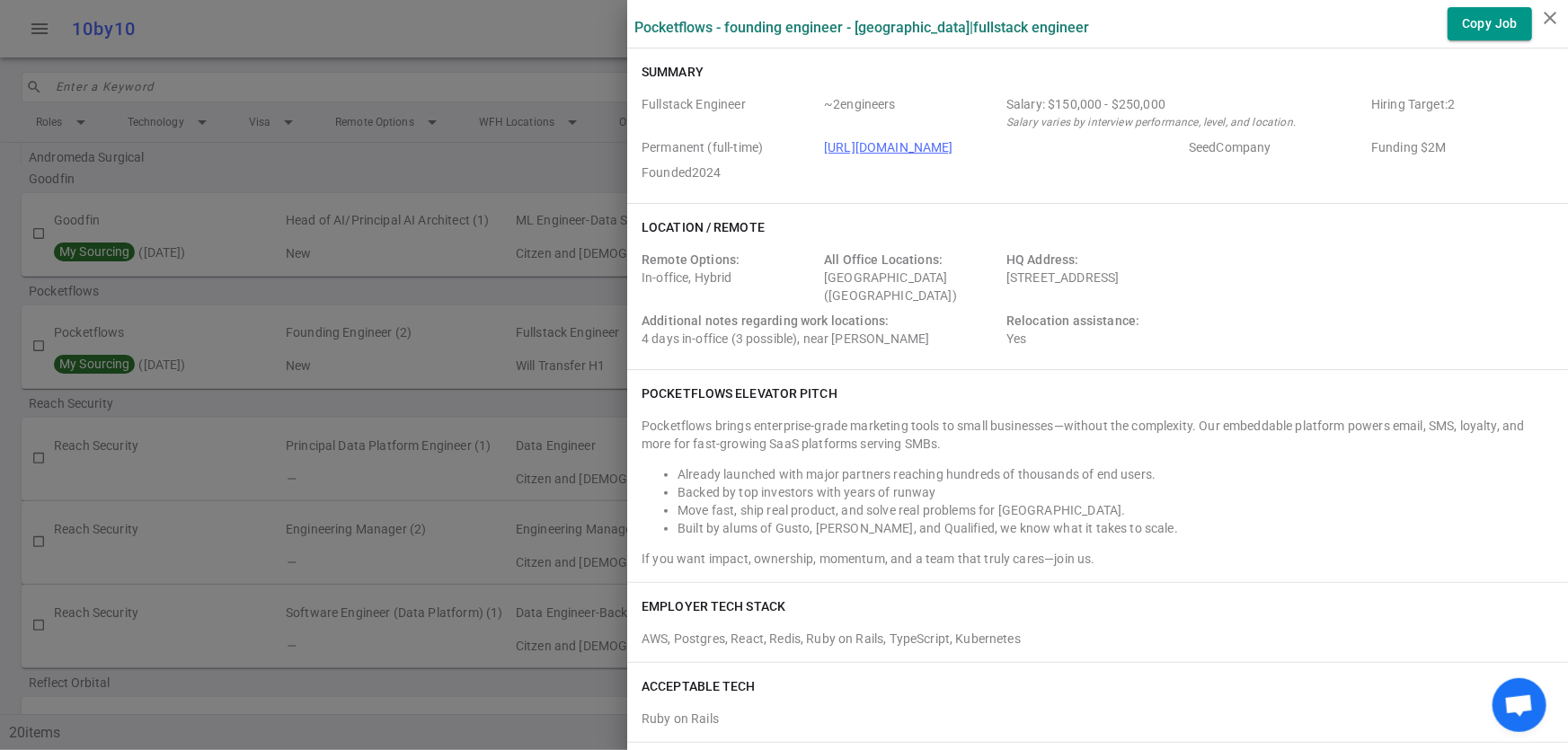
click at [337, 469] on div at bounding box center [784, 375] width 1568 height 750
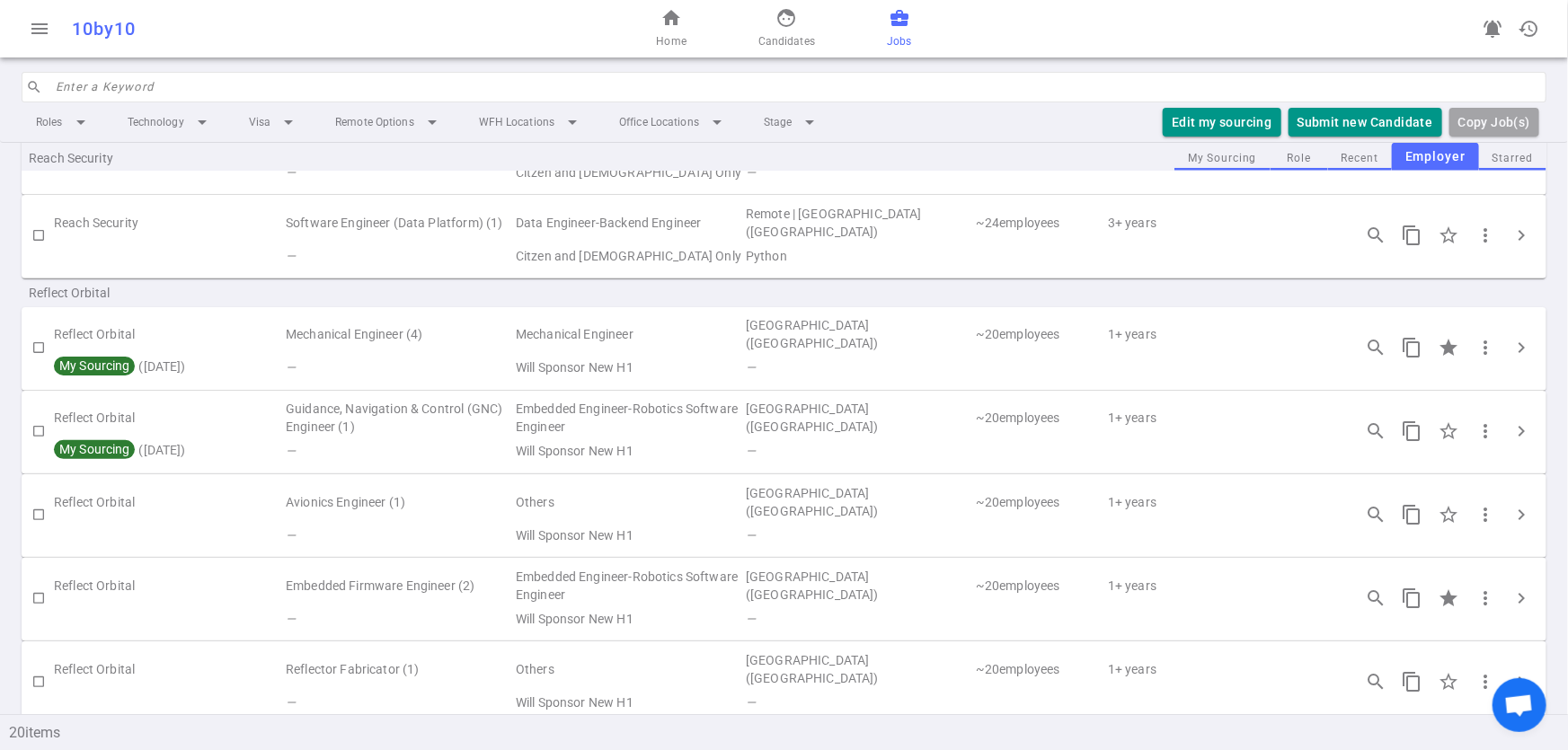
scroll to position [534, 0]
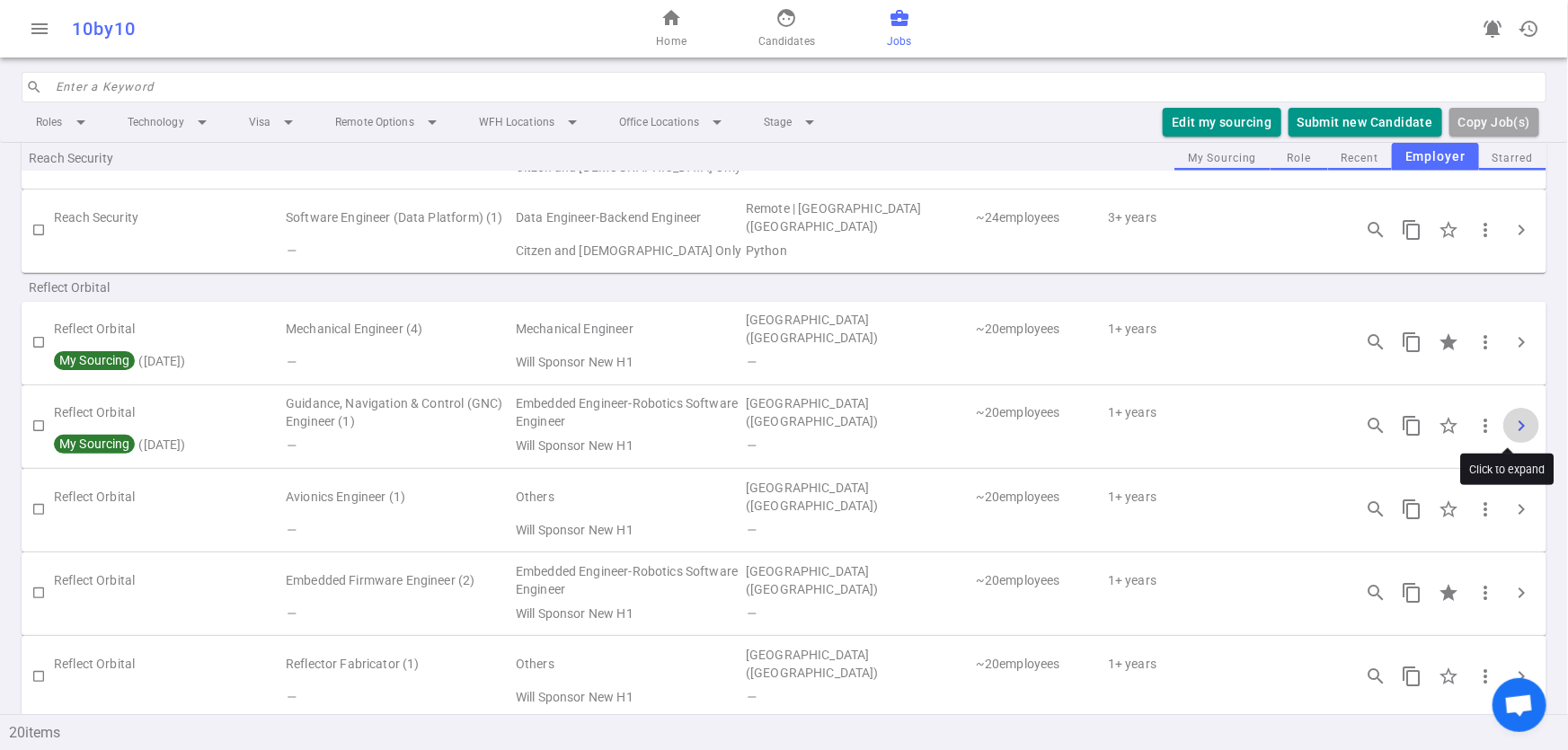
click at [1510, 420] on span "chevron_right" at bounding box center [1521, 426] width 22 height 22
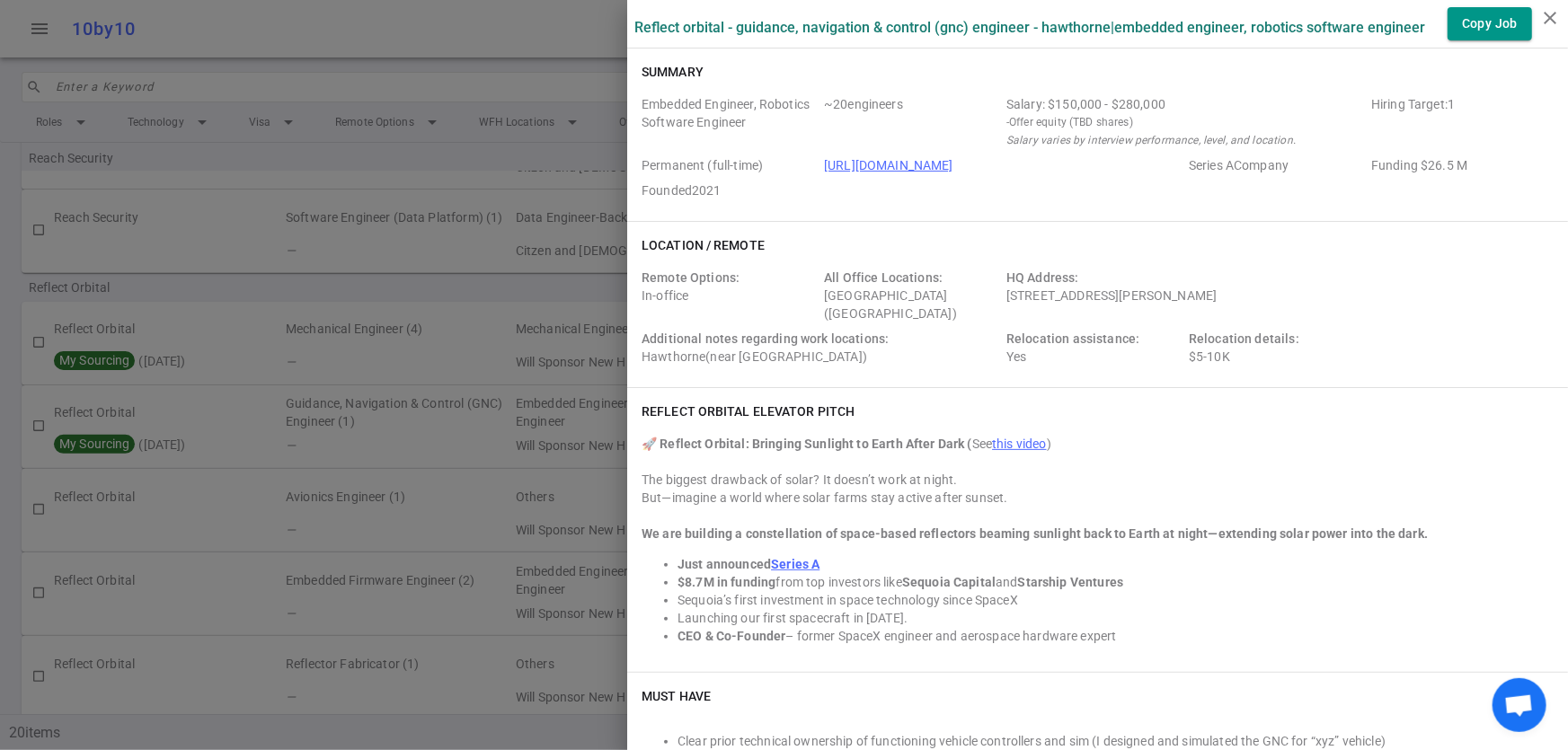
click at [627, 276] on div "Location / Remote Remote Options: In-office All Office Locations: [GEOGRAPHIC_D…" at bounding box center [1098, 304] width 941 height 165
drag, startPoint x: 629, startPoint y: 292, endPoint x: 888, endPoint y: 311, distance: 259.7
click at [888, 311] on div "Remote Options: In-office All Office Locations: [GEOGRAPHIC_DATA] ([GEOGRAPHIC_…" at bounding box center [1098, 321] width 912 height 105
copy div "n-office All Office Locations: [GEOGRAPHIC_DATA] ([GEOGRAPHIC_DATA] Area)"
click at [1402, 364] on div "Remote Options: In-office All Office Locations: [GEOGRAPHIC_DATA] ([GEOGRAPHIC_…" at bounding box center [1098, 321] width 912 height 105
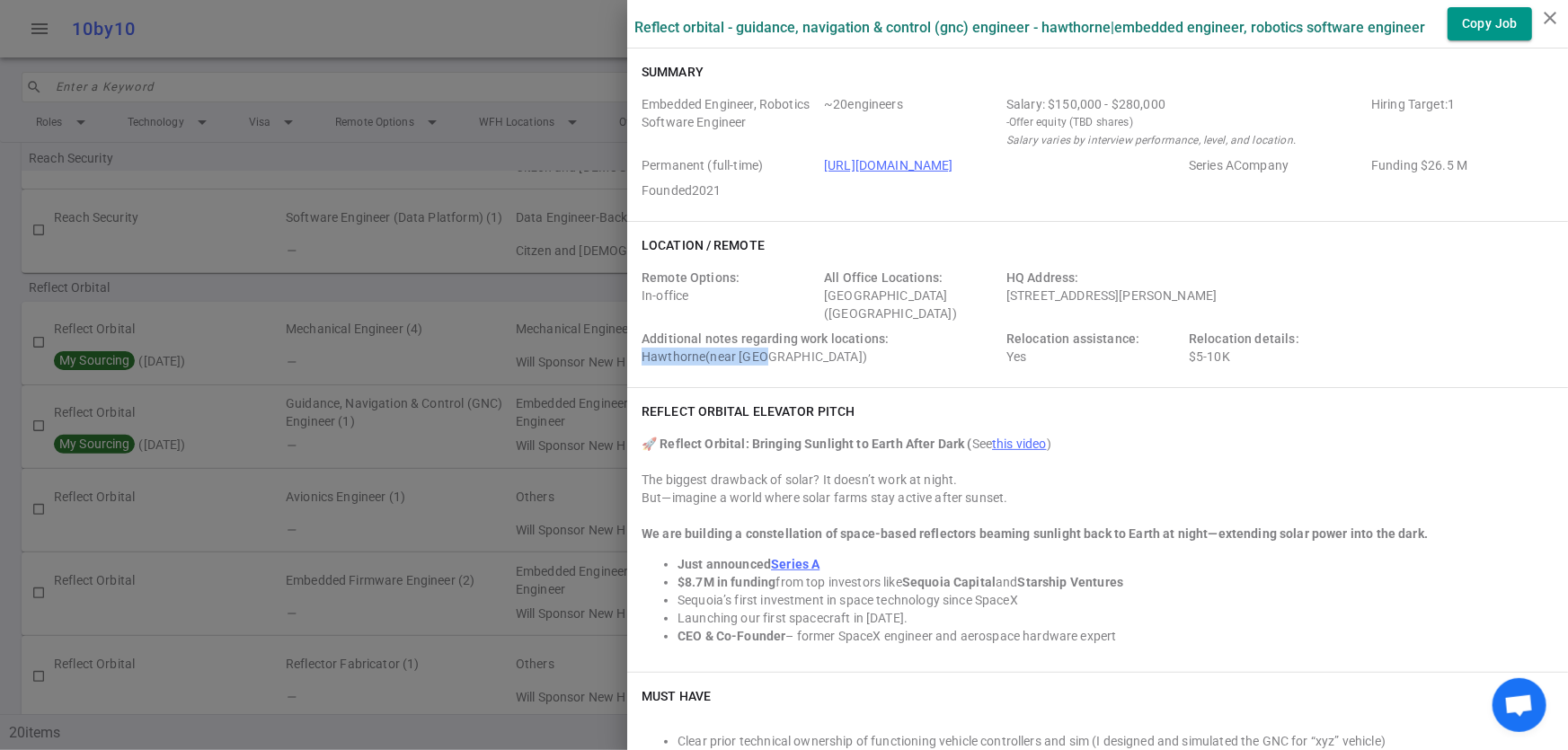
drag, startPoint x: 778, startPoint y: 363, endPoint x: 629, endPoint y: 367, distance: 149.1
click at [642, 367] on div "Remote Options: In-office All Office Locations: [GEOGRAPHIC_DATA] ([GEOGRAPHIC_…" at bounding box center [1098, 321] width 912 height 105
copy div "Hawthorne(near [GEOGRAPHIC_DATA])"
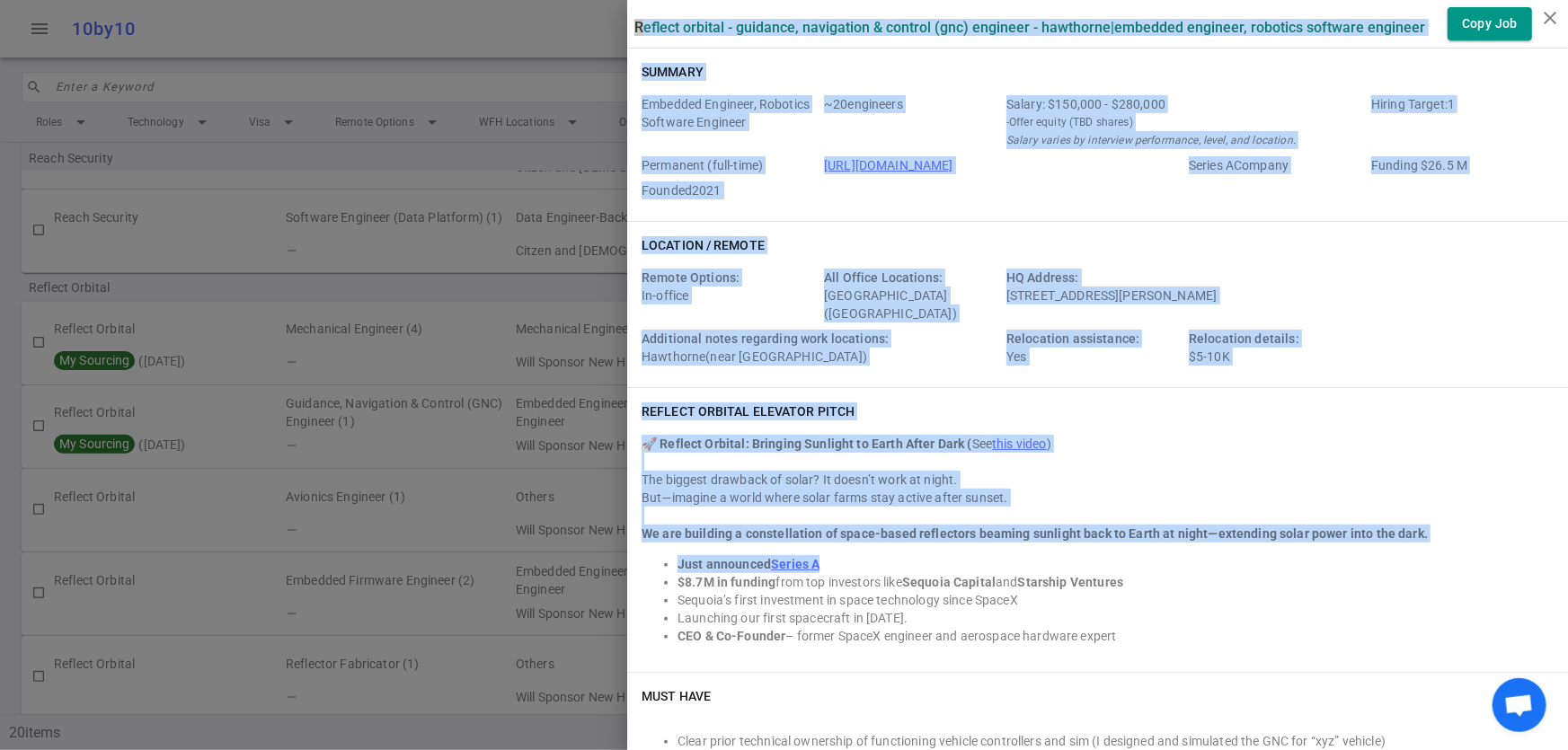
drag, startPoint x: 618, startPoint y: 28, endPoint x: 987, endPoint y: 564, distance: 650.7
click at [878, 68] on div "Summary" at bounding box center [1098, 72] width 912 height 18
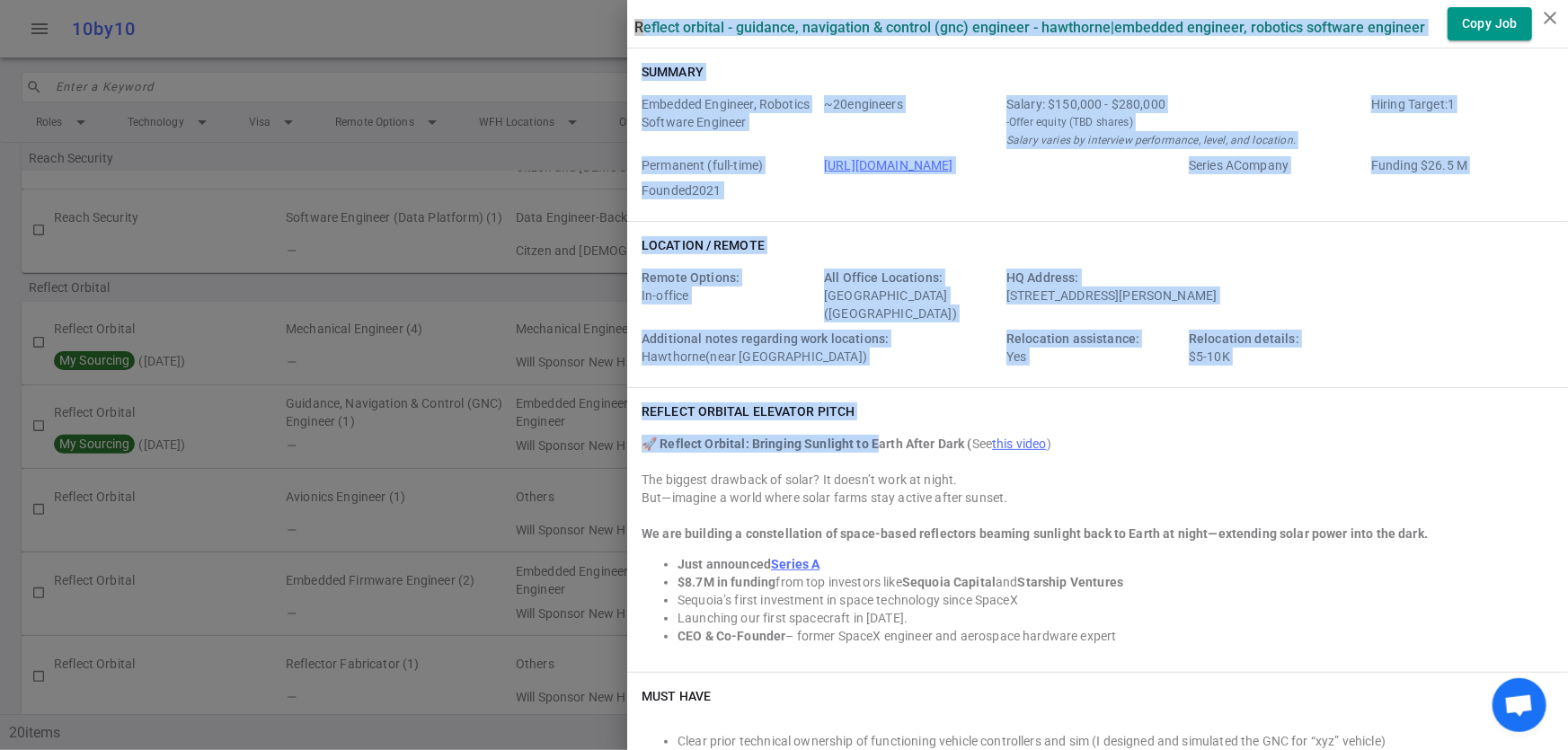
drag, startPoint x: 619, startPoint y: 23, endPoint x: 867, endPoint y: 445, distance: 489.5
click at [1392, 324] on div "Remote Options: In-office All Office Locations: [GEOGRAPHIC_DATA] ([GEOGRAPHIC_…" at bounding box center [1098, 321] width 912 height 105
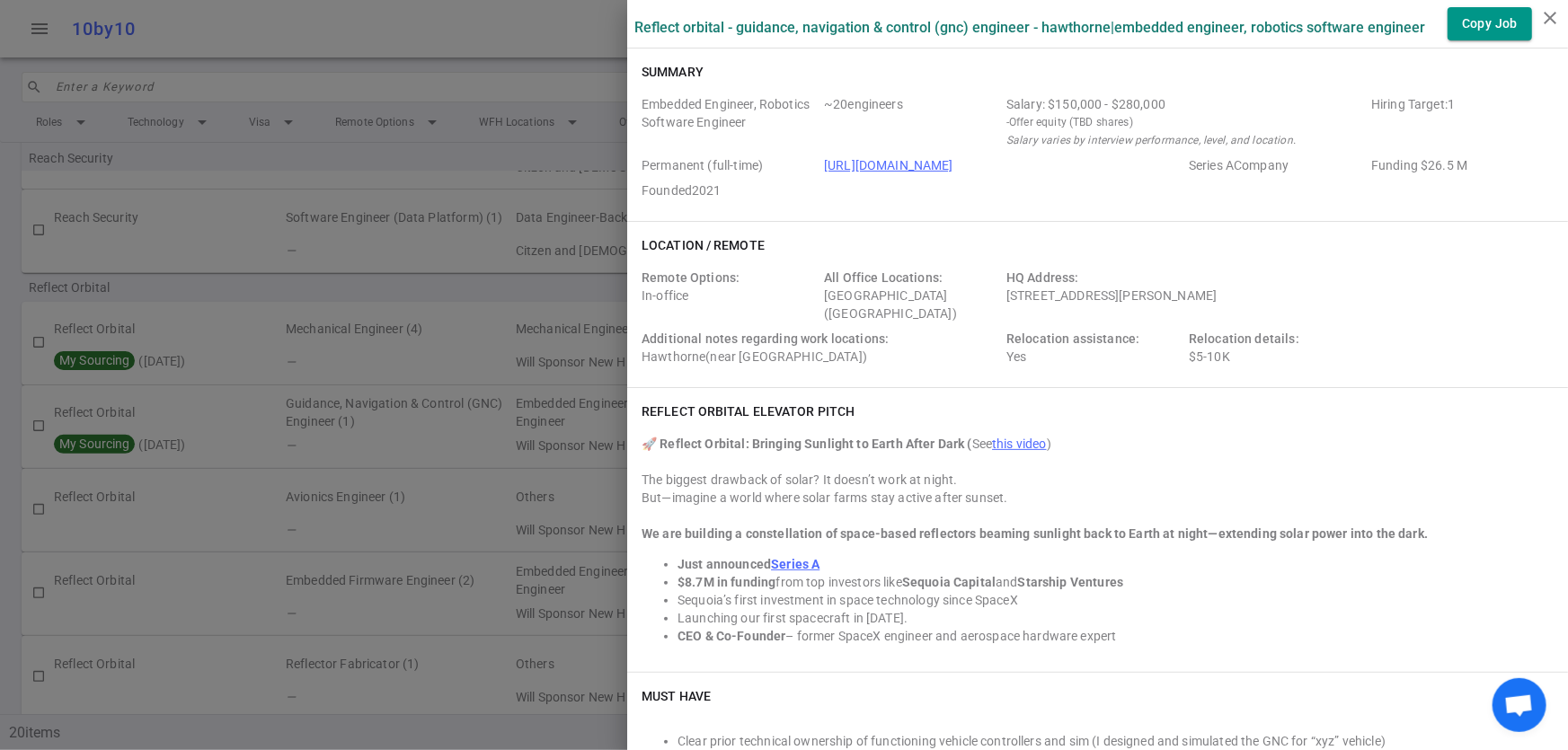
click at [447, 347] on div at bounding box center [784, 375] width 1568 height 750
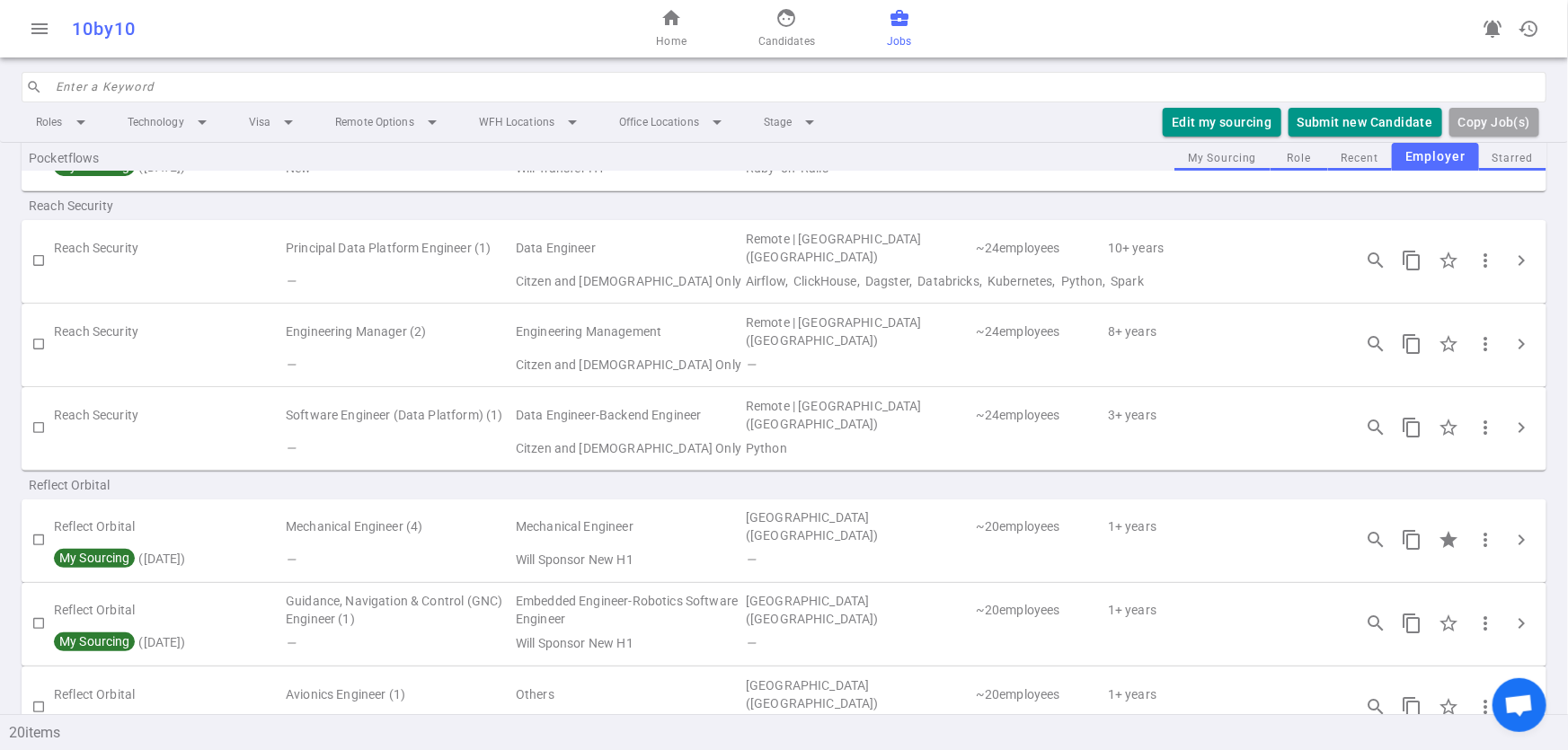
scroll to position [332, 0]
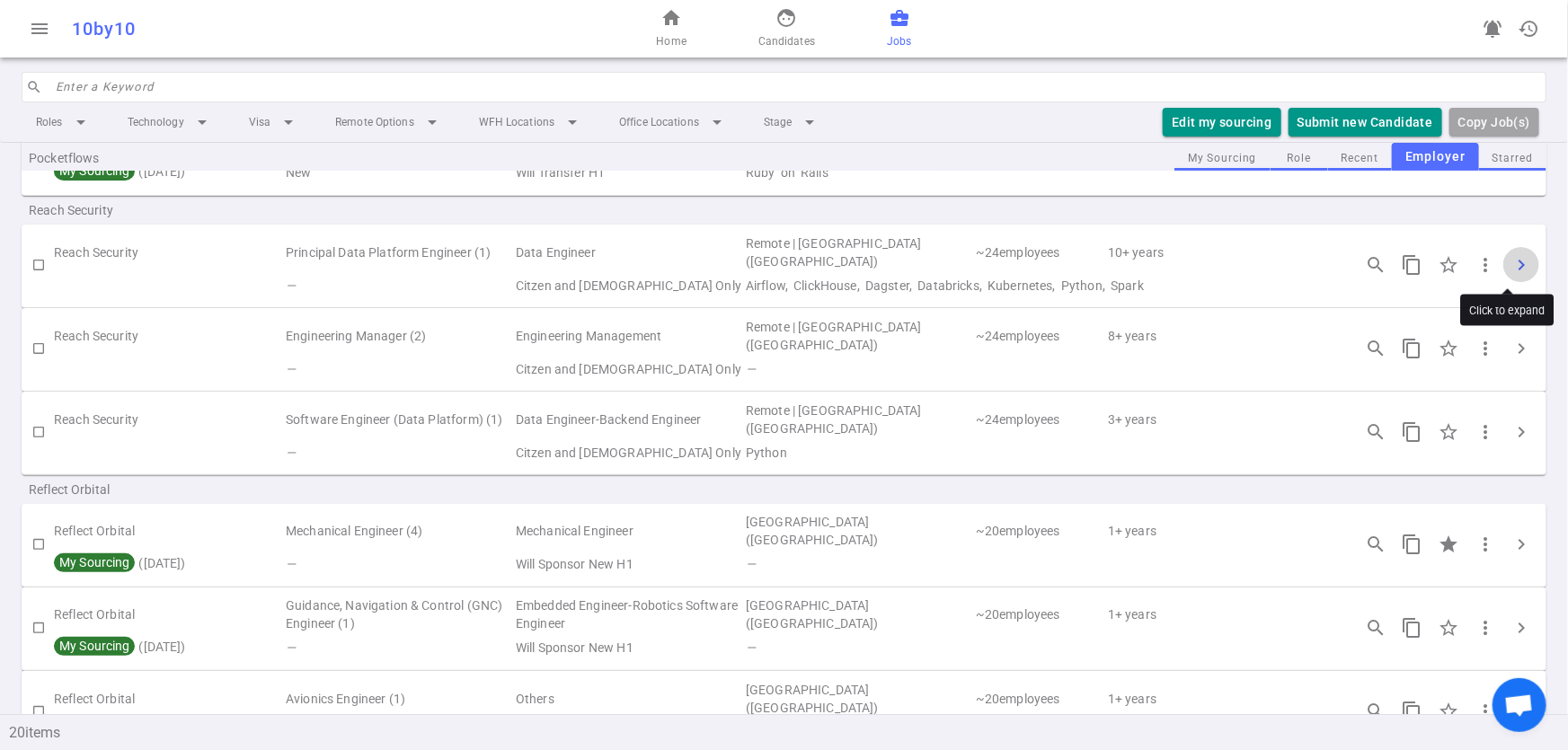
click at [1512, 259] on span "chevron_right" at bounding box center [1521, 265] width 22 height 22
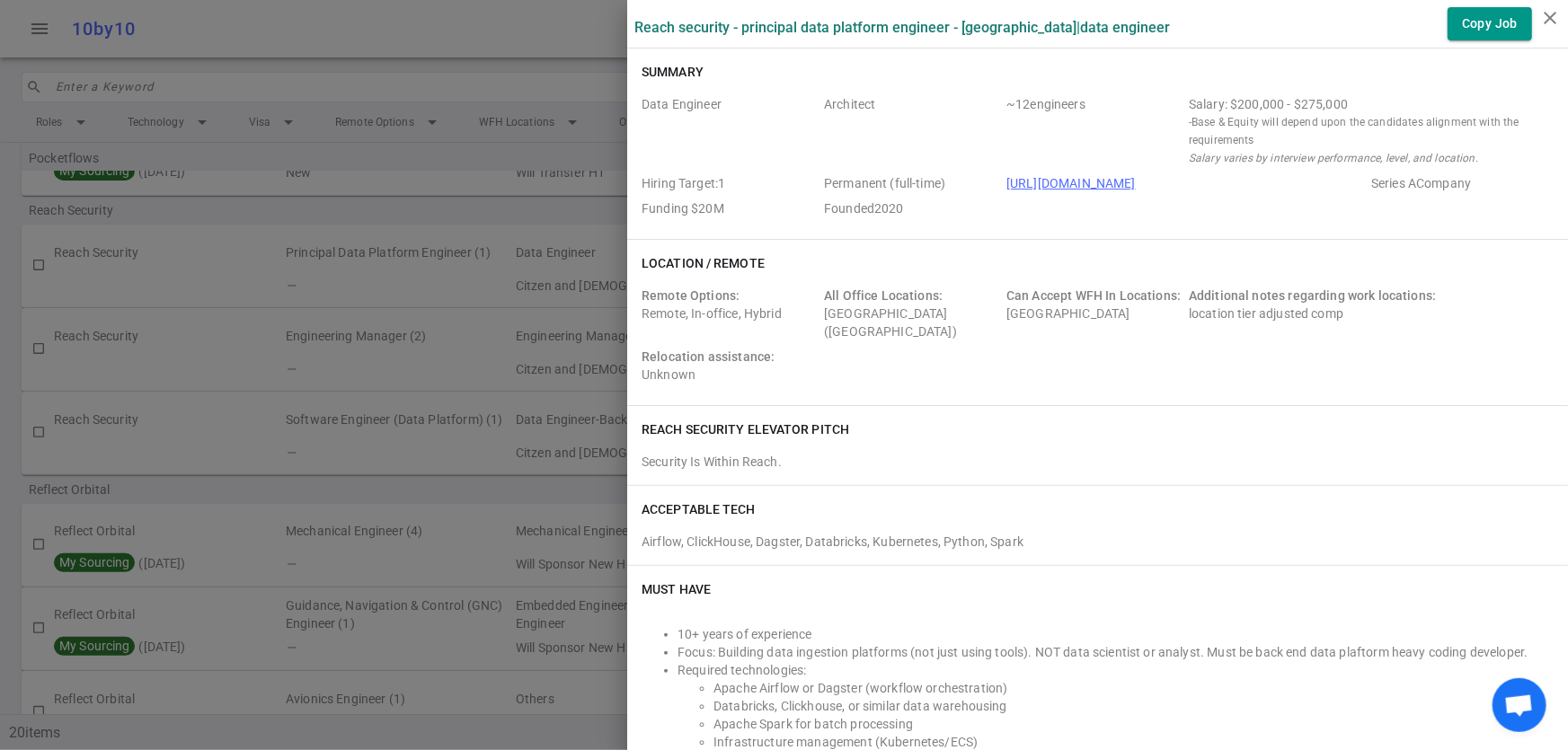
click at [233, 261] on div at bounding box center [784, 375] width 1568 height 750
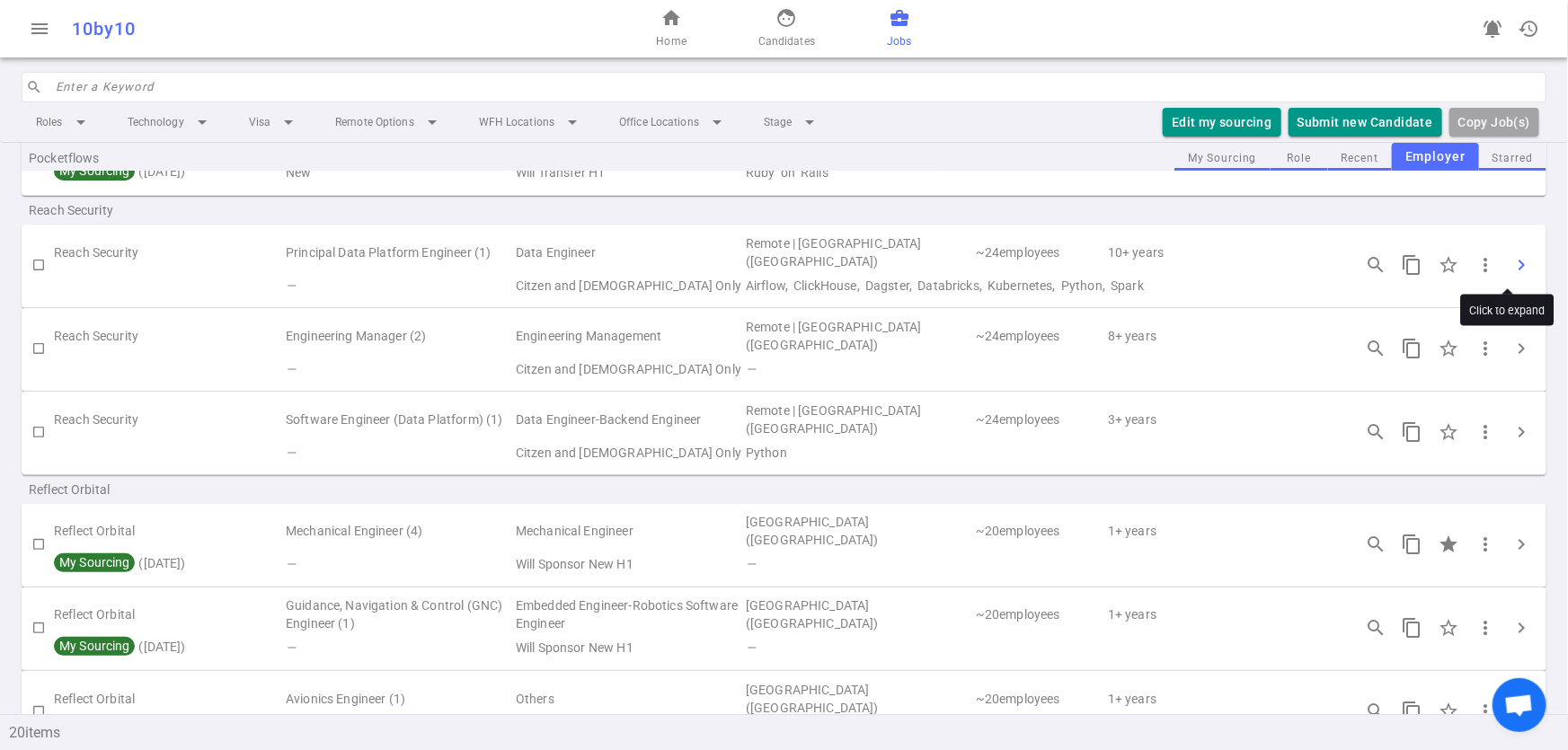
click at [1508, 274] on button "chevron_right" at bounding box center [1520, 264] width 36 height 36
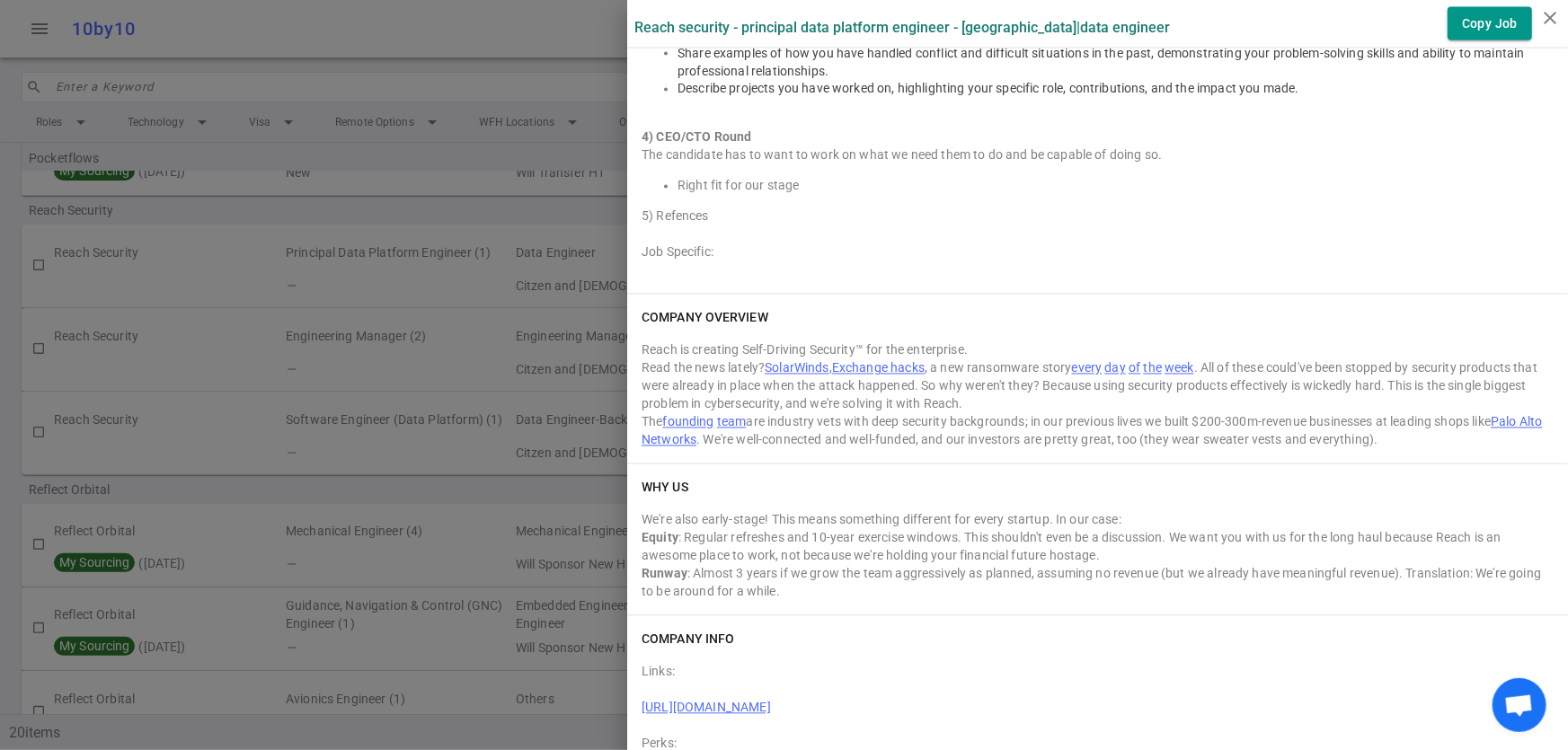
scroll to position [1670, 0]
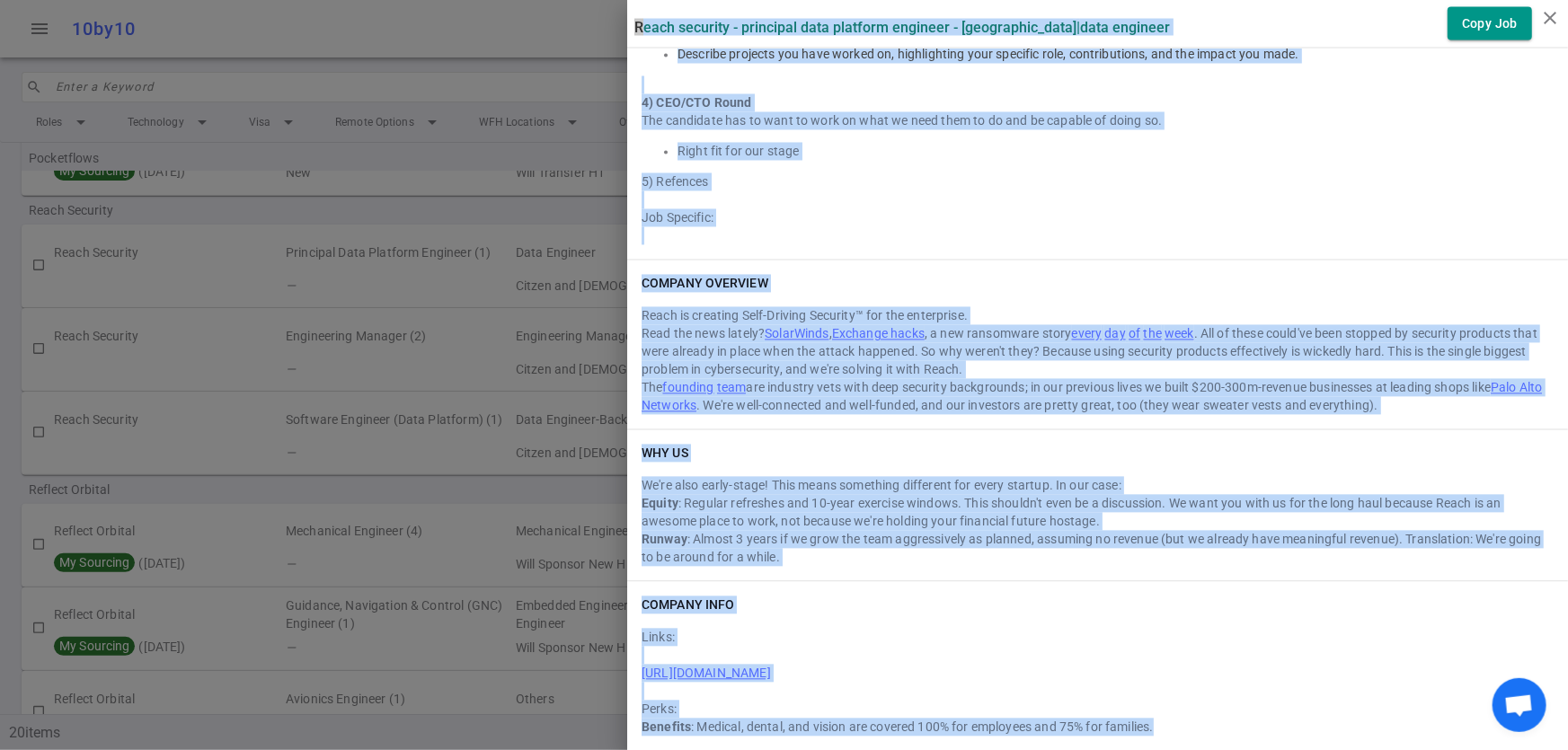
drag, startPoint x: 615, startPoint y: 20, endPoint x: 1152, endPoint y: 740, distance: 898.2
copy div "Lorem Ipsumdol - Sitametco Adip Elitsedd Eiusmodt - Incididun | Utla Etdolore M…"
click at [1258, 230] on div at bounding box center [1098, 237] width 912 height 18
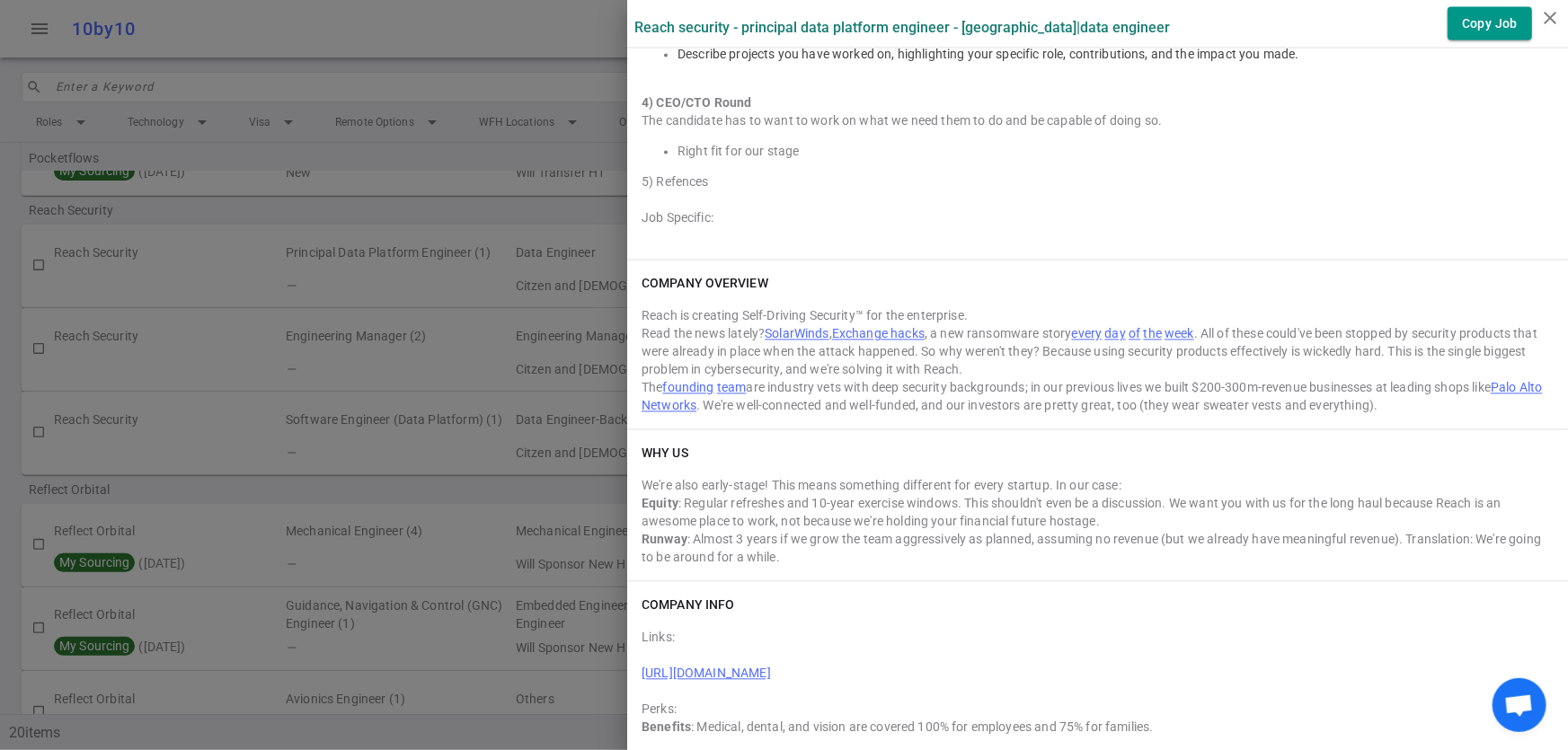
click at [771, 671] on link "[URL][DOMAIN_NAME]" at bounding box center [706, 674] width 129 height 15
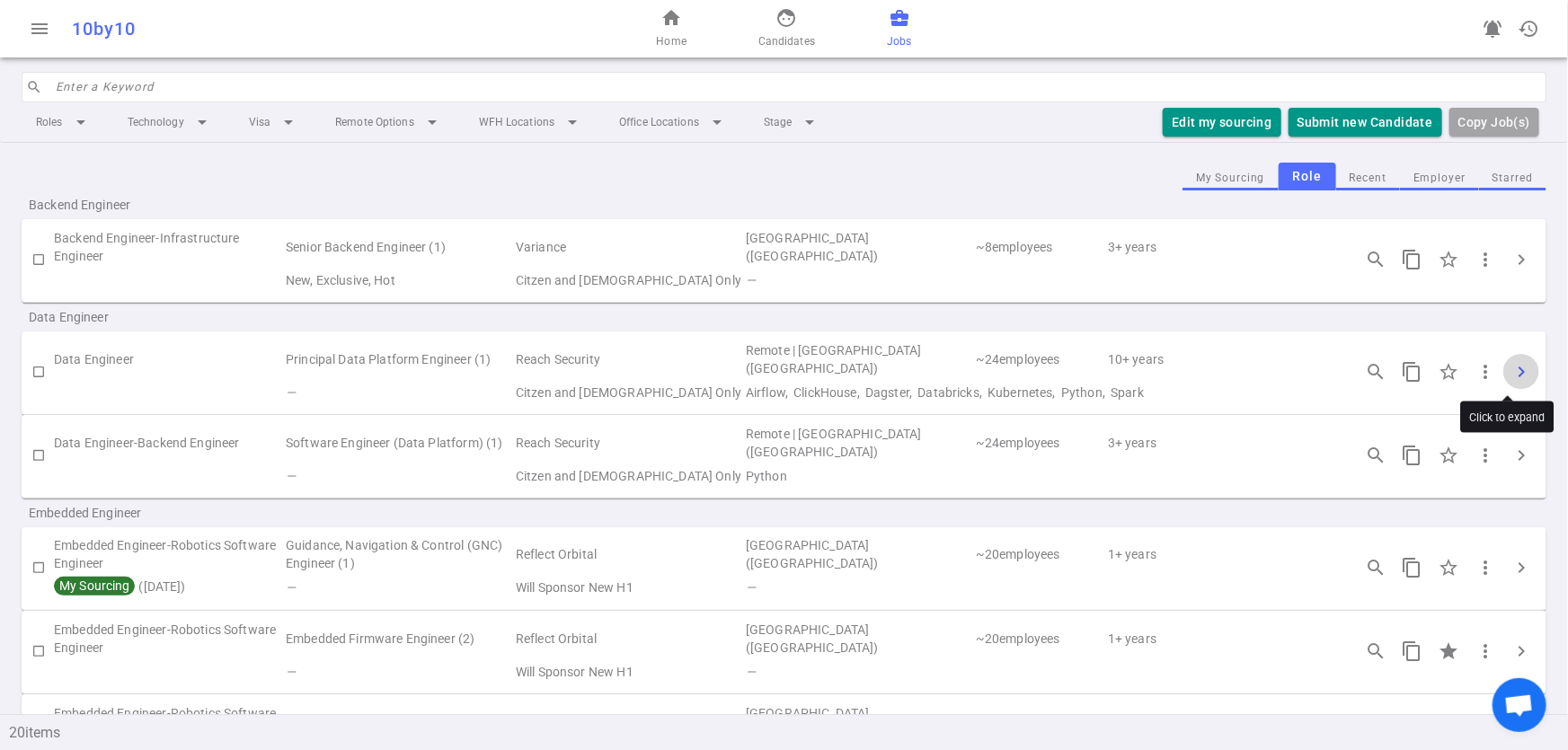
click at [1514, 368] on span "chevron_right" at bounding box center [1521, 372] width 22 height 22
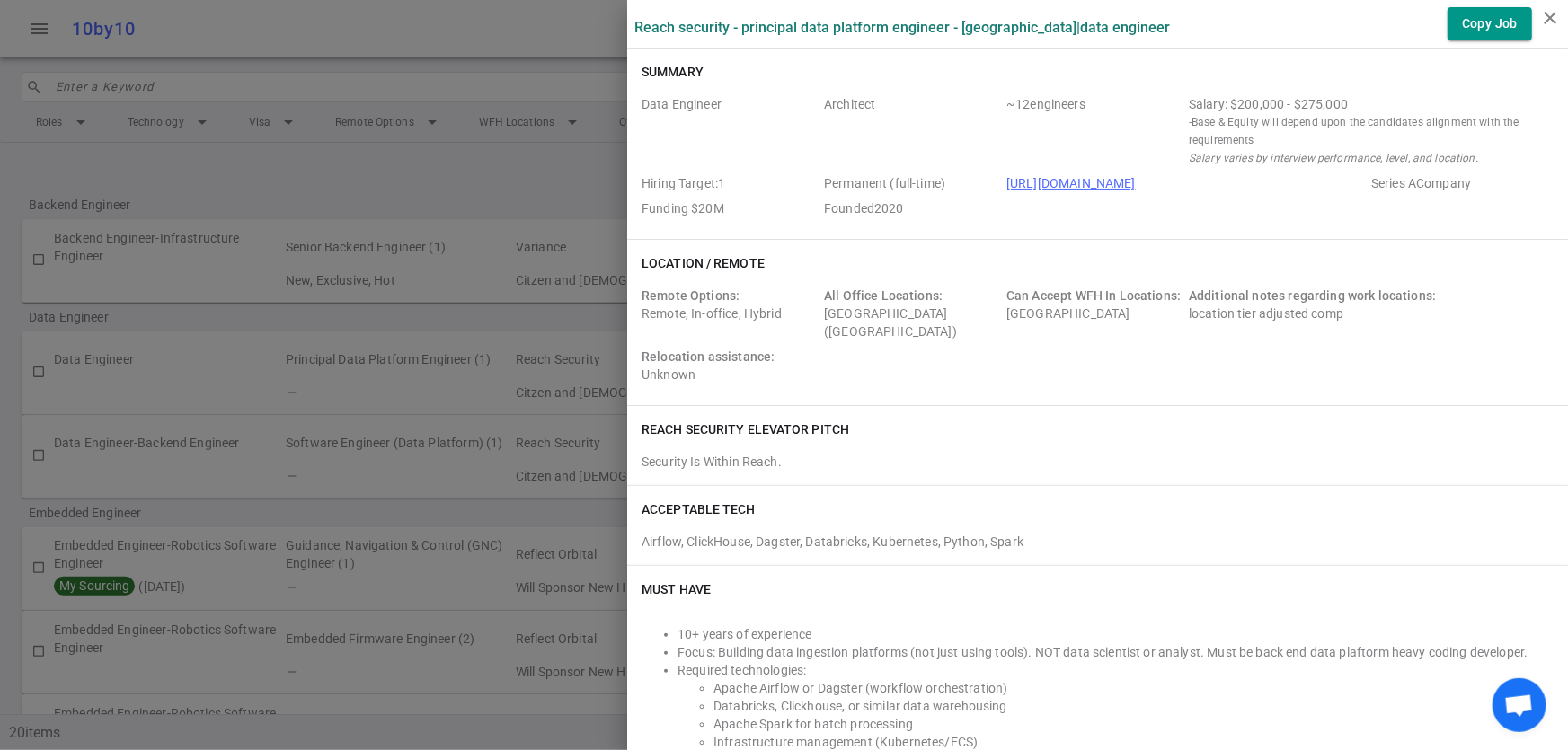
click at [180, 469] on div at bounding box center [784, 375] width 1568 height 750
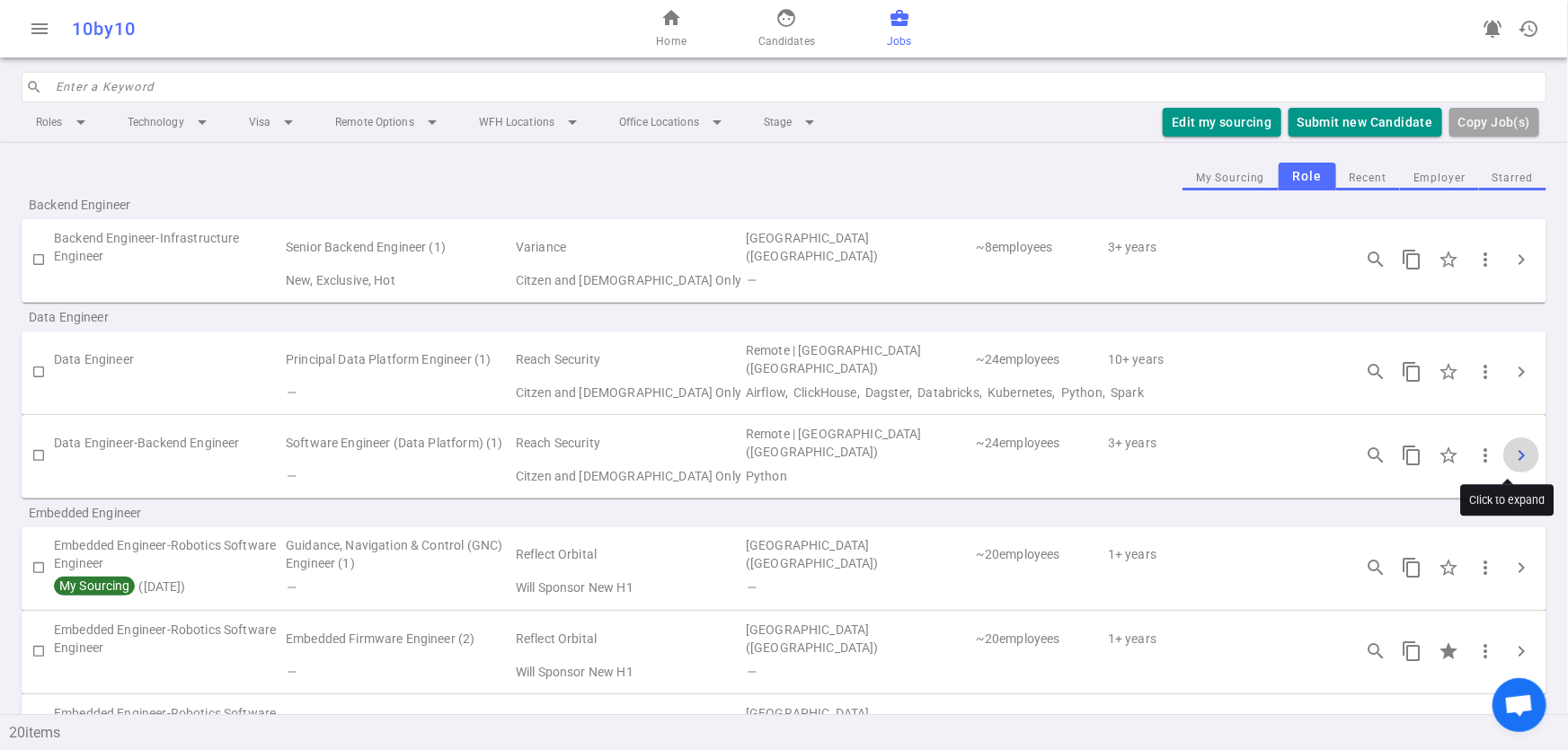
click at [1503, 440] on button "chevron_right" at bounding box center [1520, 455] width 36 height 36
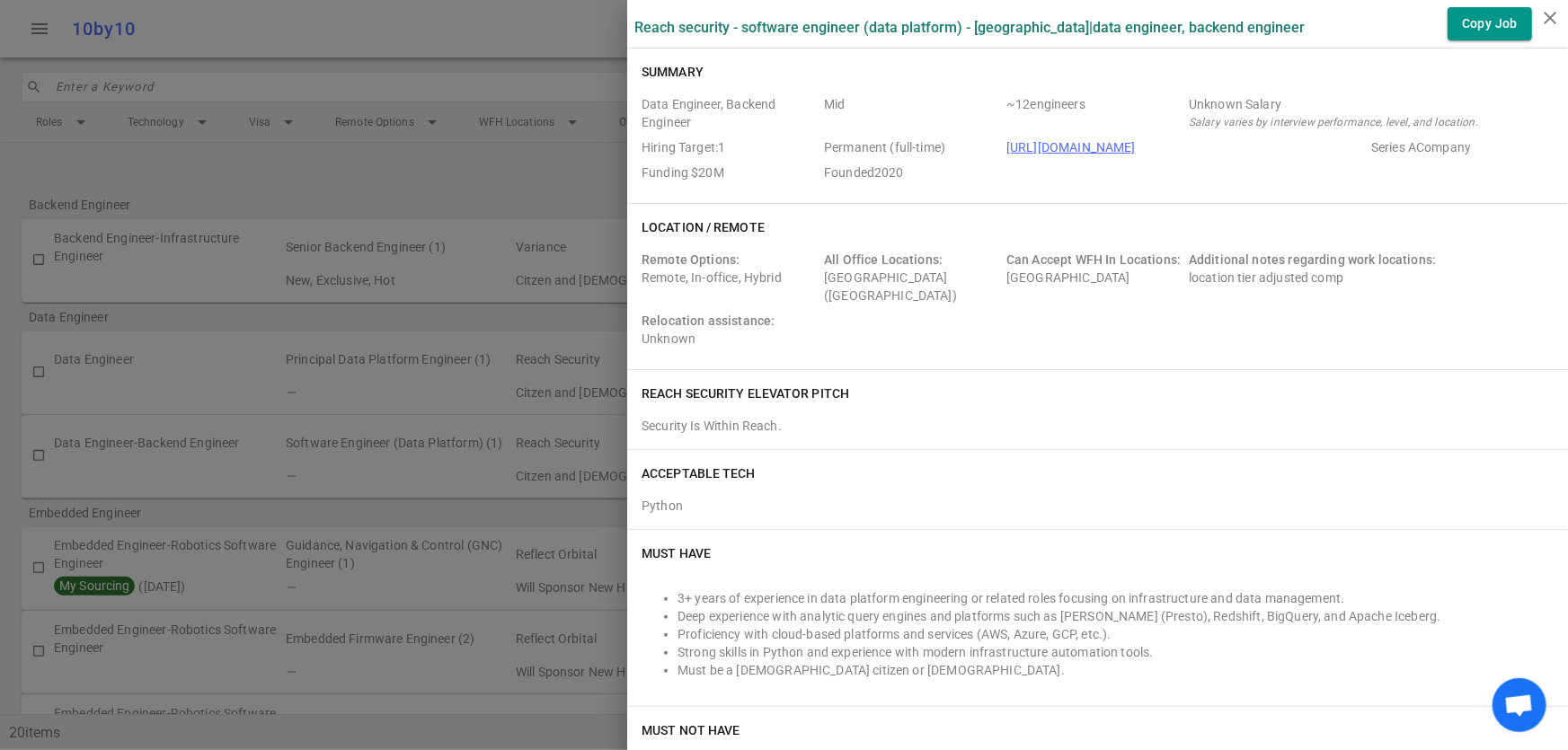
click at [288, 317] on div at bounding box center [784, 375] width 1568 height 750
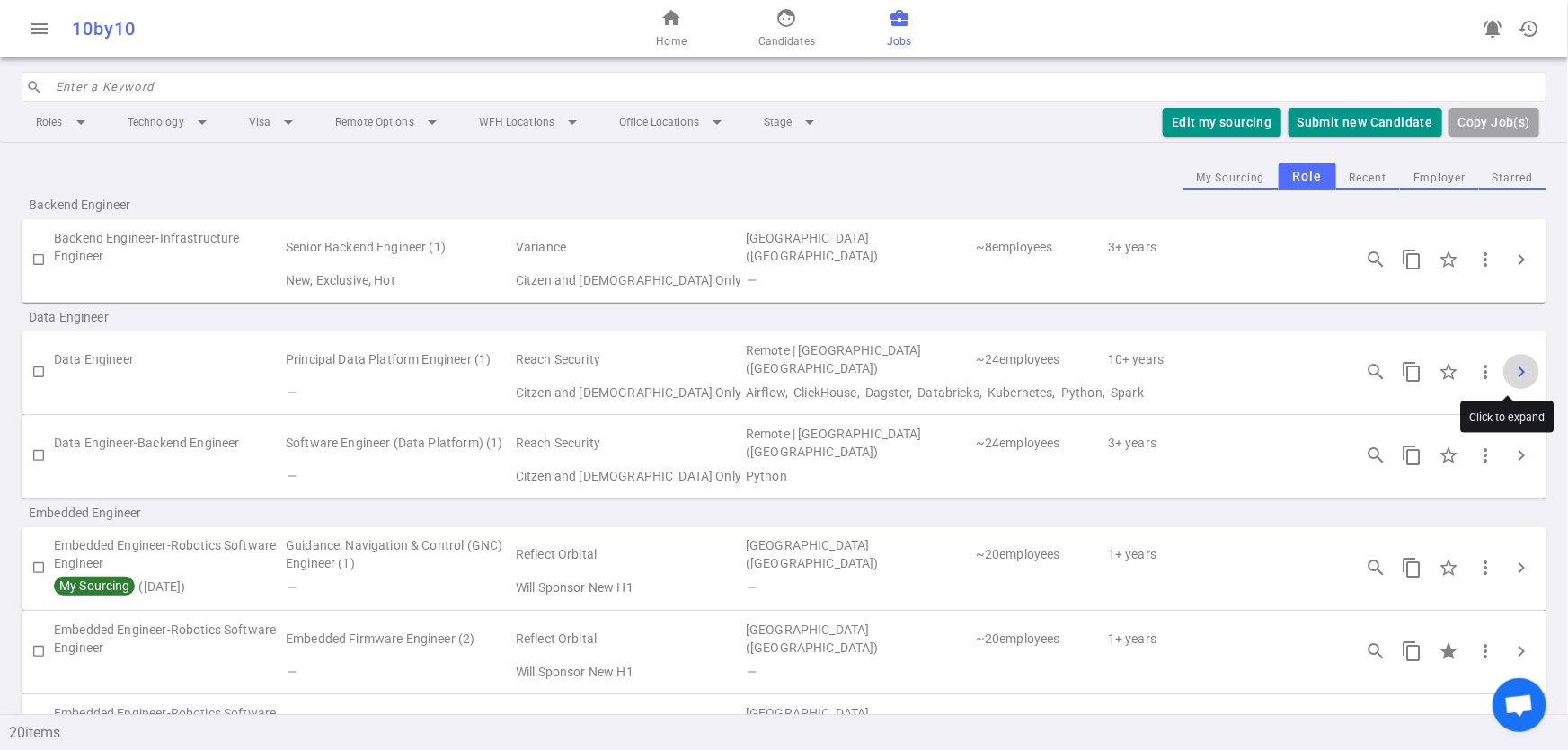
click at [1517, 375] on span "chevron_right" at bounding box center [1521, 372] width 22 height 22
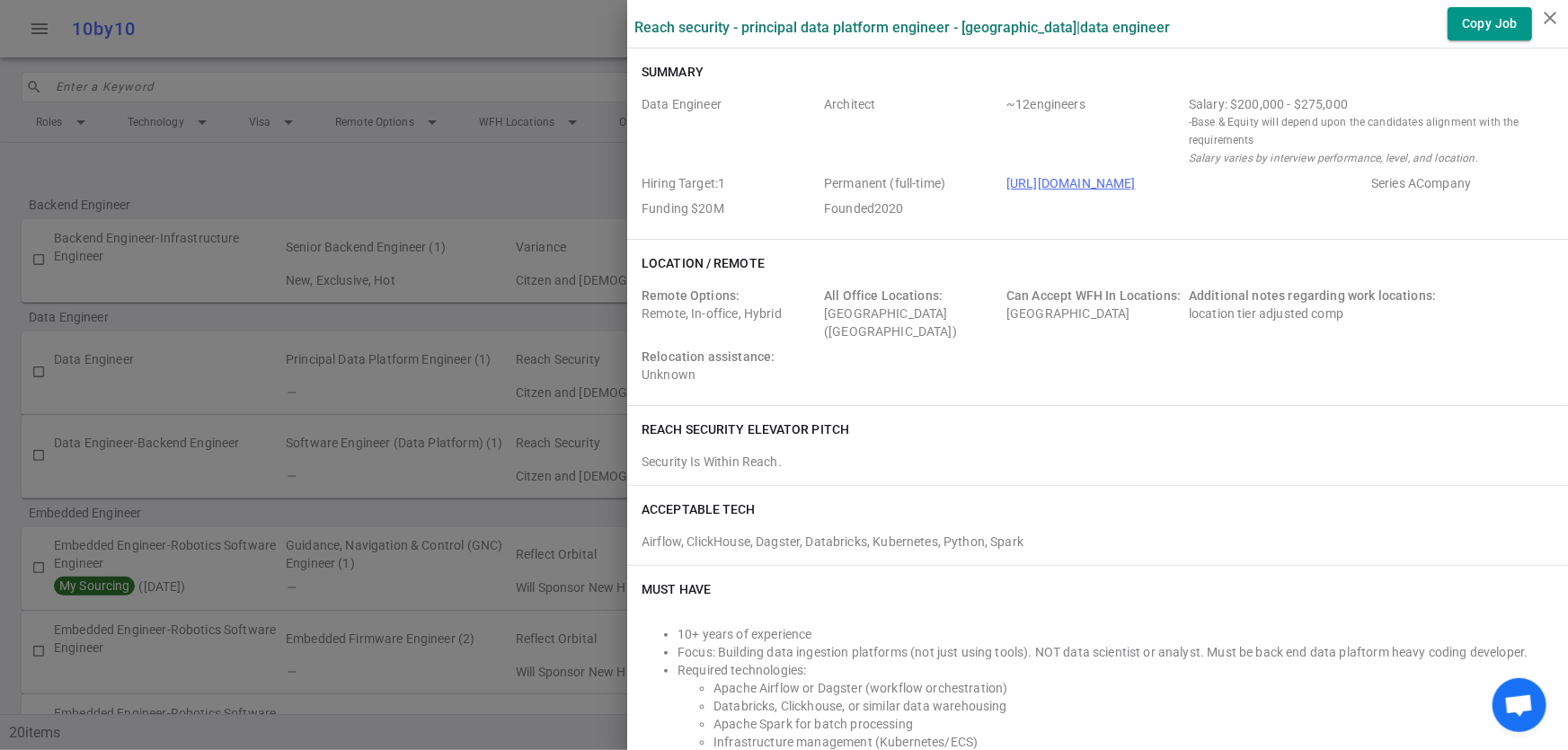
scroll to position [656, 0]
